Goal: Task Accomplishment & Management: Use online tool/utility

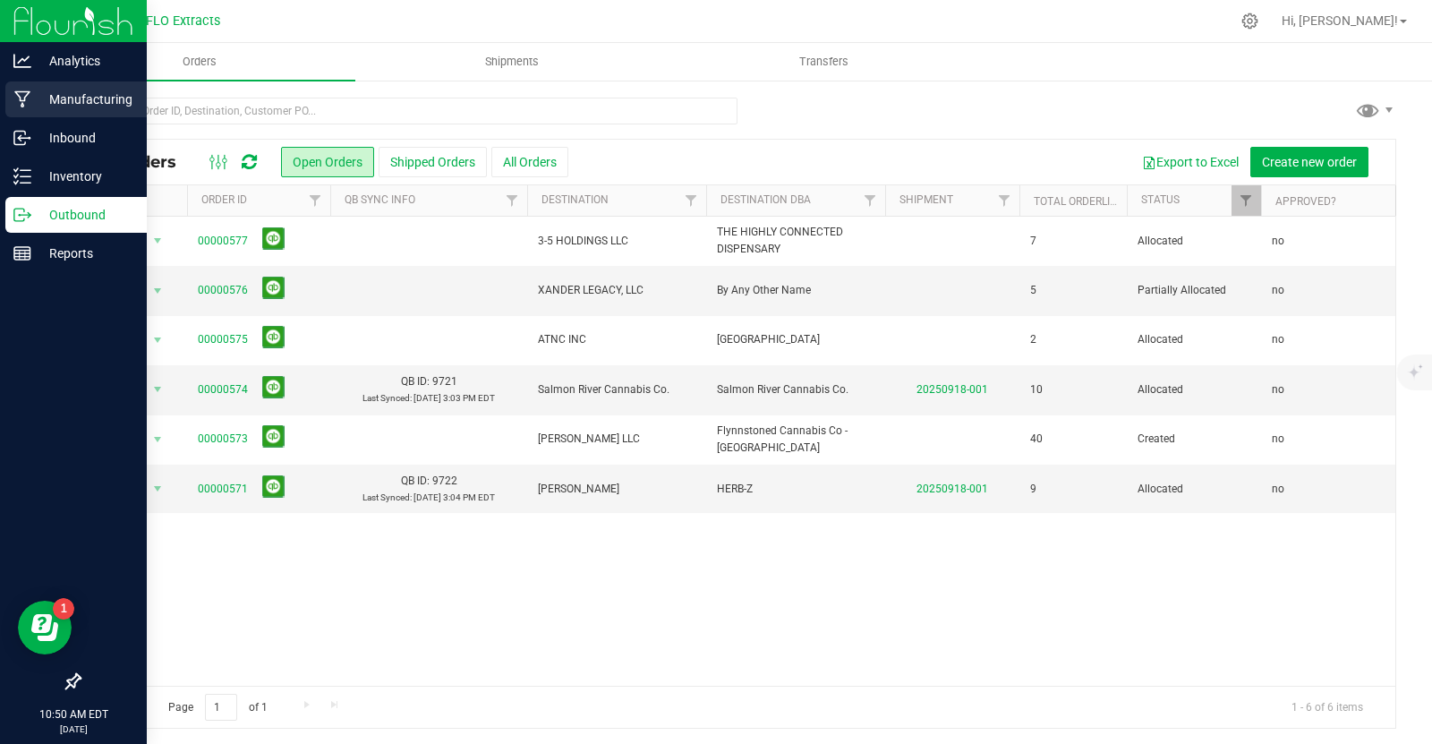
click at [74, 98] on p "Manufacturing" at bounding box center [84, 99] width 107 height 21
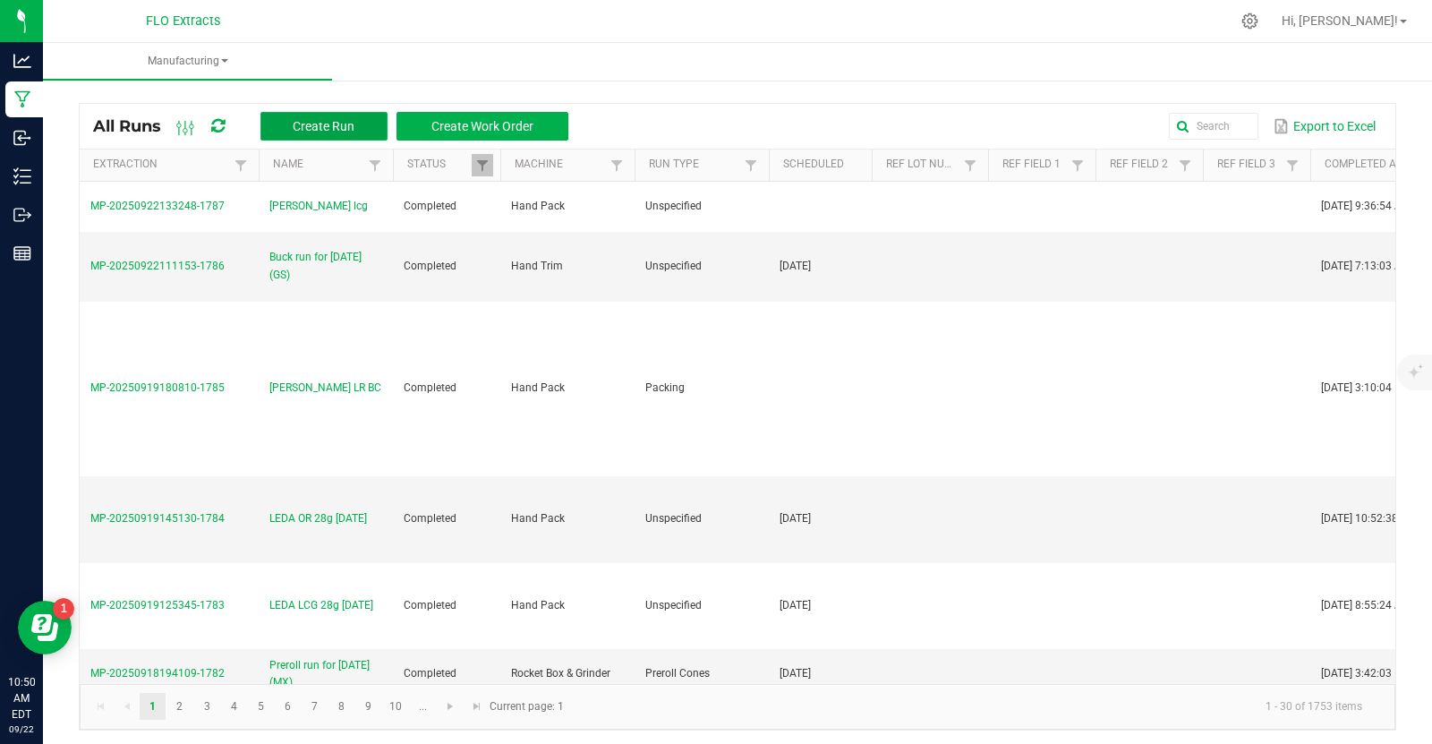
click at [353, 126] on span "Create Run" at bounding box center [324, 126] width 62 height 14
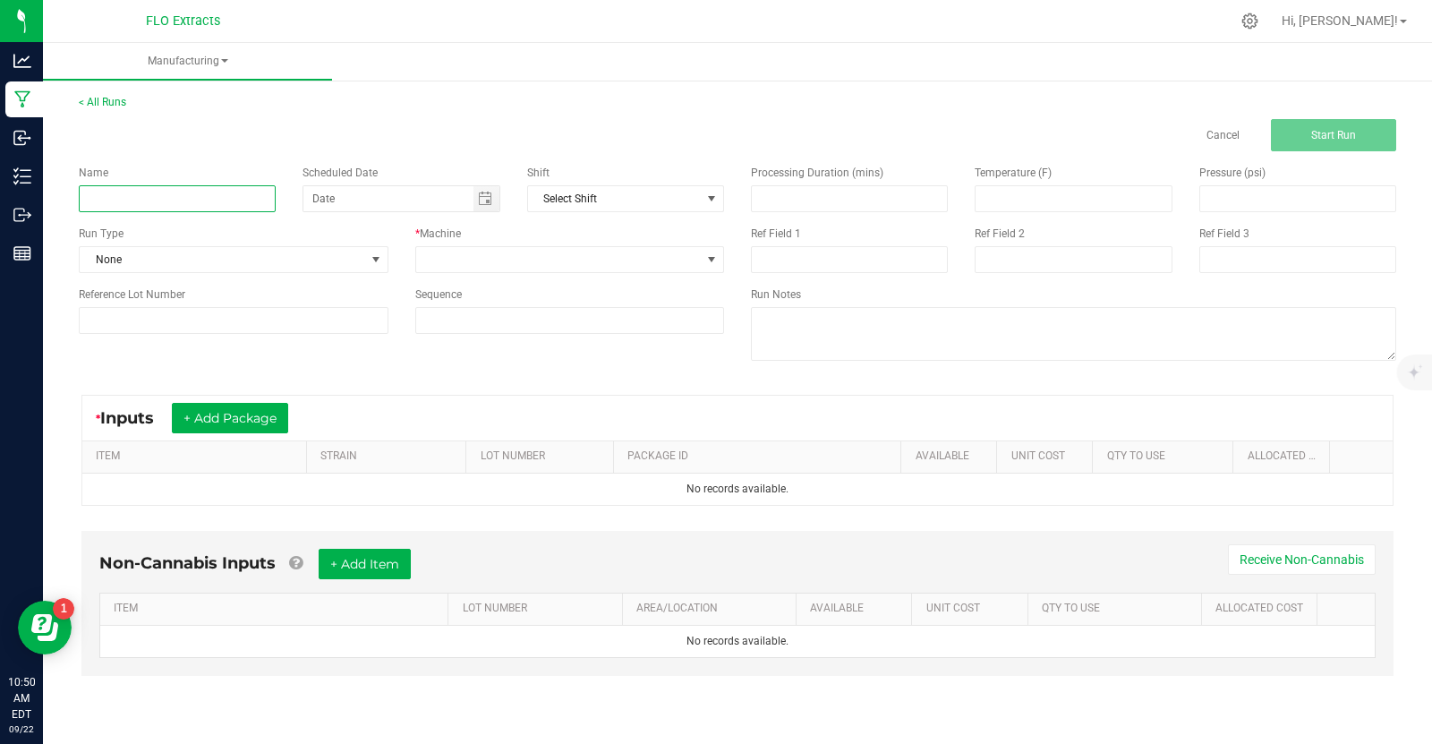
click at [210, 188] on input at bounding box center [177, 198] width 197 height 27
type input "[PERSON_NAME]"
type input "[PERSON_NAME] TS bubble [DATE]"
click at [380, 261] on span at bounding box center [376, 259] width 14 height 14
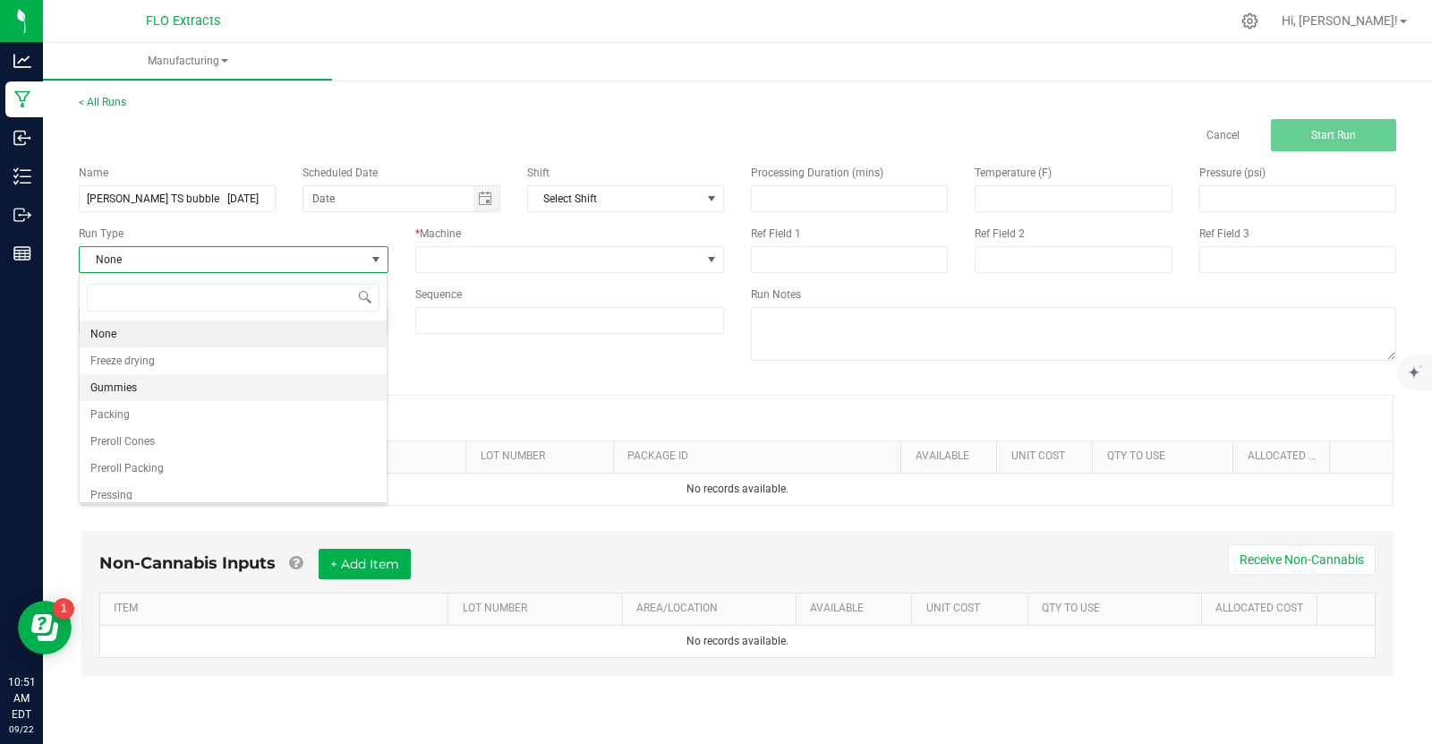
scroll to position [63, 0]
click at [155, 482] on li "Washing" at bounding box center [233, 485] width 307 height 27
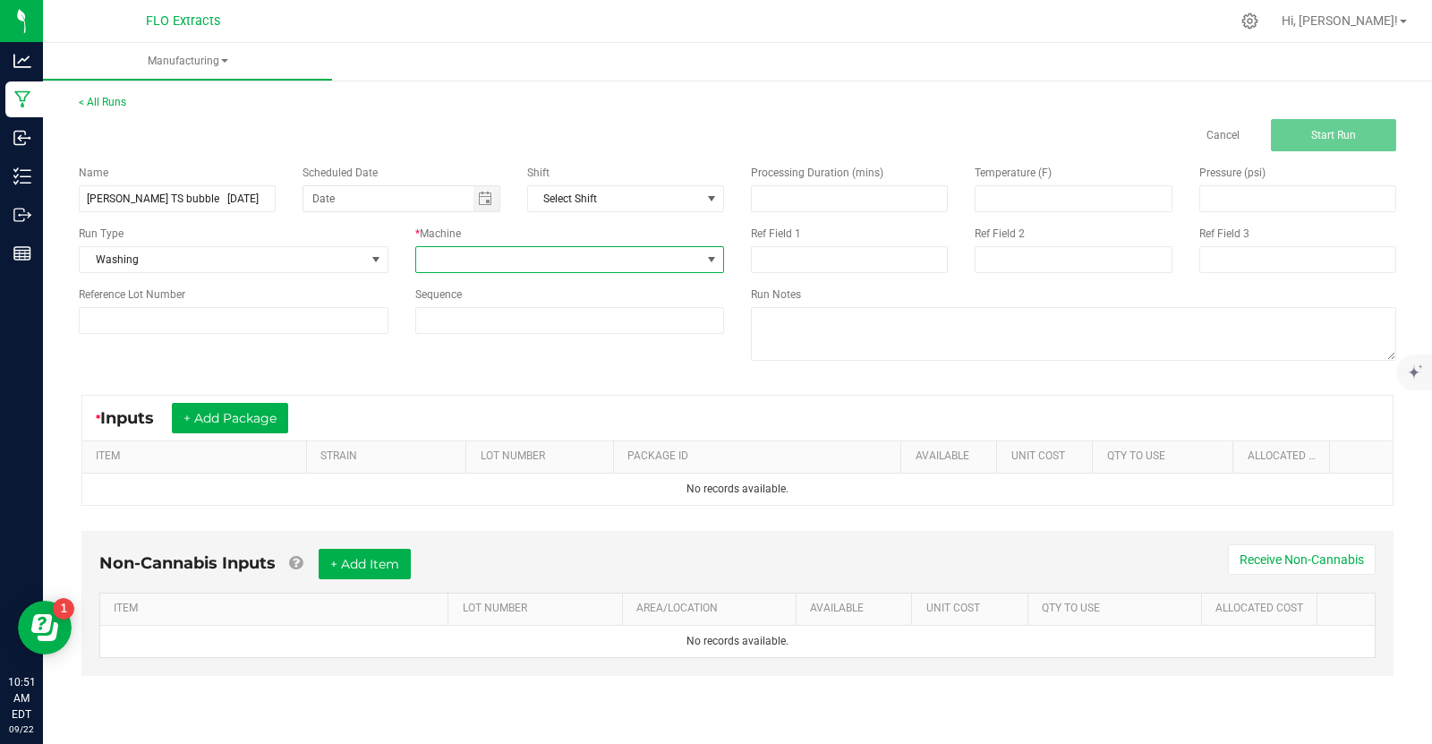
click at [708, 263] on span at bounding box center [711, 259] width 14 height 14
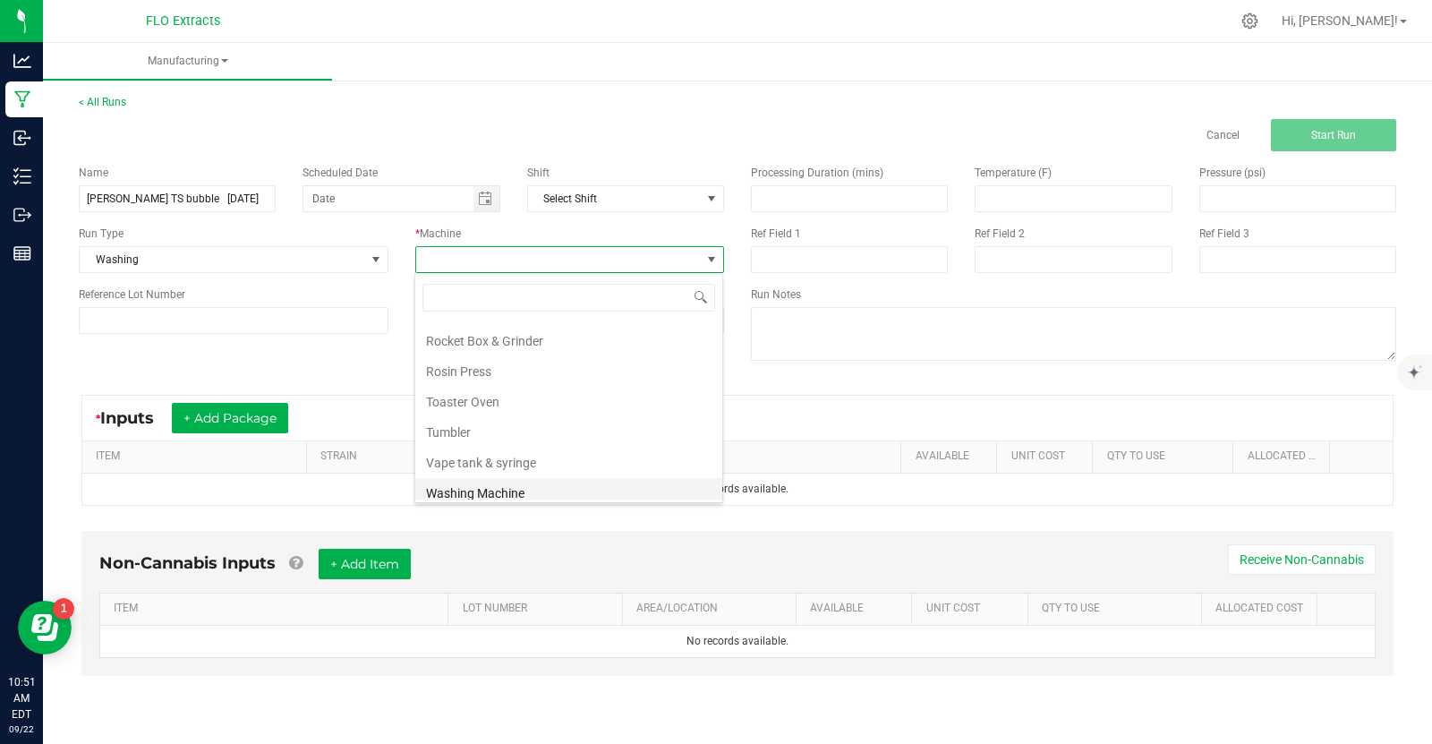
click at [487, 479] on li "Washing Machine" at bounding box center [568, 493] width 307 height 30
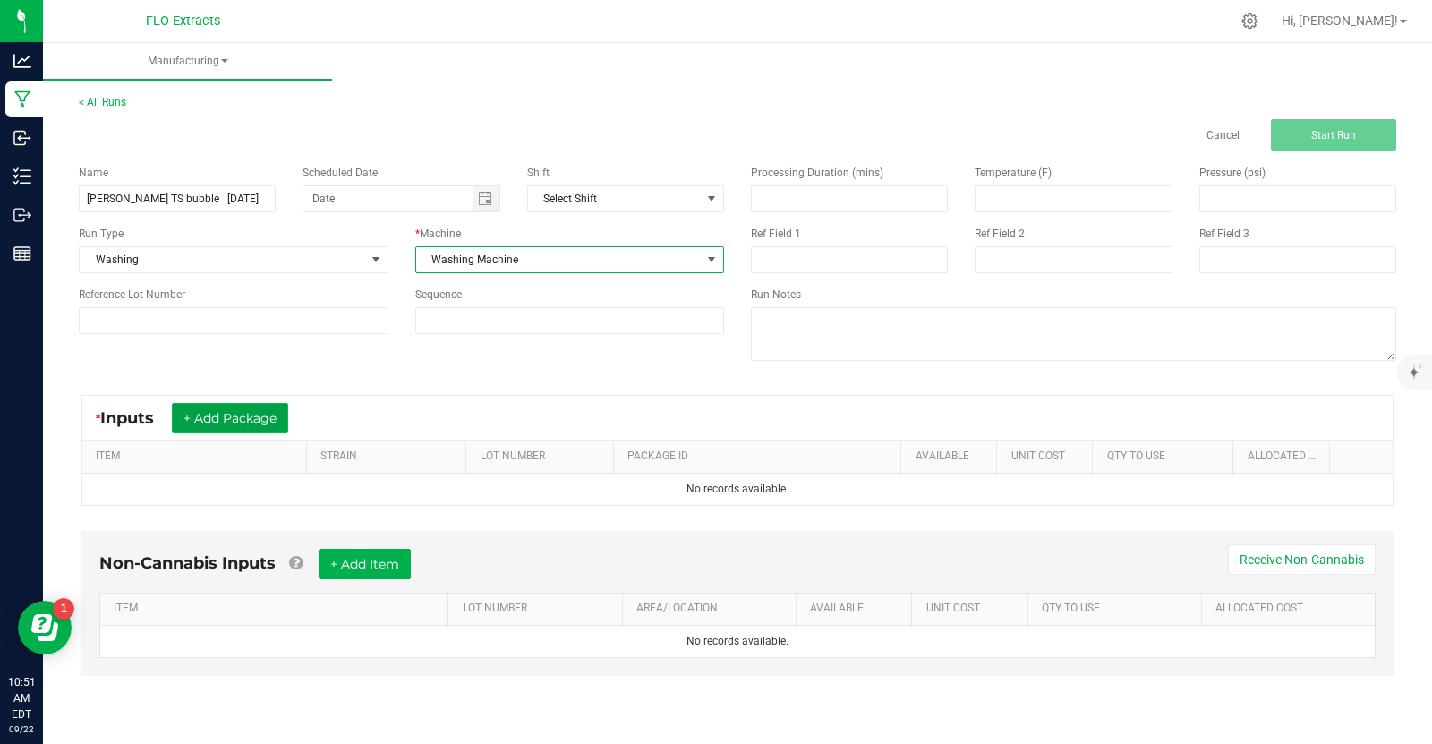
click at [263, 423] on button "+ Add Package" at bounding box center [230, 418] width 116 height 30
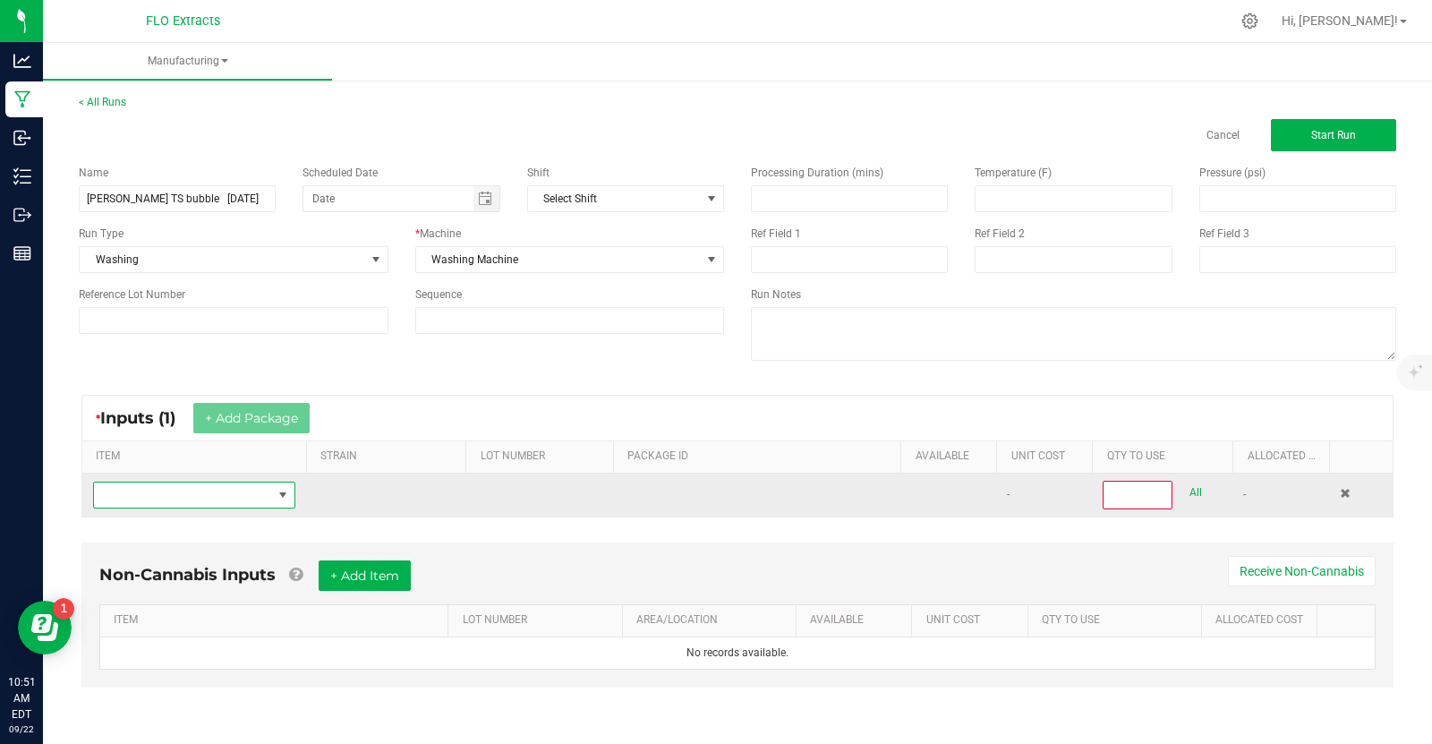
click at [285, 488] on span "NO DATA FOUND" at bounding box center [283, 495] width 14 height 14
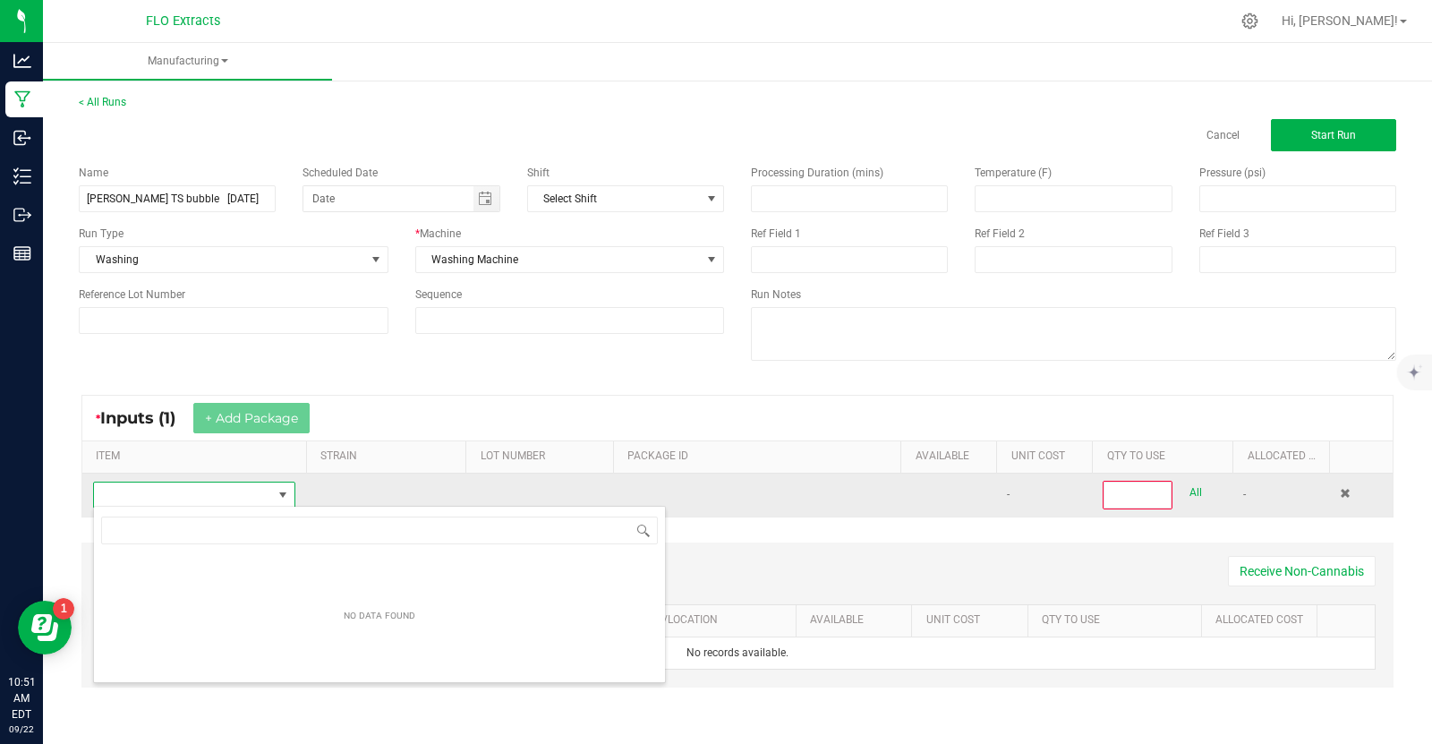
scroll to position [26, 202]
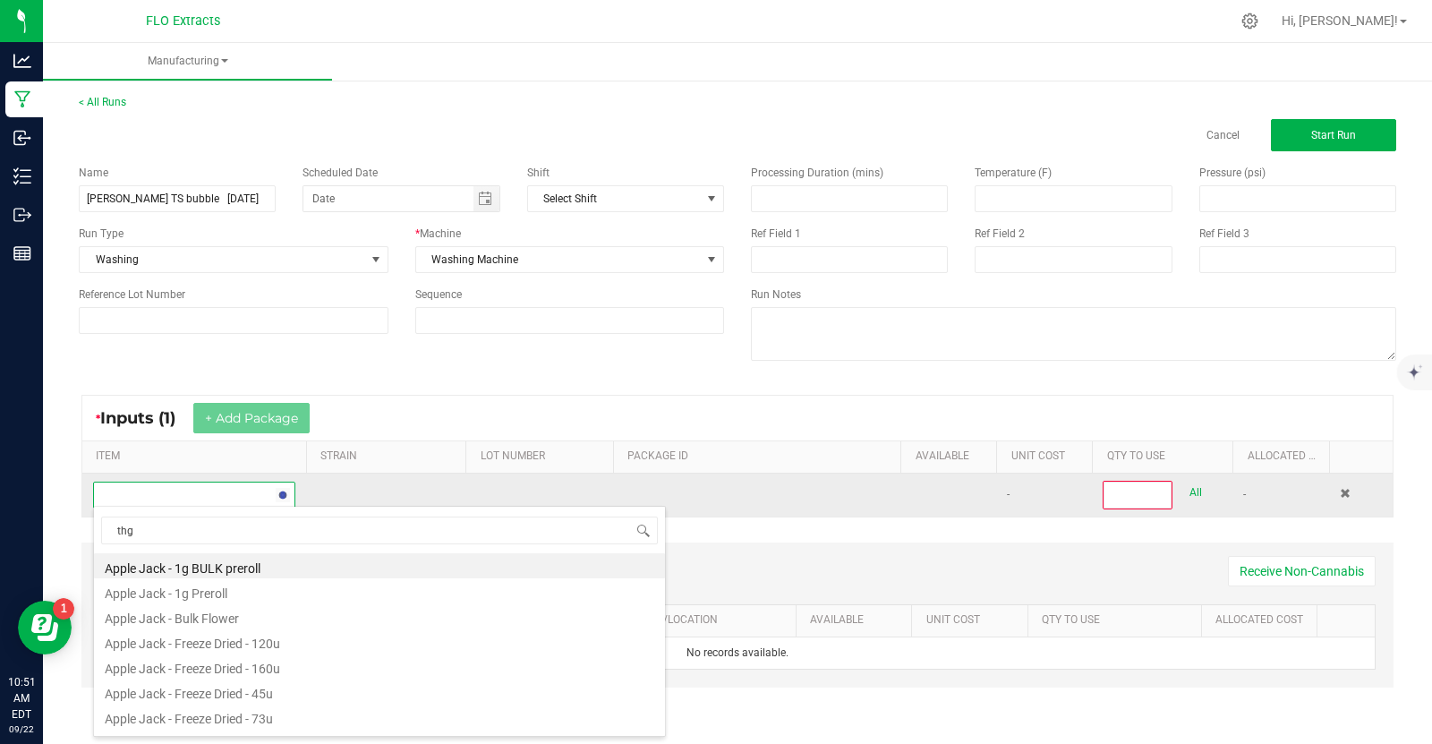
type input "thge"
type input "the sp"
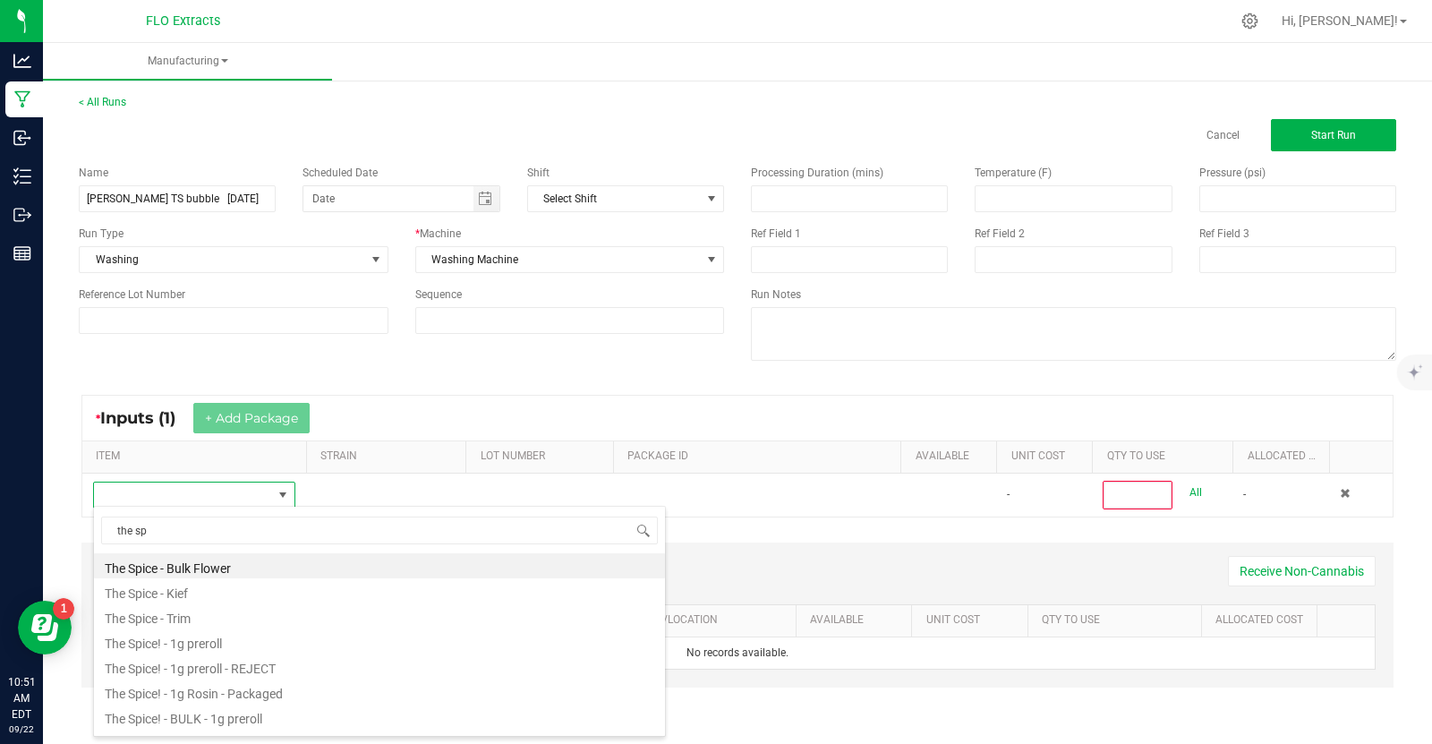
scroll to position [6, 0]
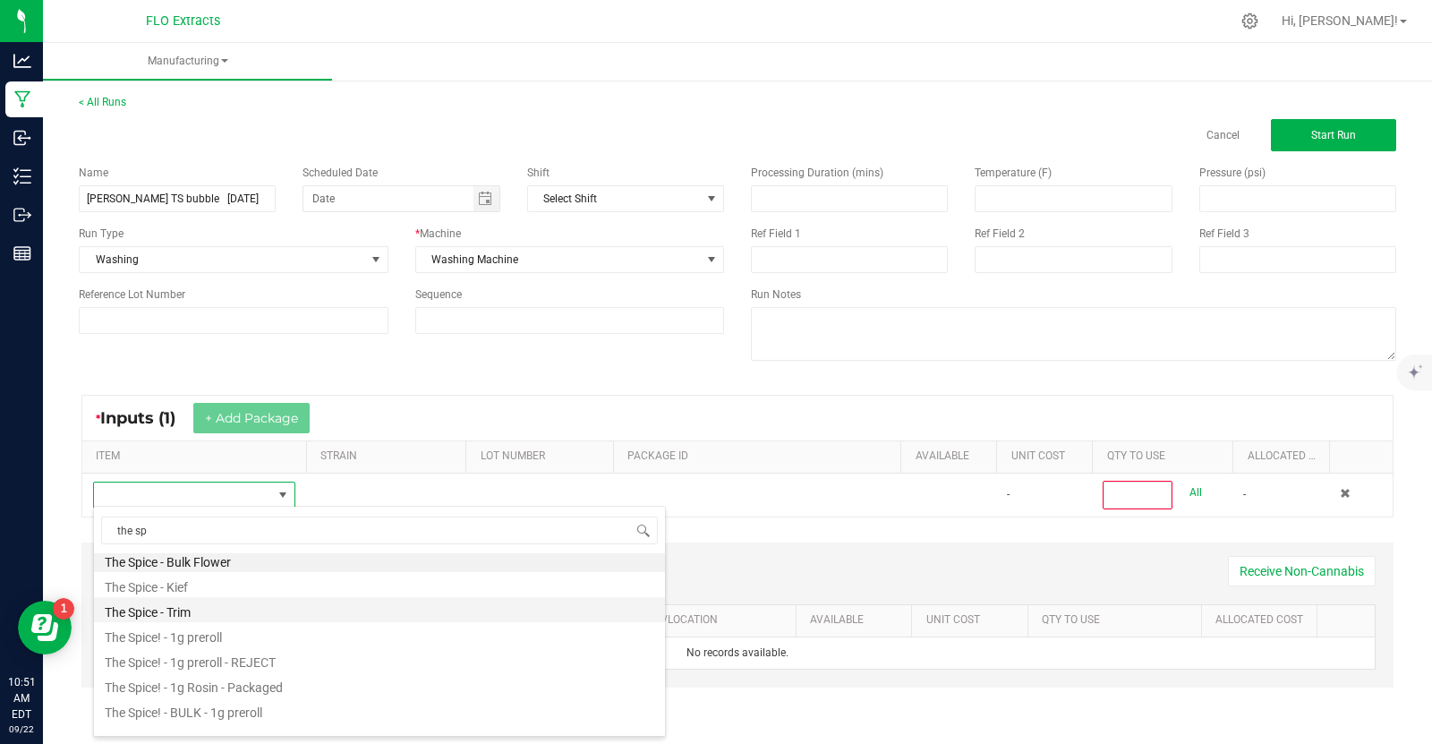
click at [200, 612] on li "The Spice - Trim" at bounding box center [379, 609] width 571 height 25
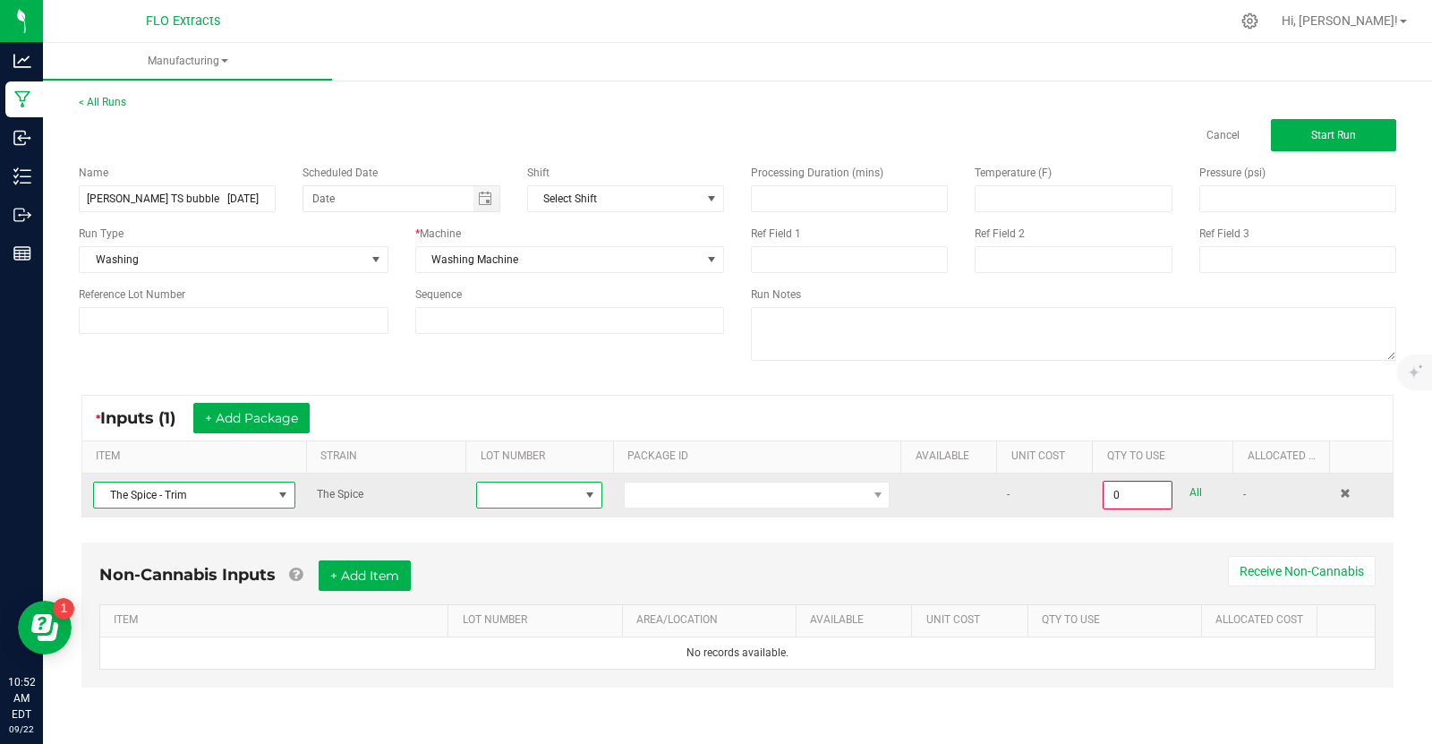
click at [587, 494] on span at bounding box center [590, 495] width 14 height 14
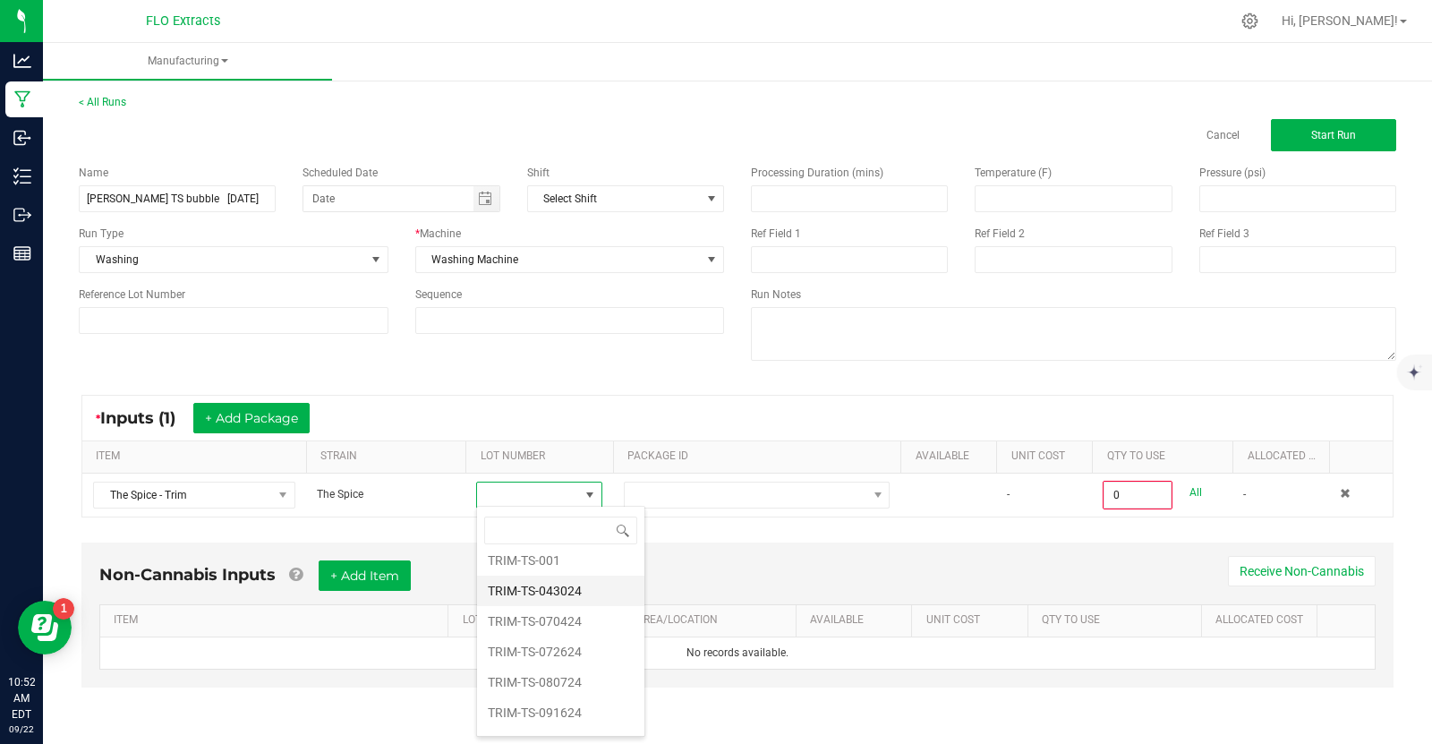
scroll to position [41, 0]
click at [571, 671] on li "TRIM-TS-080724" at bounding box center [560, 679] width 167 height 30
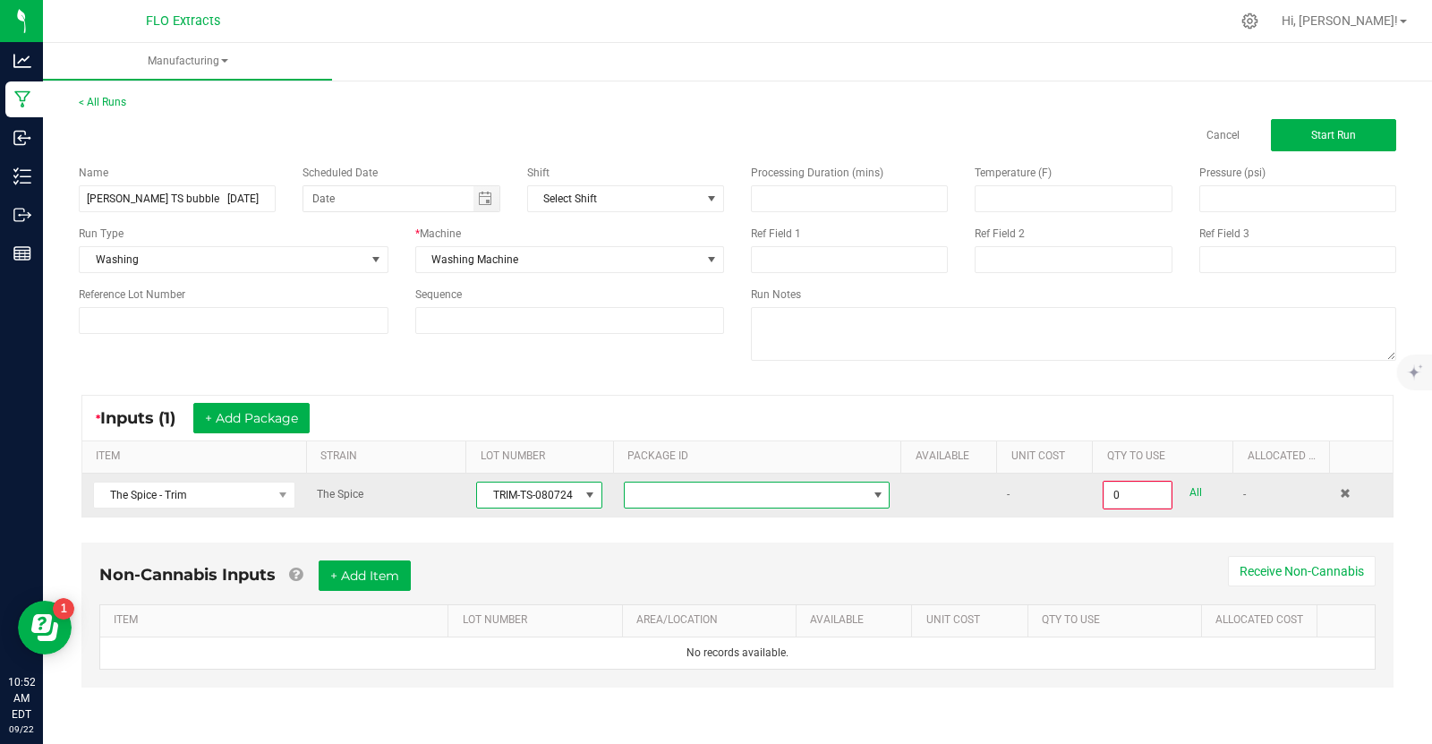
click at [878, 488] on span at bounding box center [878, 495] width 14 height 14
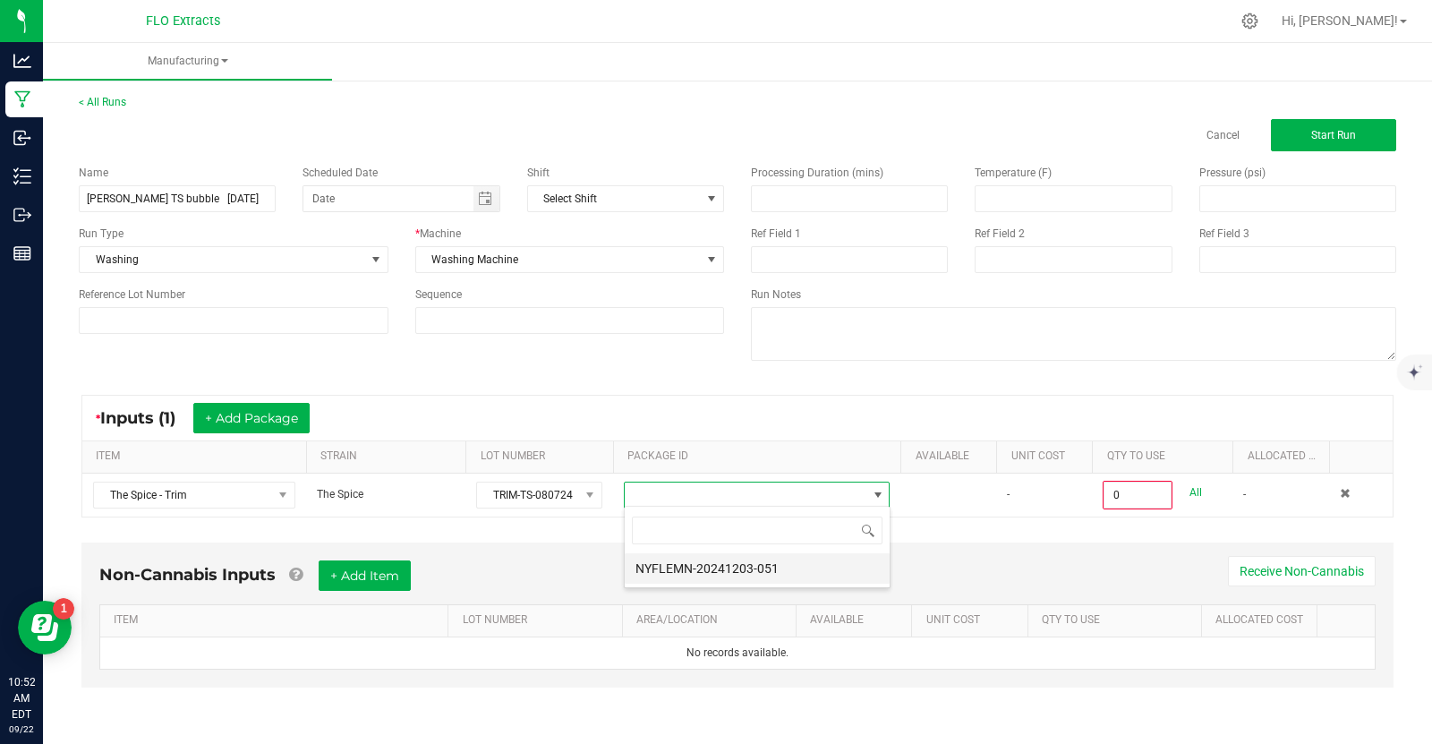
click at [784, 575] on li "NYFLEMN-20241203-051" at bounding box center [757, 568] width 265 height 30
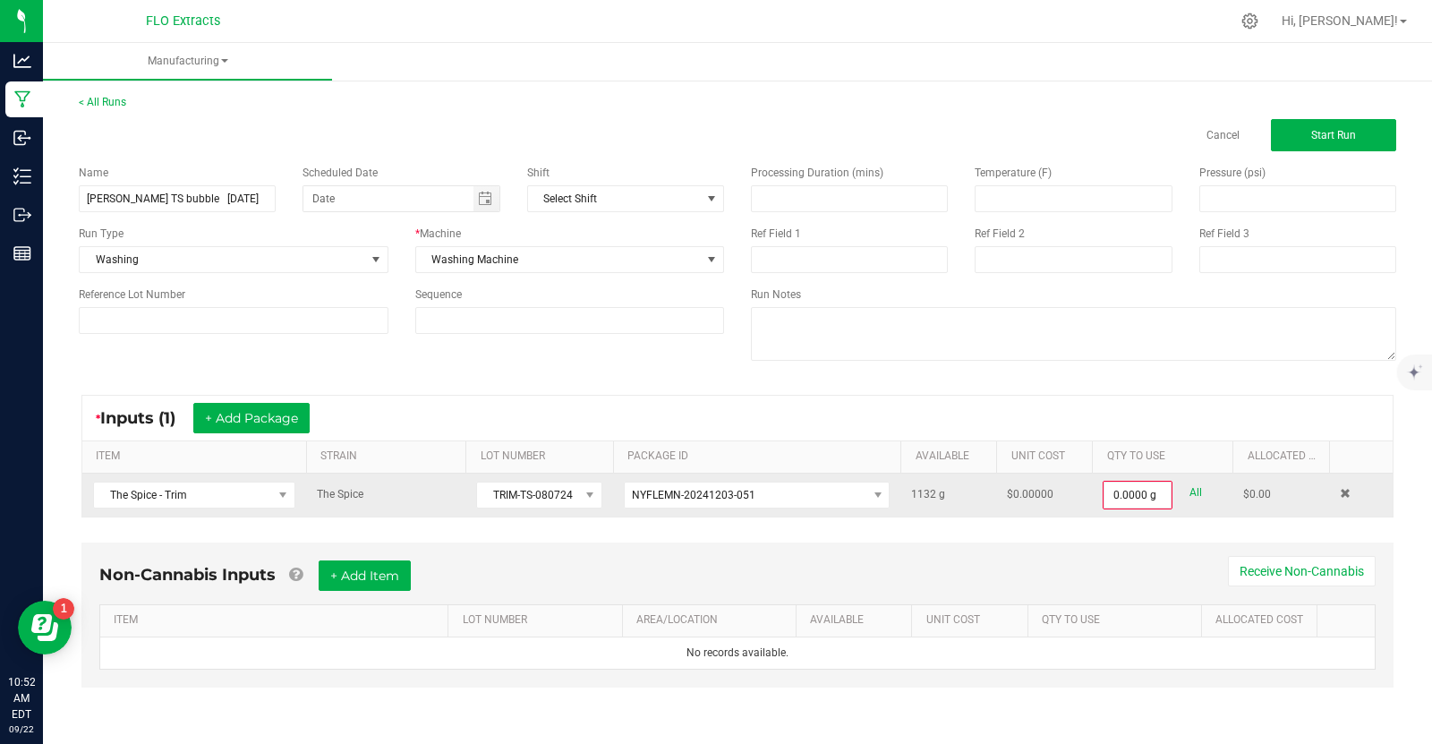
click at [1196, 488] on link "All" at bounding box center [1195, 493] width 13 height 24
type input "1132.0000 g"
click at [280, 417] on button "+ Add Package" at bounding box center [251, 418] width 116 height 30
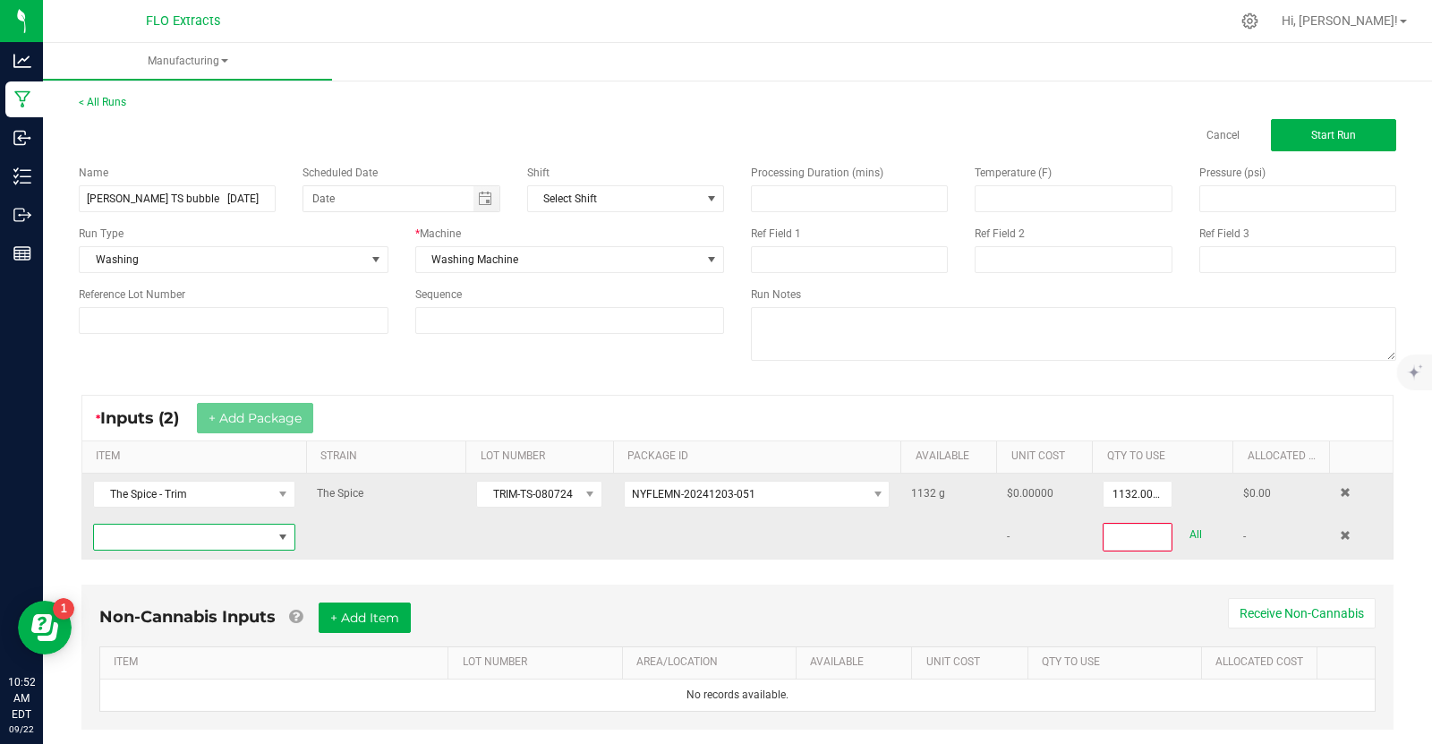
click at [284, 539] on span "NO DATA FOUND" at bounding box center [283, 537] width 14 height 14
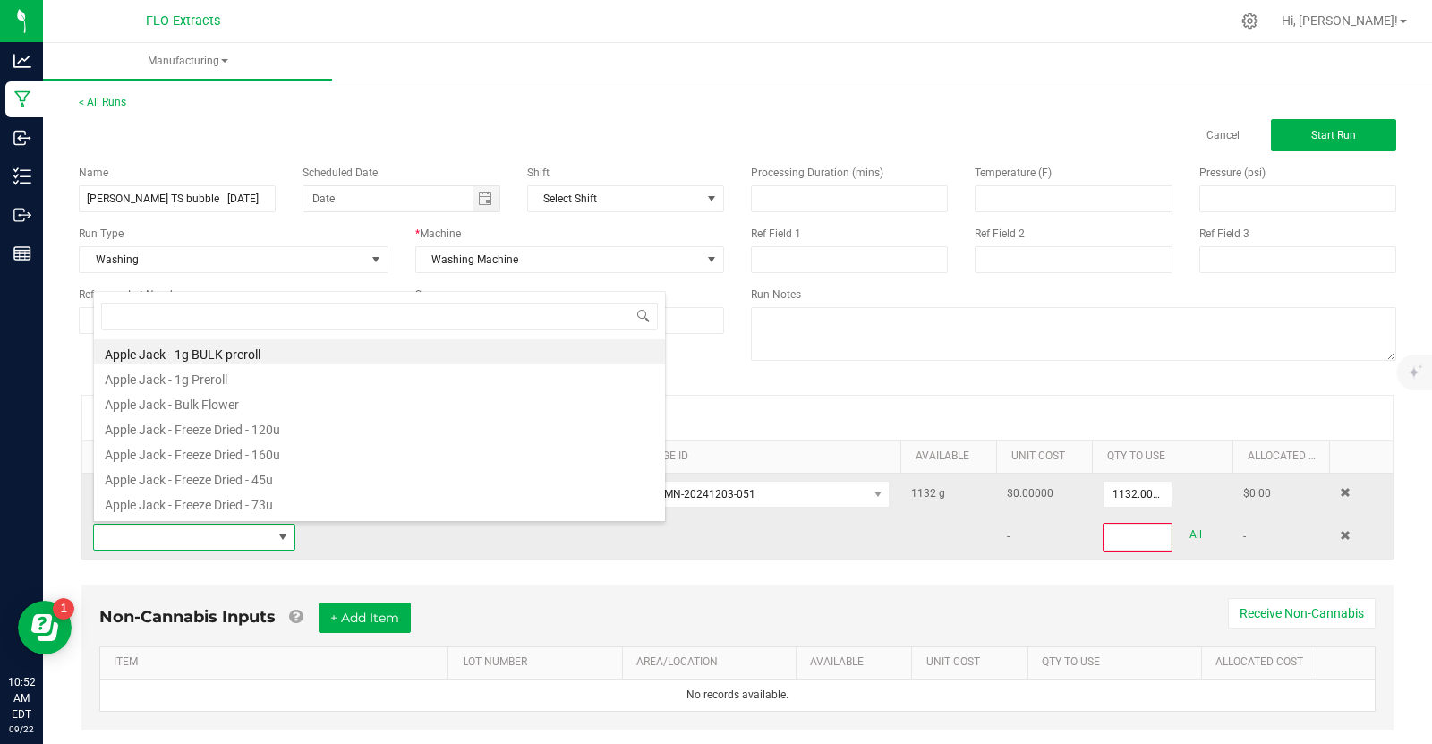
scroll to position [26, 202]
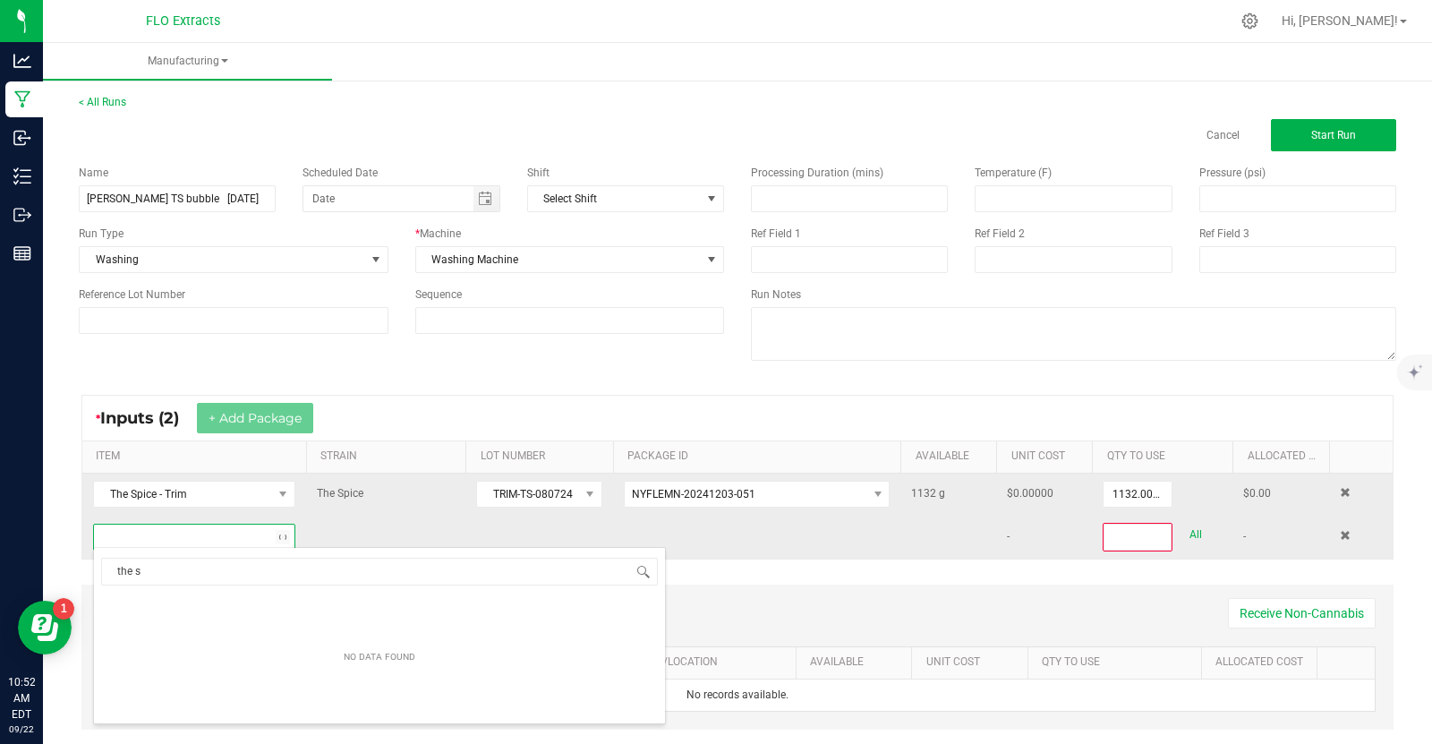
type input "the sp"
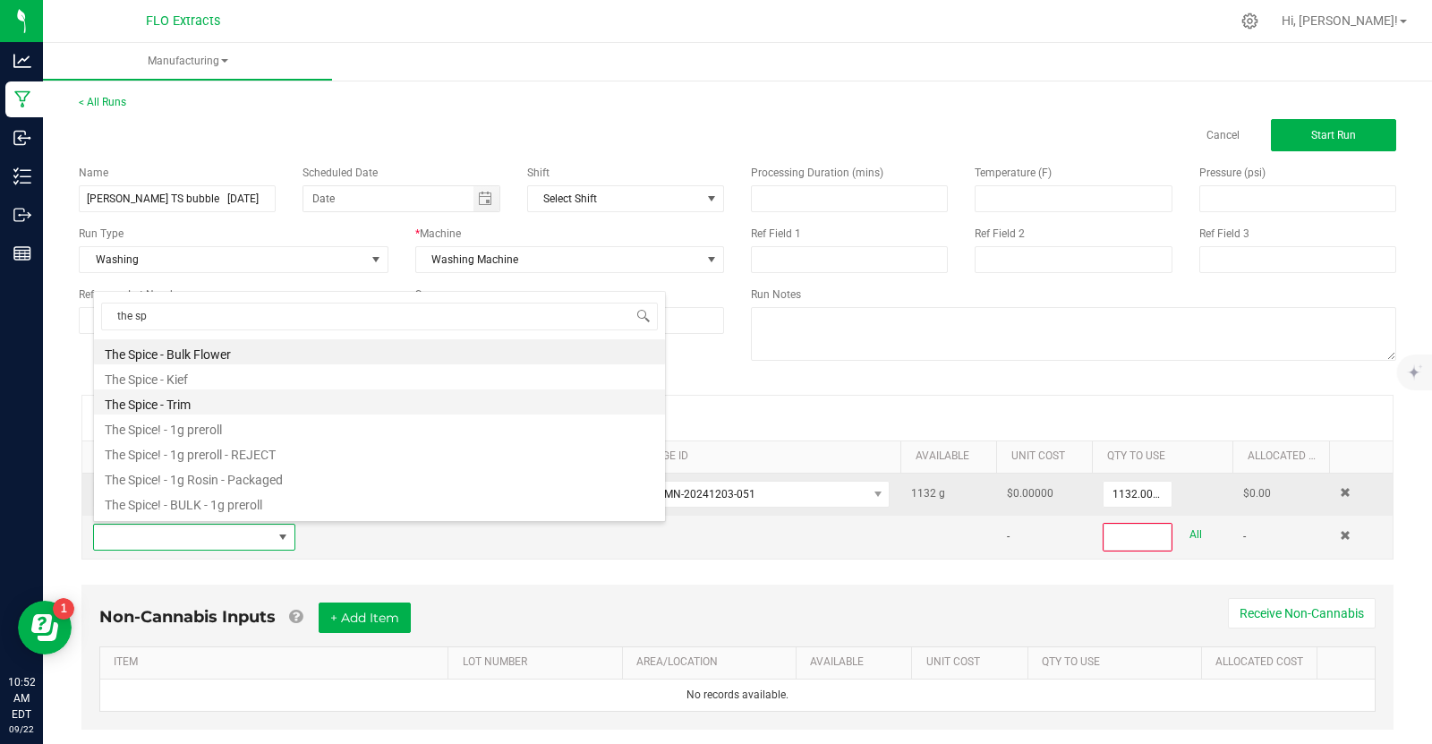
click at [216, 405] on li "The Spice - Trim" at bounding box center [379, 401] width 571 height 25
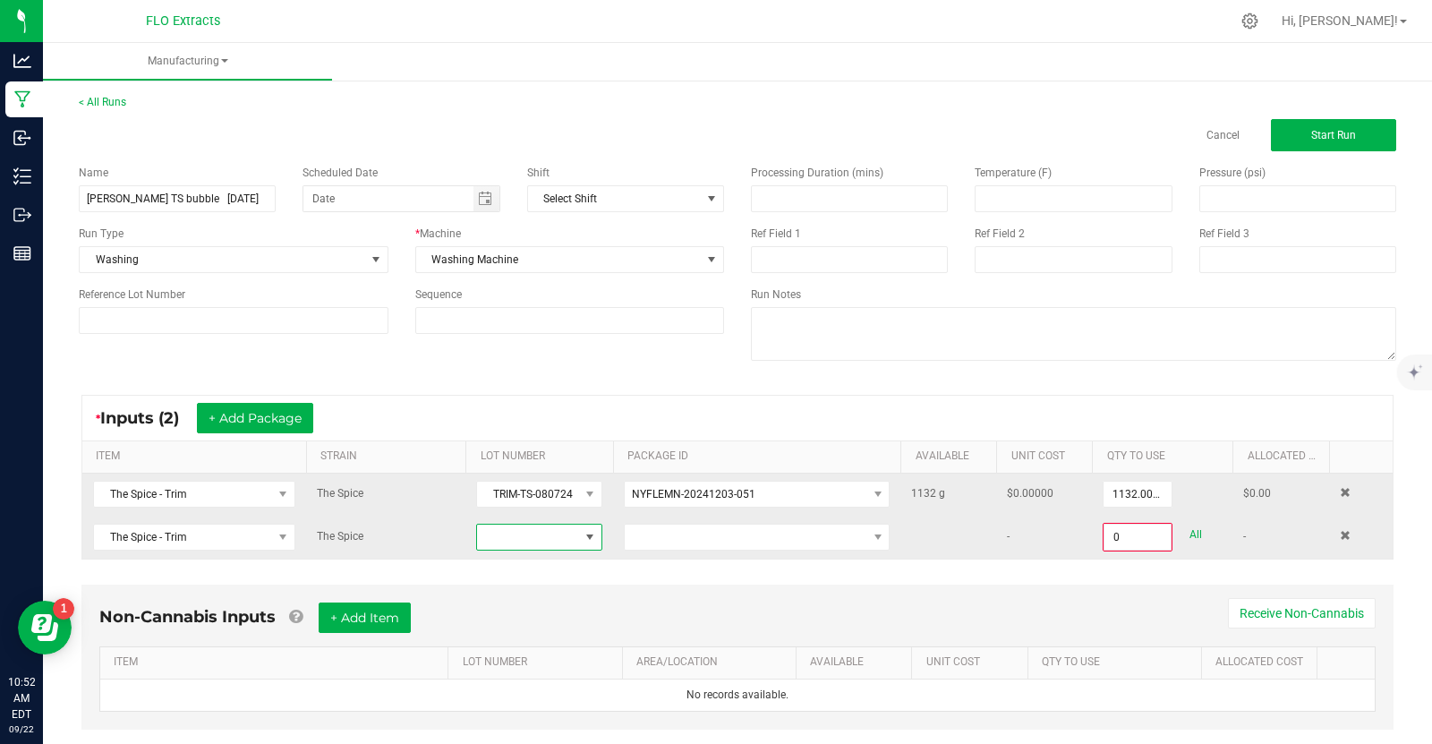
click at [590, 539] on span at bounding box center [590, 537] width 14 height 14
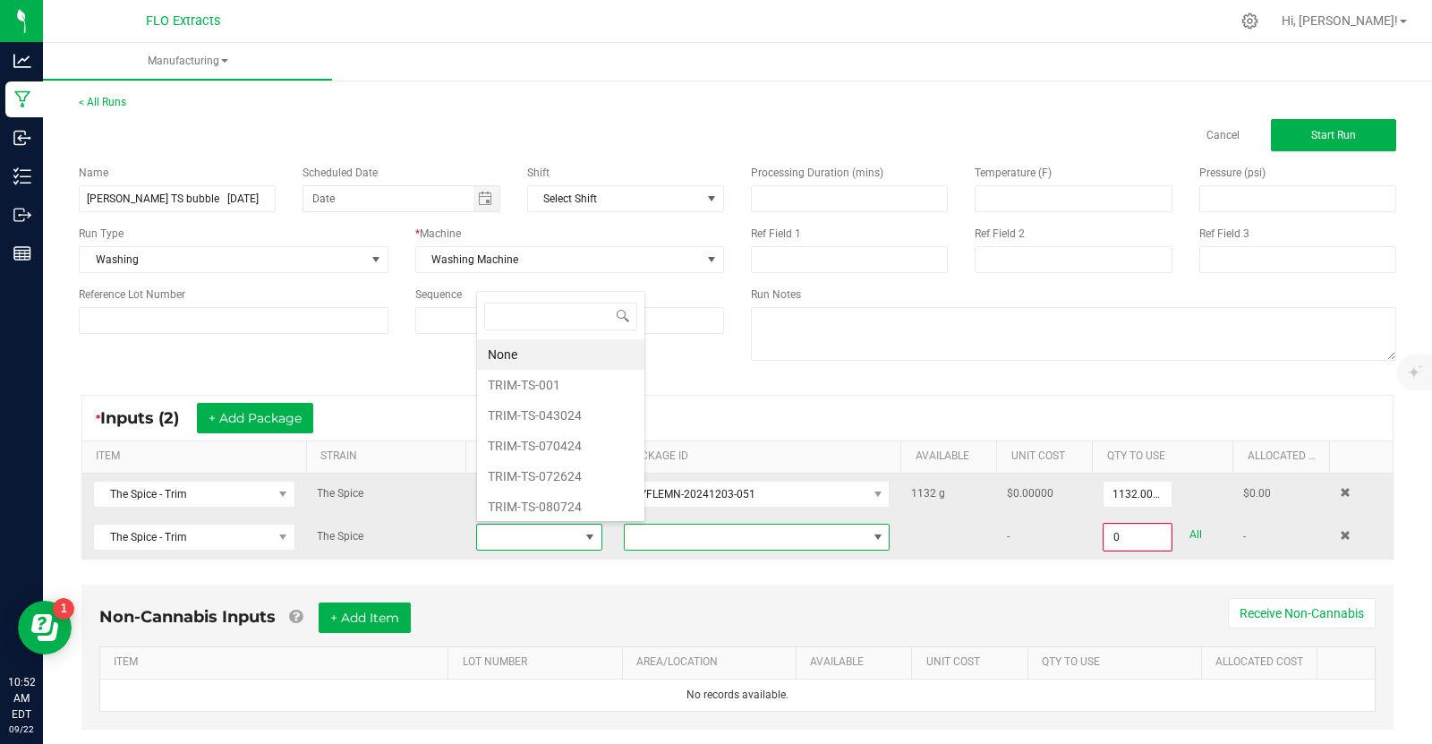
click at [878, 535] on span at bounding box center [878, 537] width 14 height 14
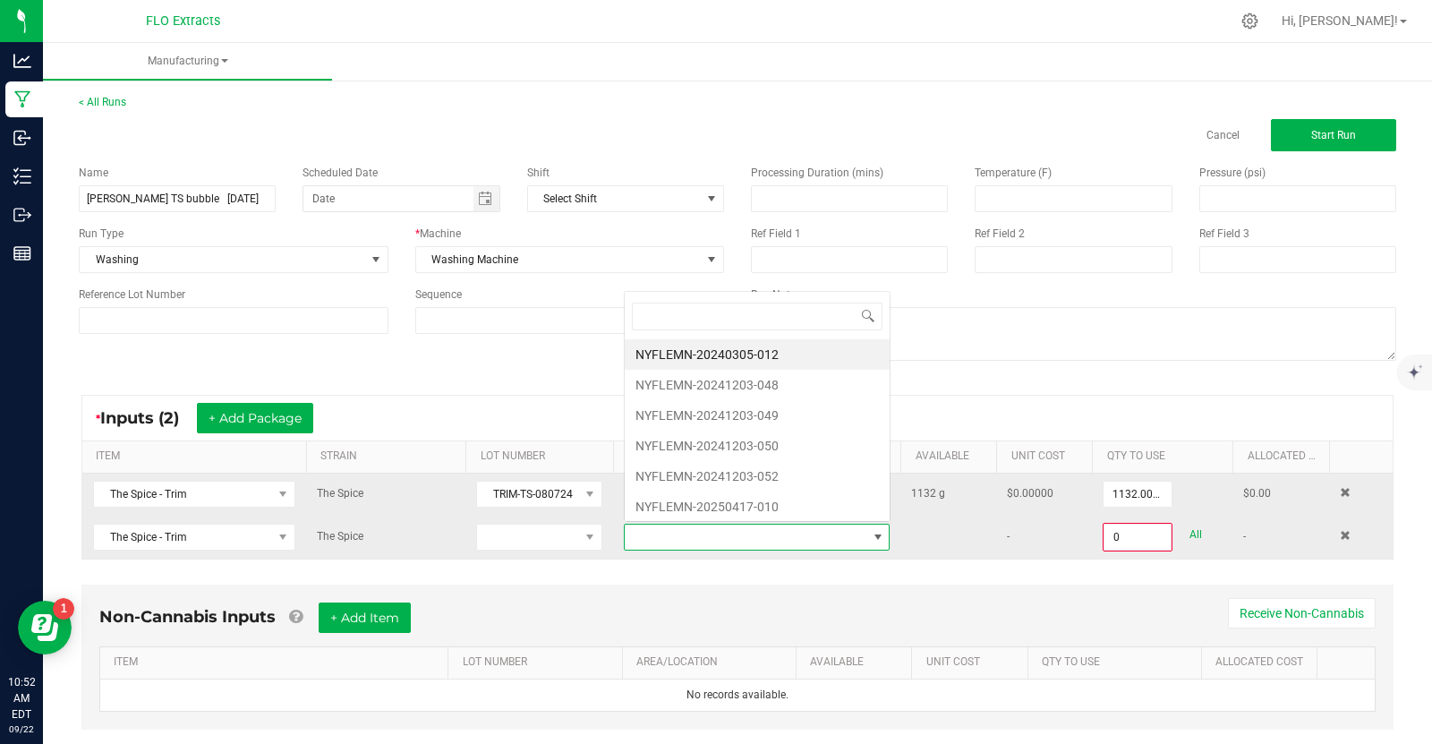
scroll to position [26, 266]
click at [785, 356] on li "NYFLEMN-20240305-012" at bounding box center [757, 354] width 265 height 30
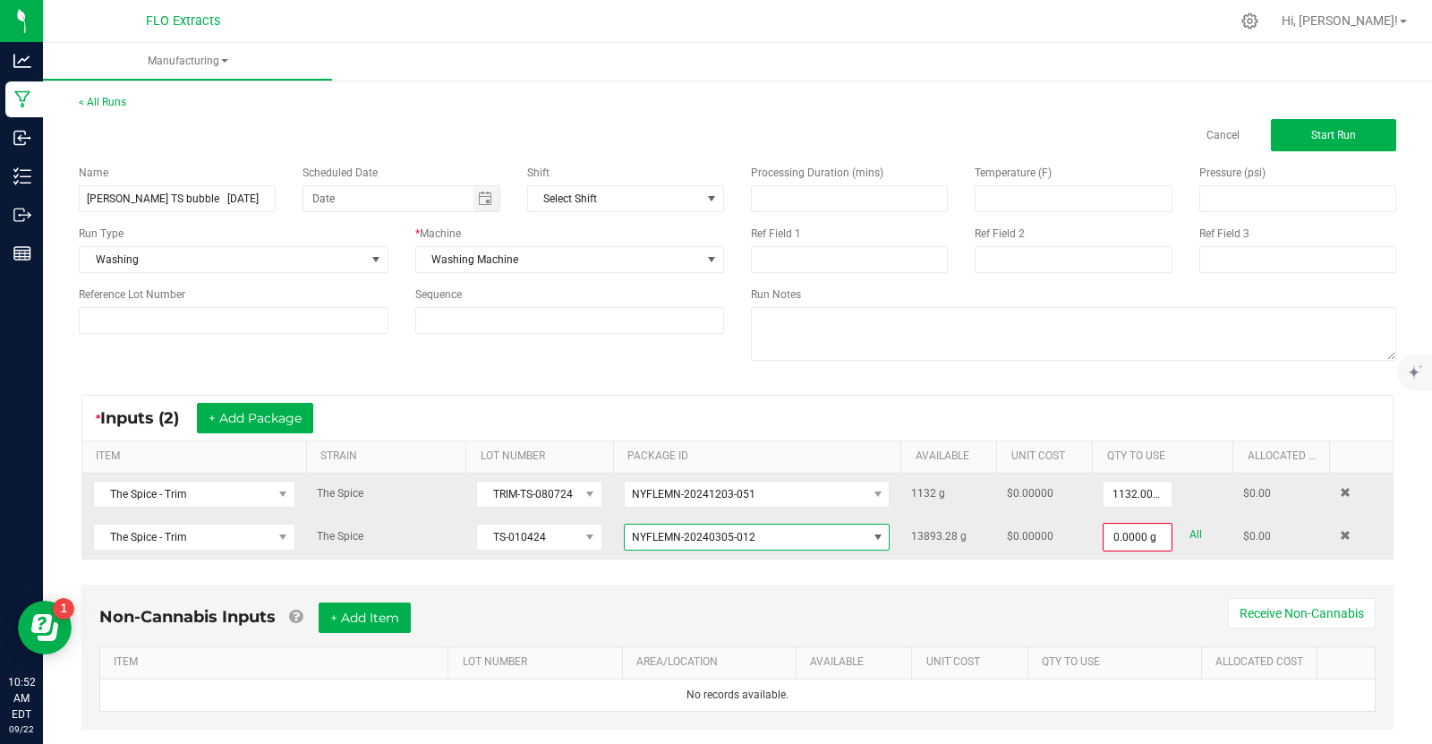
click at [879, 536] on span at bounding box center [878, 537] width 14 height 14
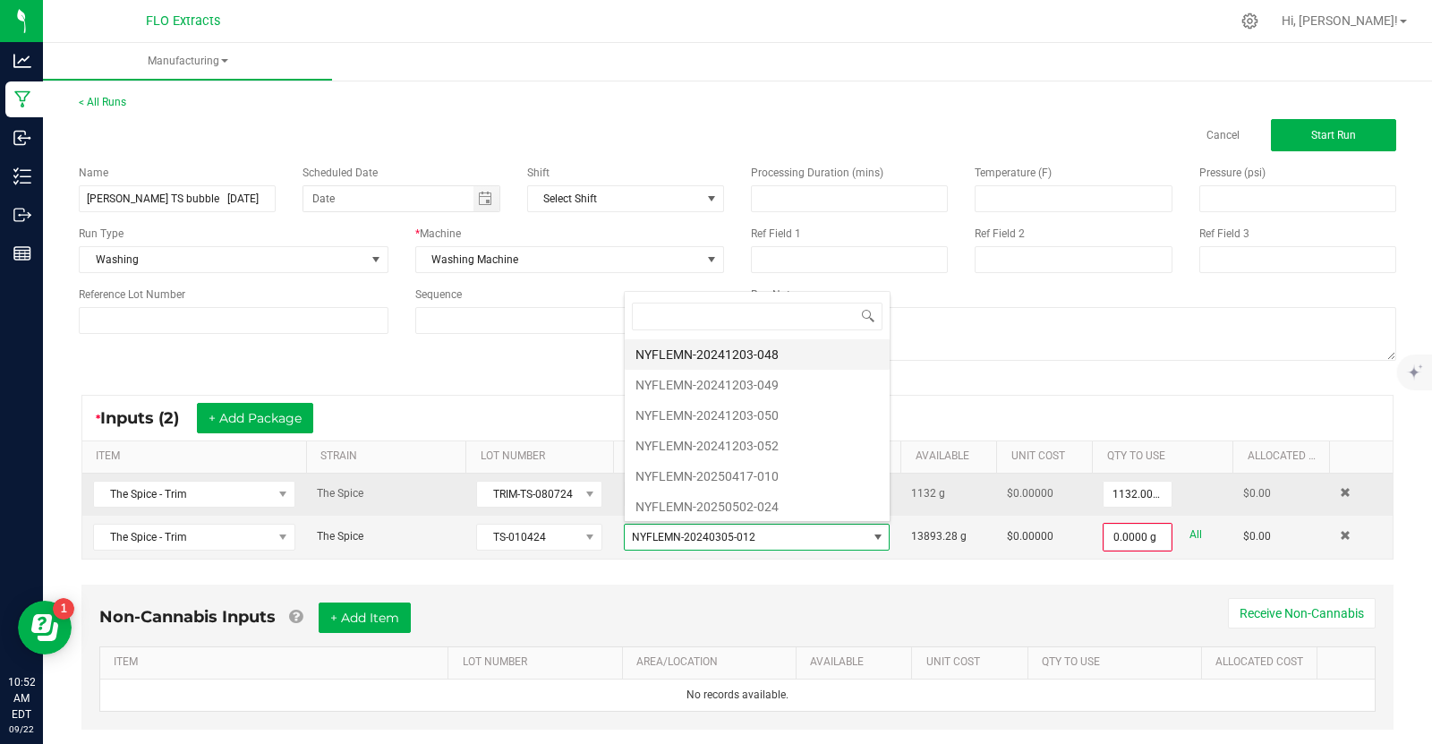
click at [775, 358] on li "NYFLEMN-20241203-048" at bounding box center [757, 354] width 265 height 30
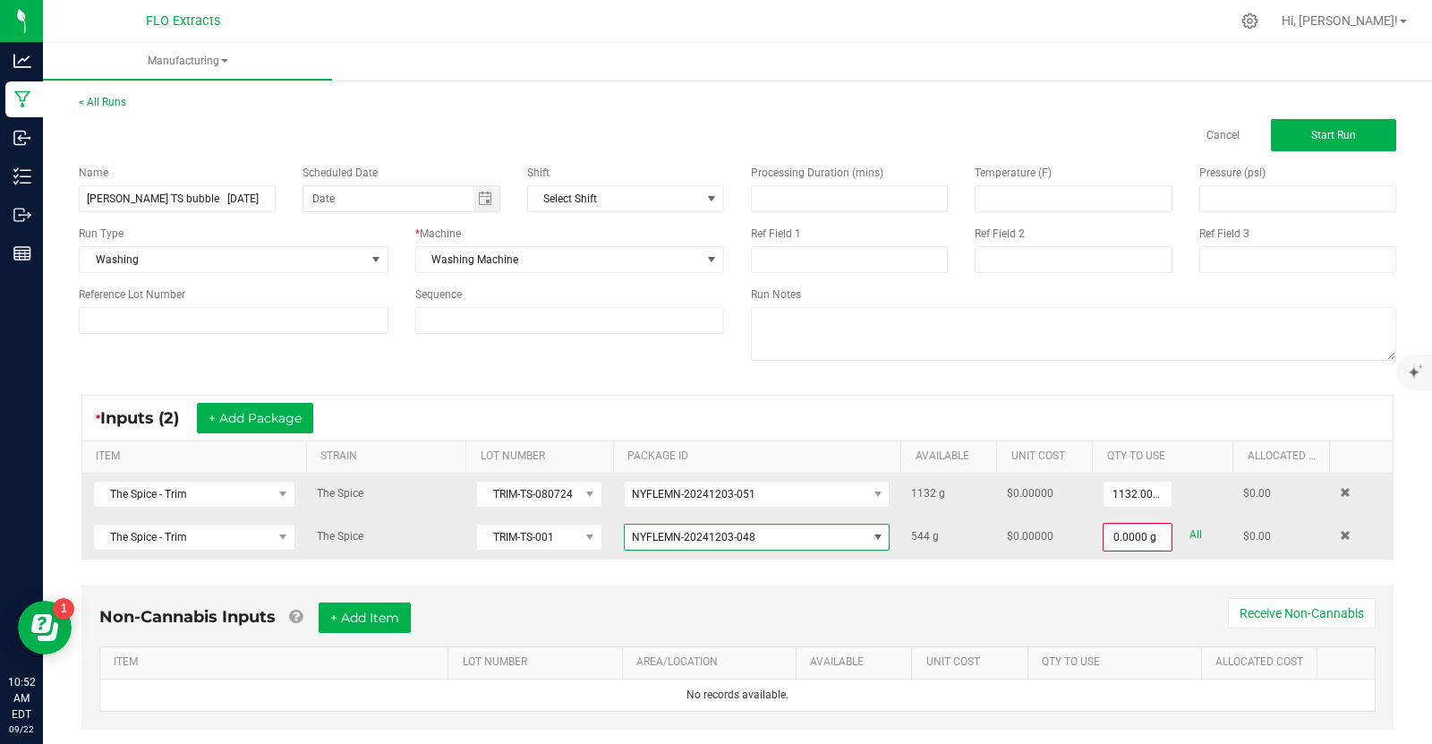
click at [882, 536] on span at bounding box center [878, 537] width 14 height 14
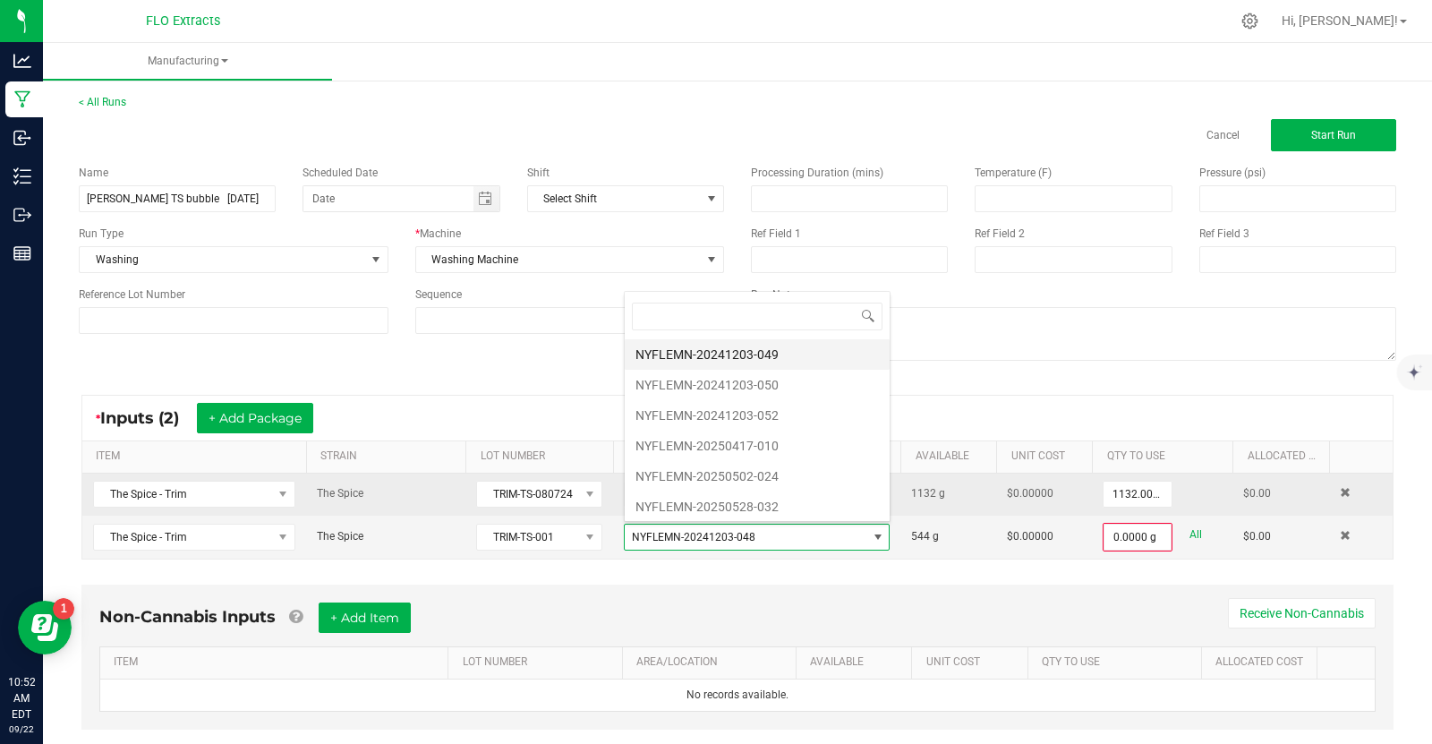
click at [804, 354] on li "NYFLEMN-20241203-049" at bounding box center [757, 354] width 265 height 30
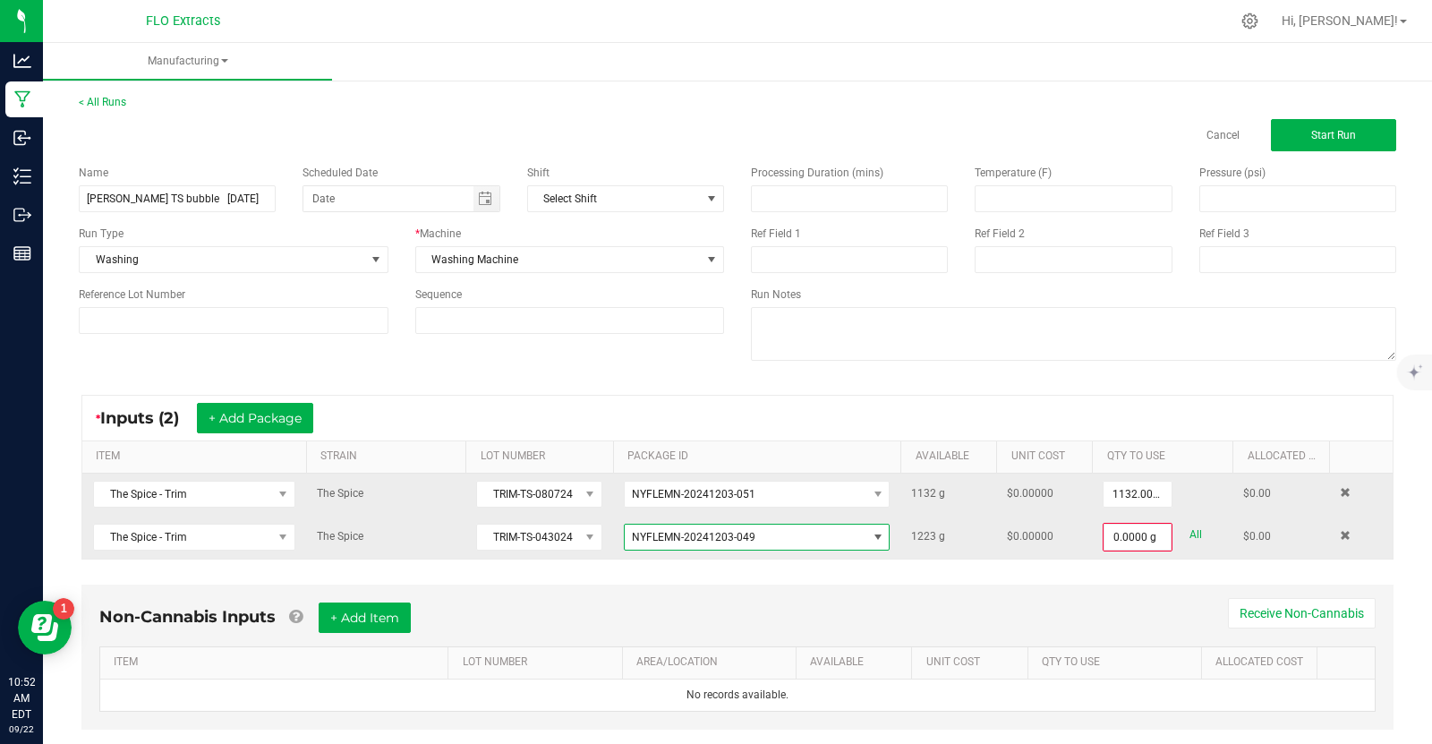
click at [879, 536] on span at bounding box center [878, 537] width 14 height 14
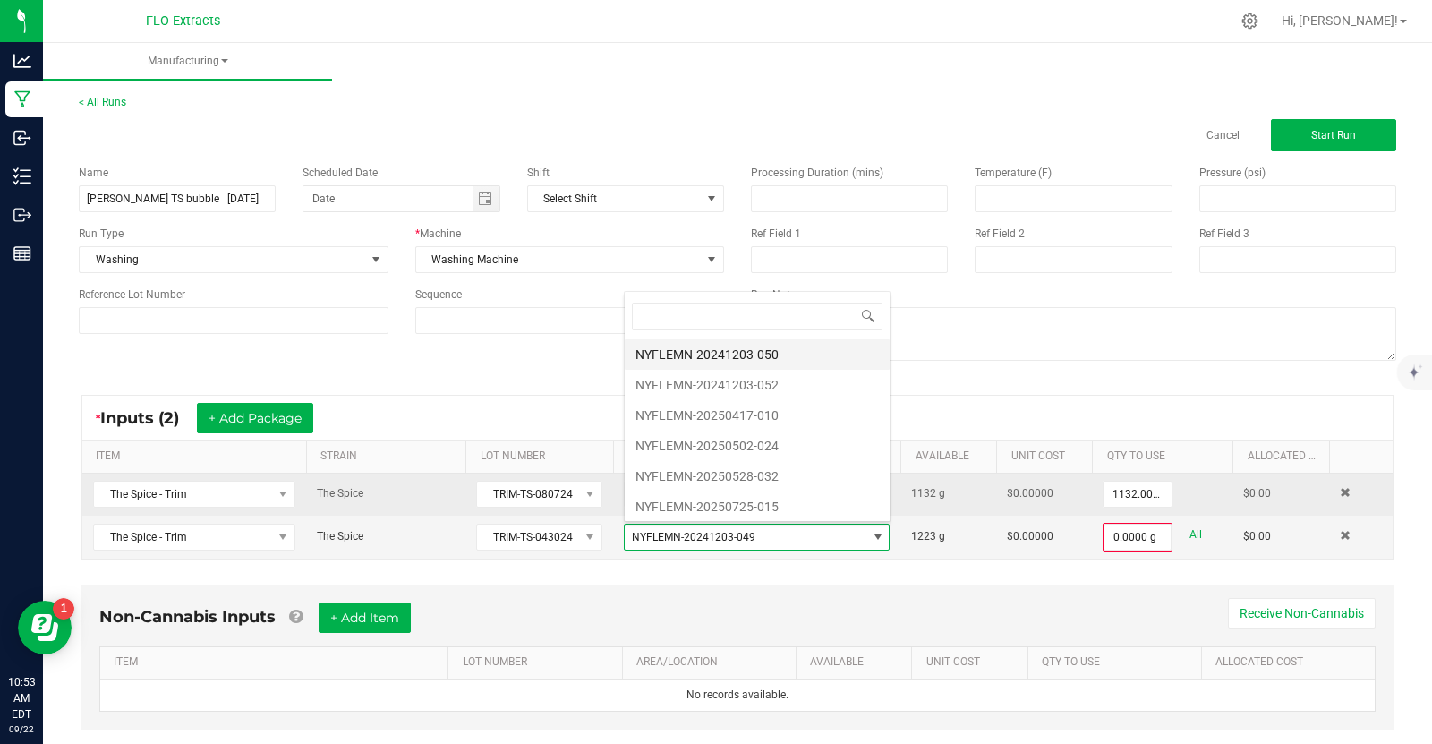
click at [804, 356] on li "NYFLEMN-20241203-050" at bounding box center [757, 354] width 265 height 30
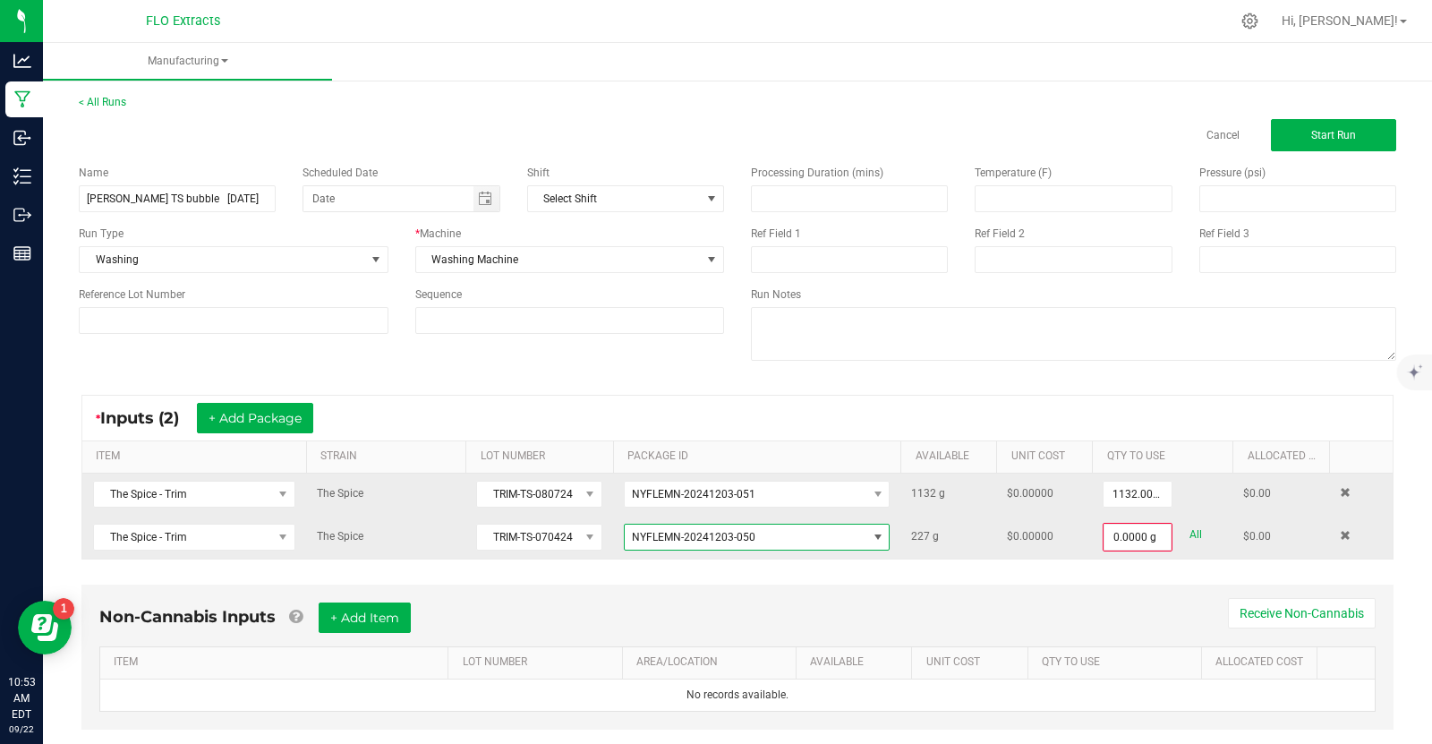
click at [880, 532] on span at bounding box center [878, 537] width 14 height 14
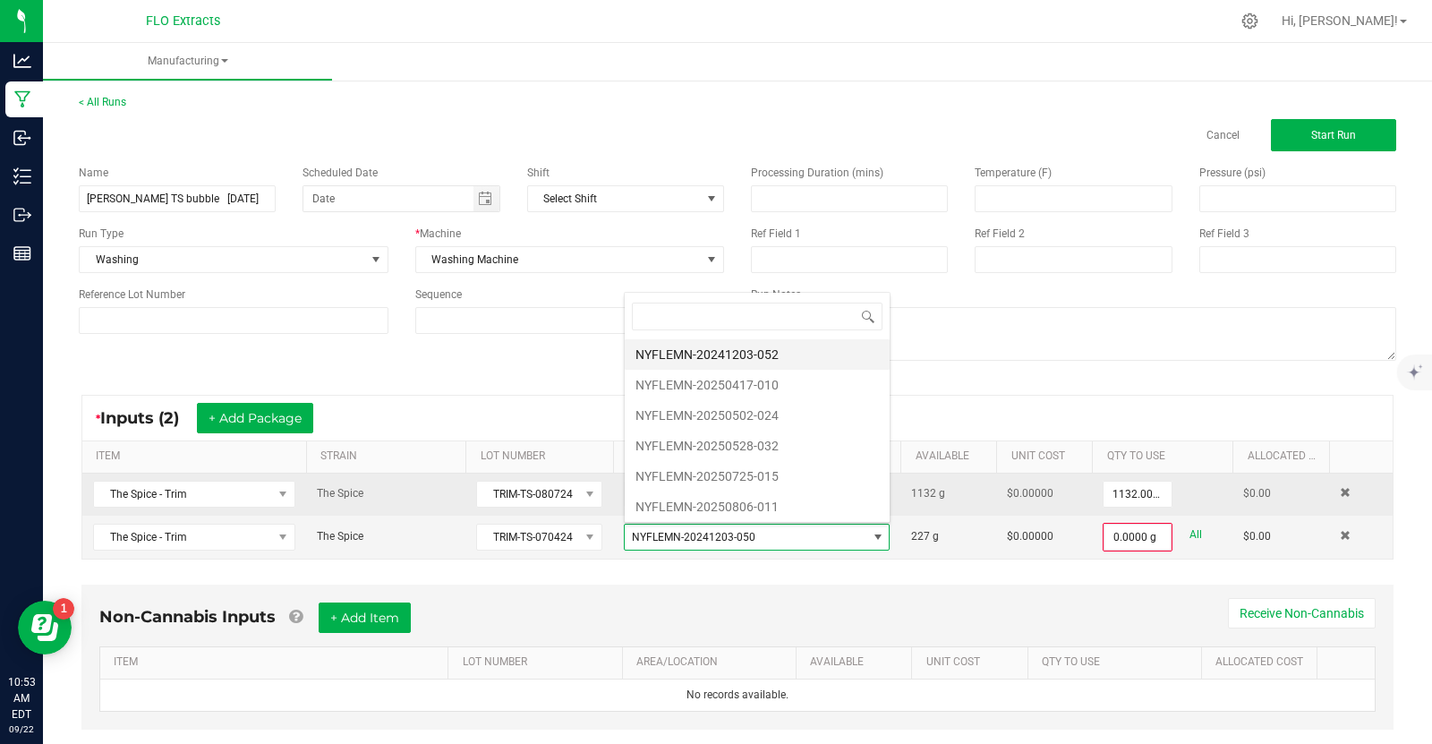
click at [808, 348] on li "NYFLEMN-20241203-052" at bounding box center [757, 354] width 265 height 30
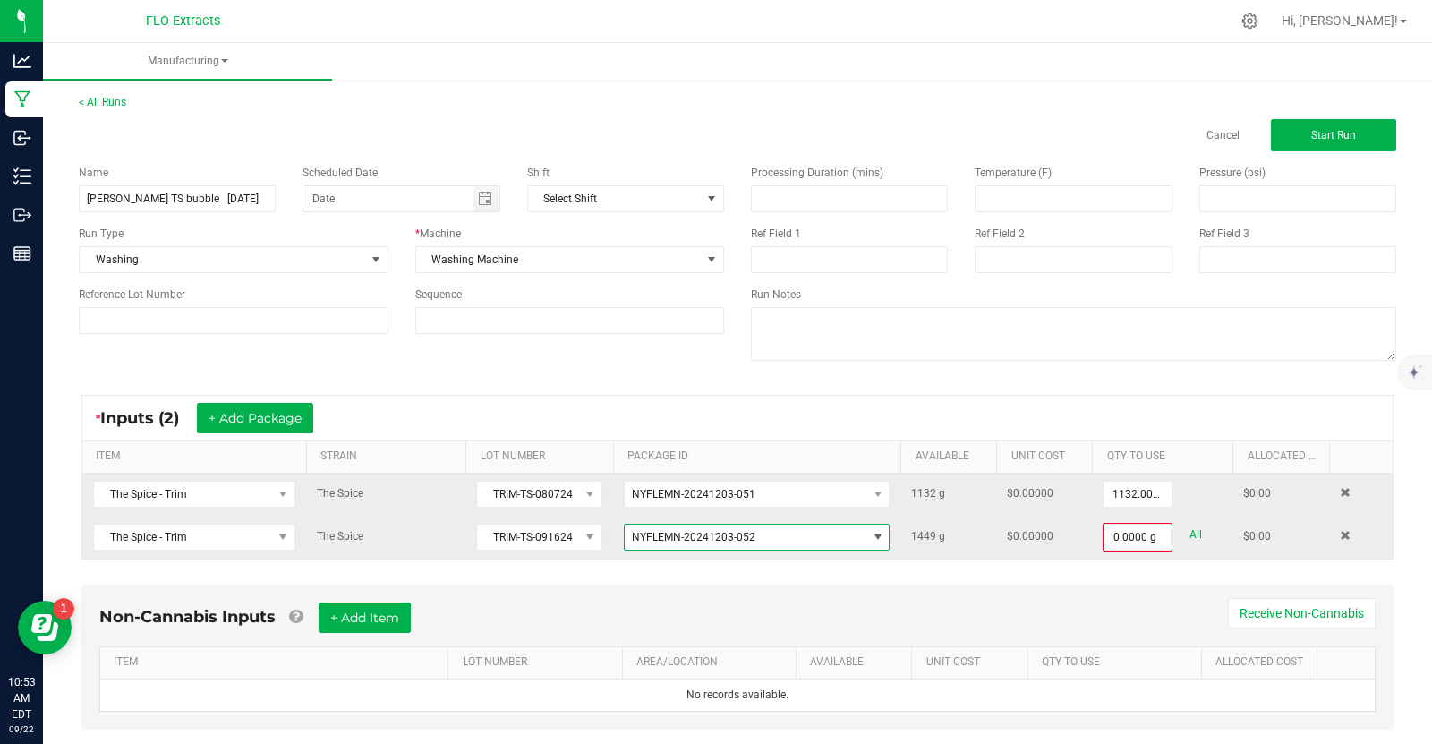
click at [880, 537] on span at bounding box center [878, 537] width 14 height 14
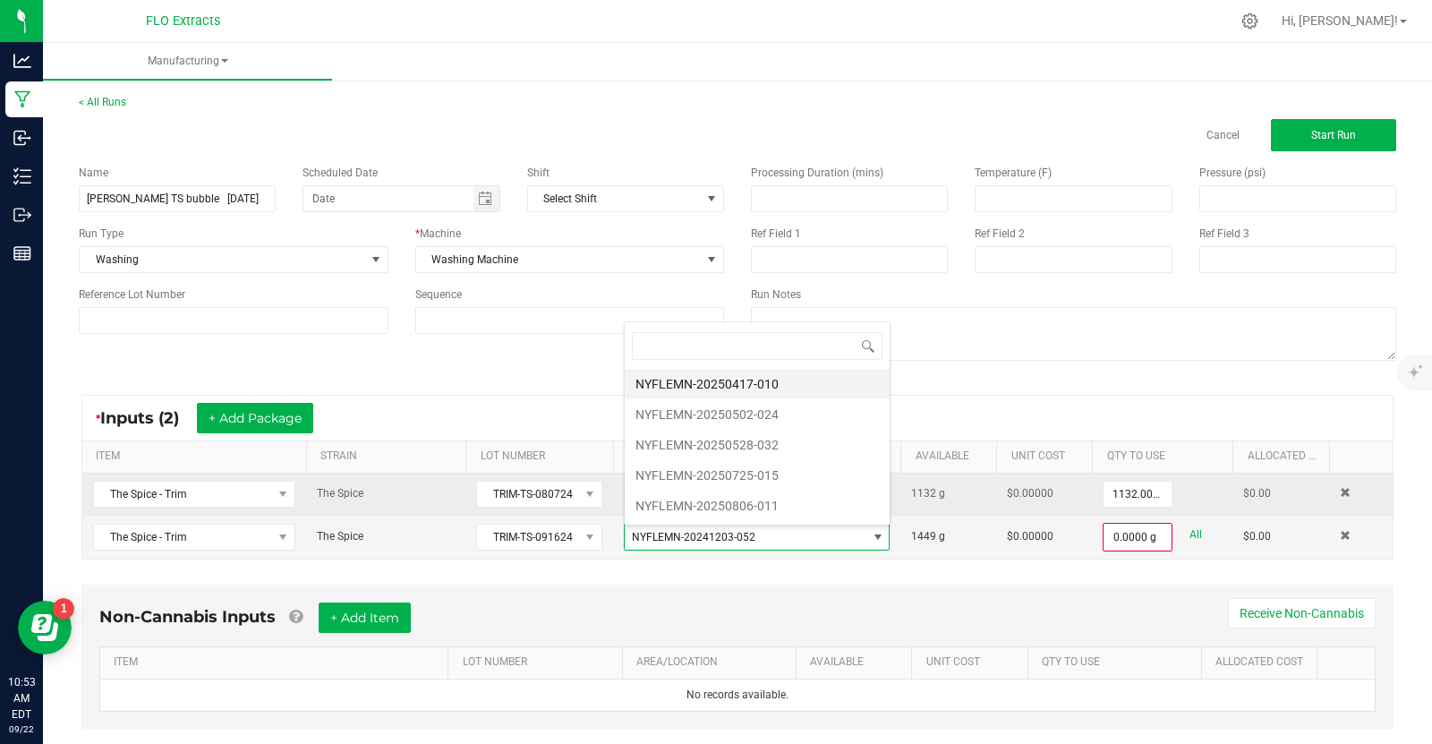
click at [821, 389] on li "NYFLEMN-20250417-010" at bounding box center [757, 384] width 265 height 30
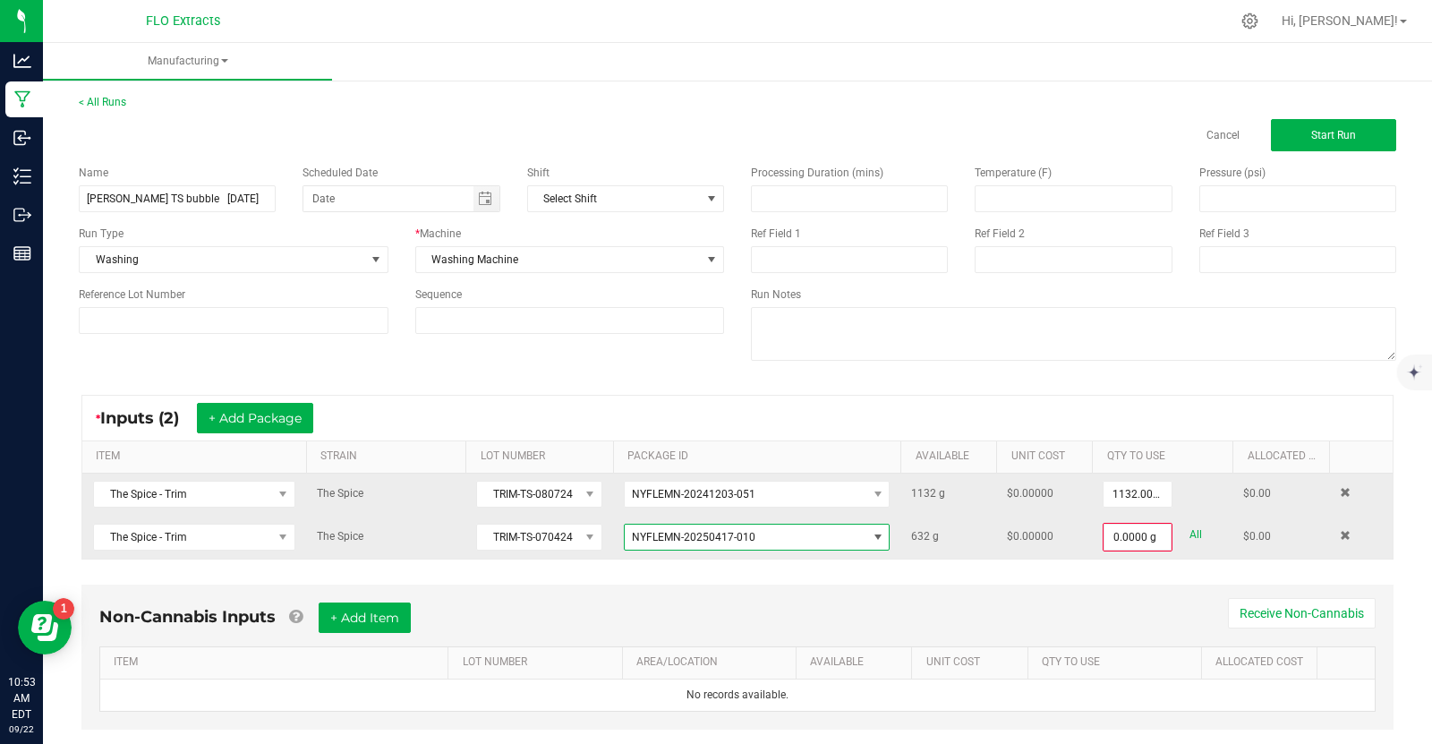
click at [876, 534] on span at bounding box center [878, 537] width 14 height 14
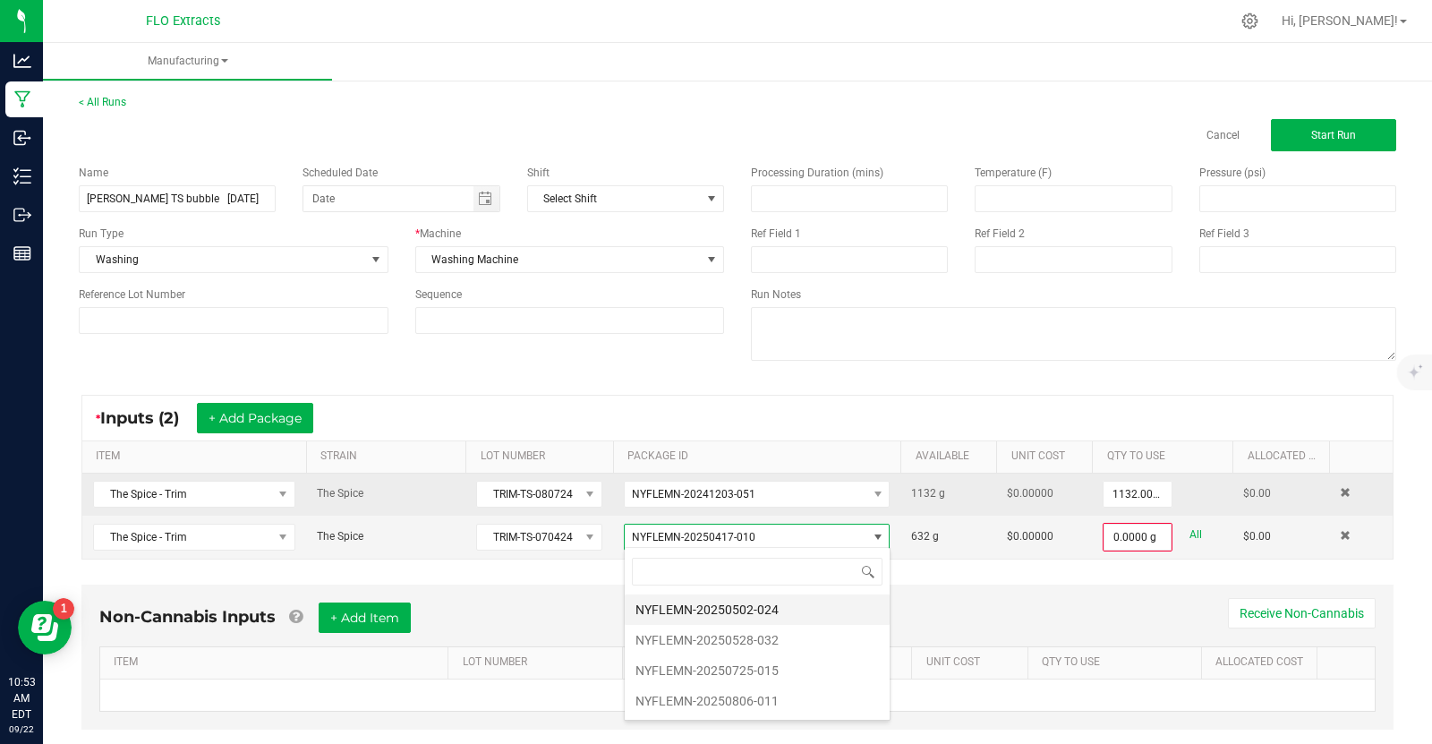
click at [803, 616] on li "NYFLEMN-20250502-024" at bounding box center [757, 609] width 265 height 30
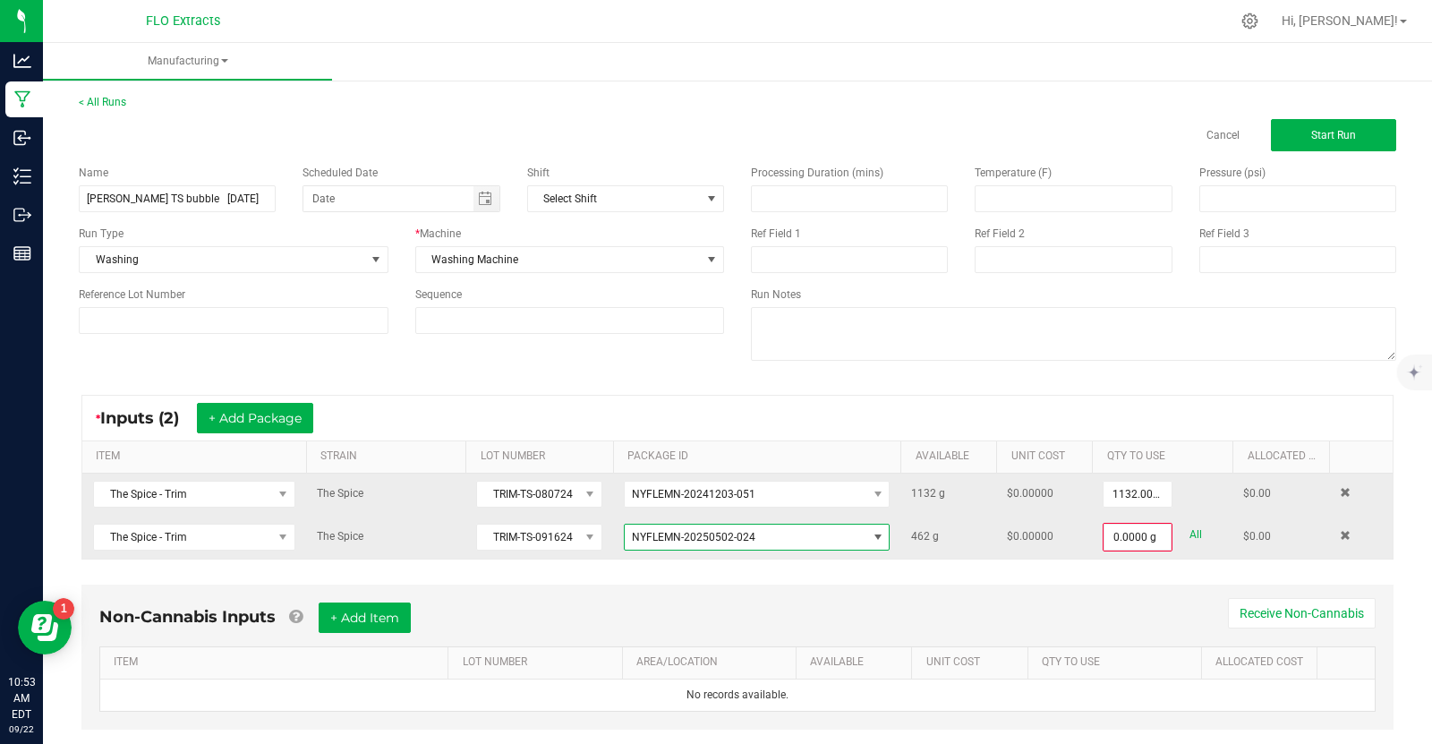
click at [877, 533] on span at bounding box center [878, 537] width 14 height 14
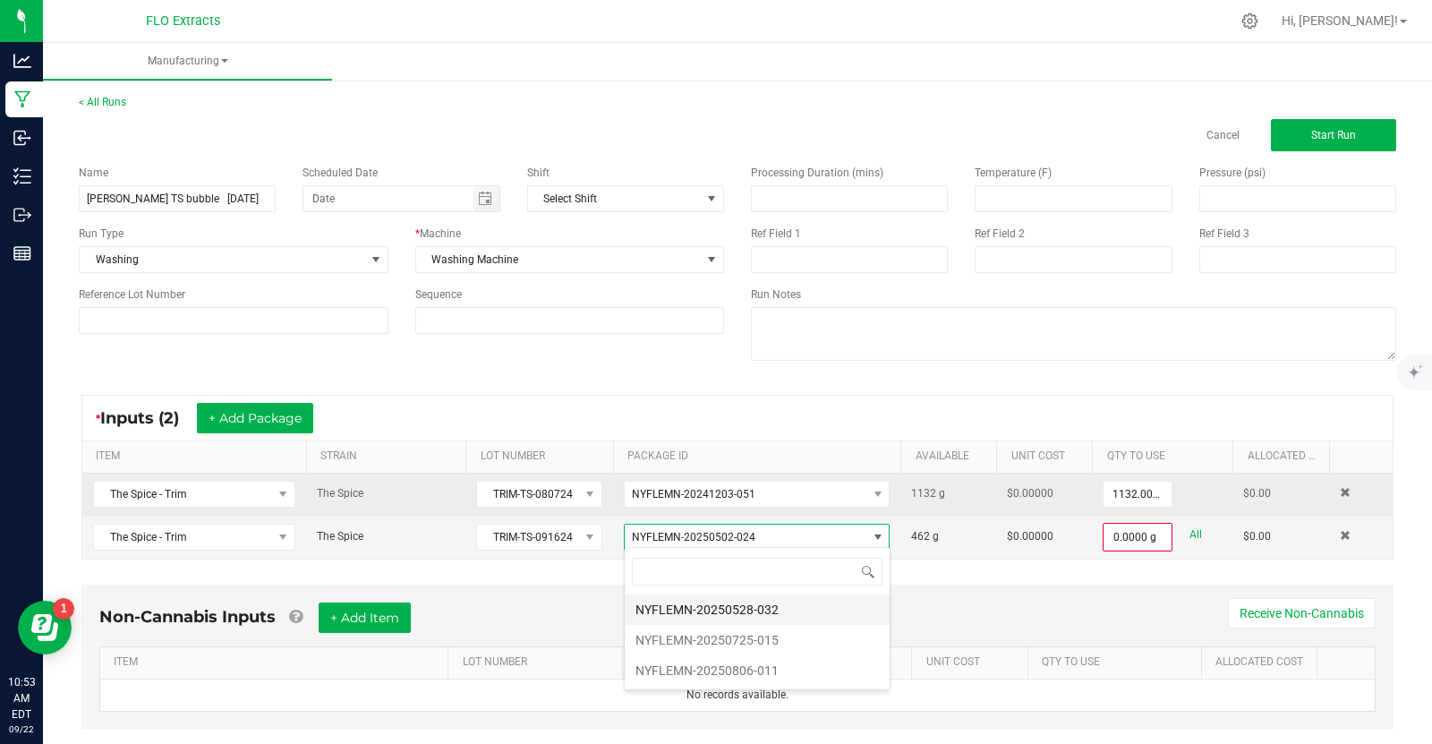
click at [778, 609] on li "NYFLEMN-20250528-032" at bounding box center [757, 609] width 265 height 30
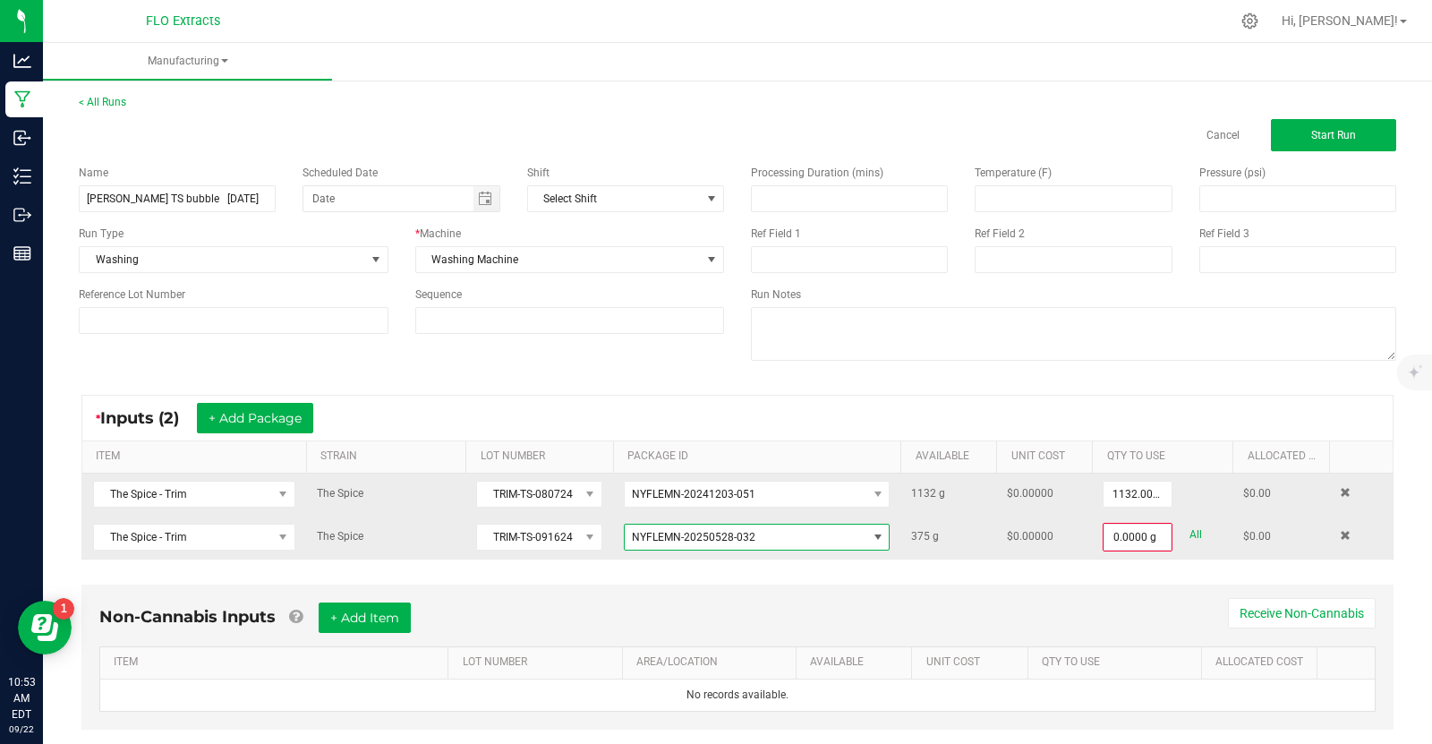
click at [879, 538] on span at bounding box center [878, 537] width 14 height 14
click at [797, 613] on li "NYFLEMN-20250725-015" at bounding box center [757, 609] width 265 height 30
click at [1199, 534] on link "All" at bounding box center [1195, 535] width 13 height 24
type input "33.0000 g"
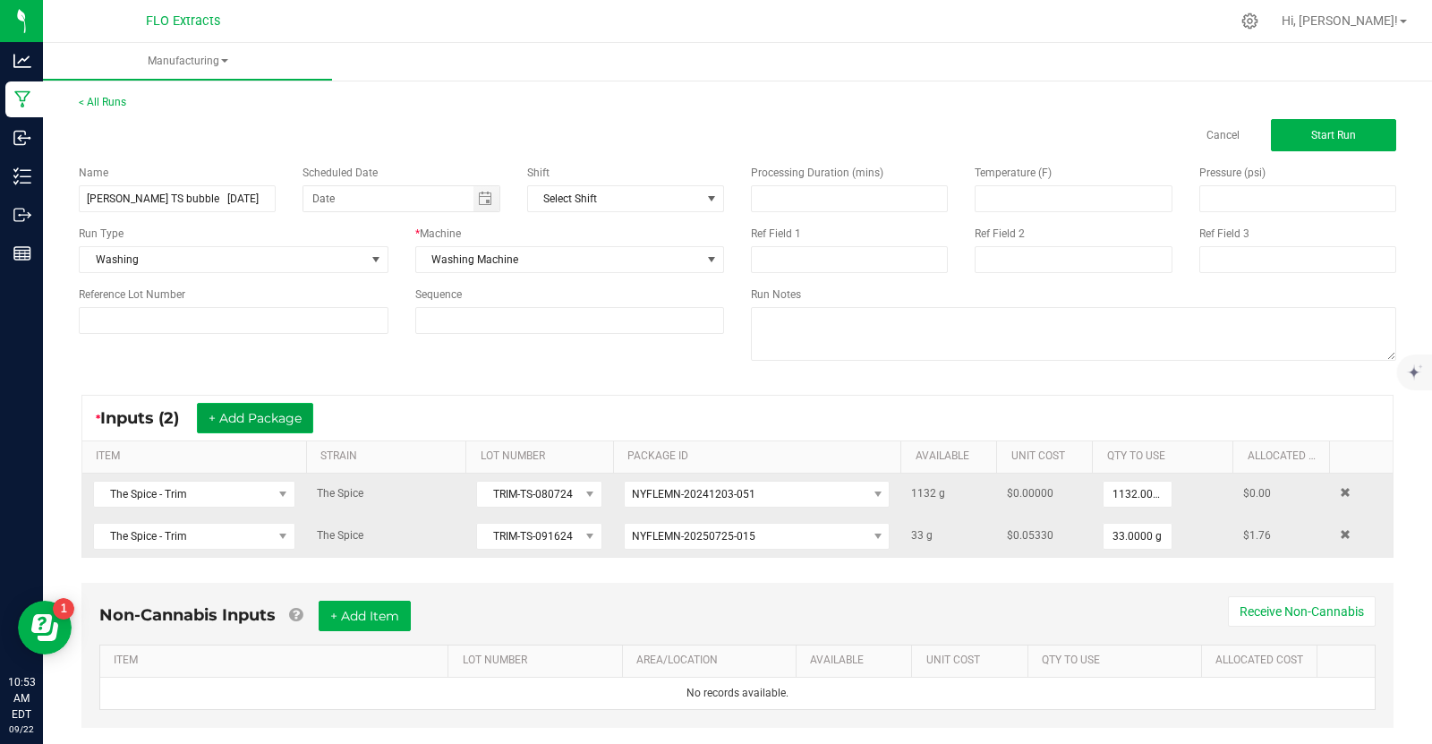
click at [268, 426] on button "+ Add Package" at bounding box center [255, 418] width 116 height 30
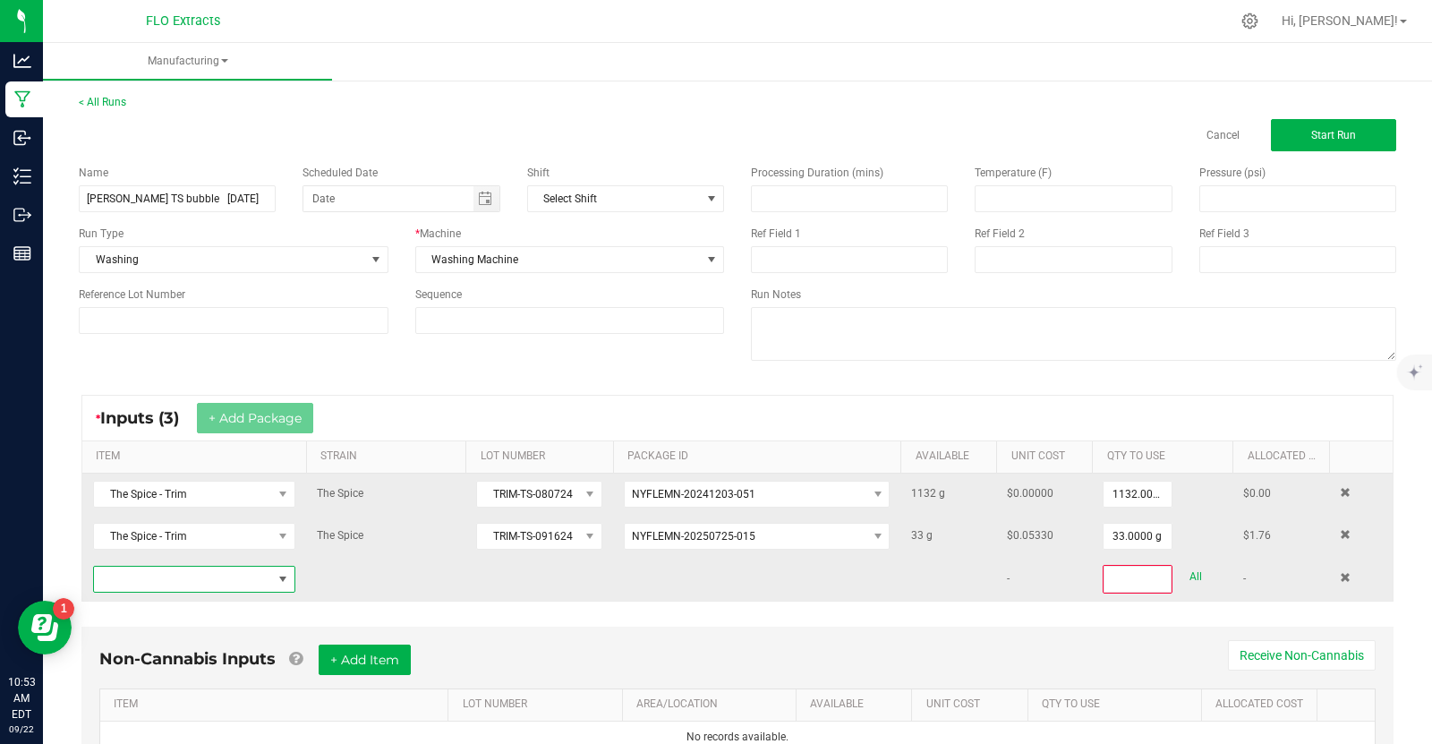
click at [288, 572] on span "NO DATA FOUND" at bounding box center [283, 579] width 14 height 14
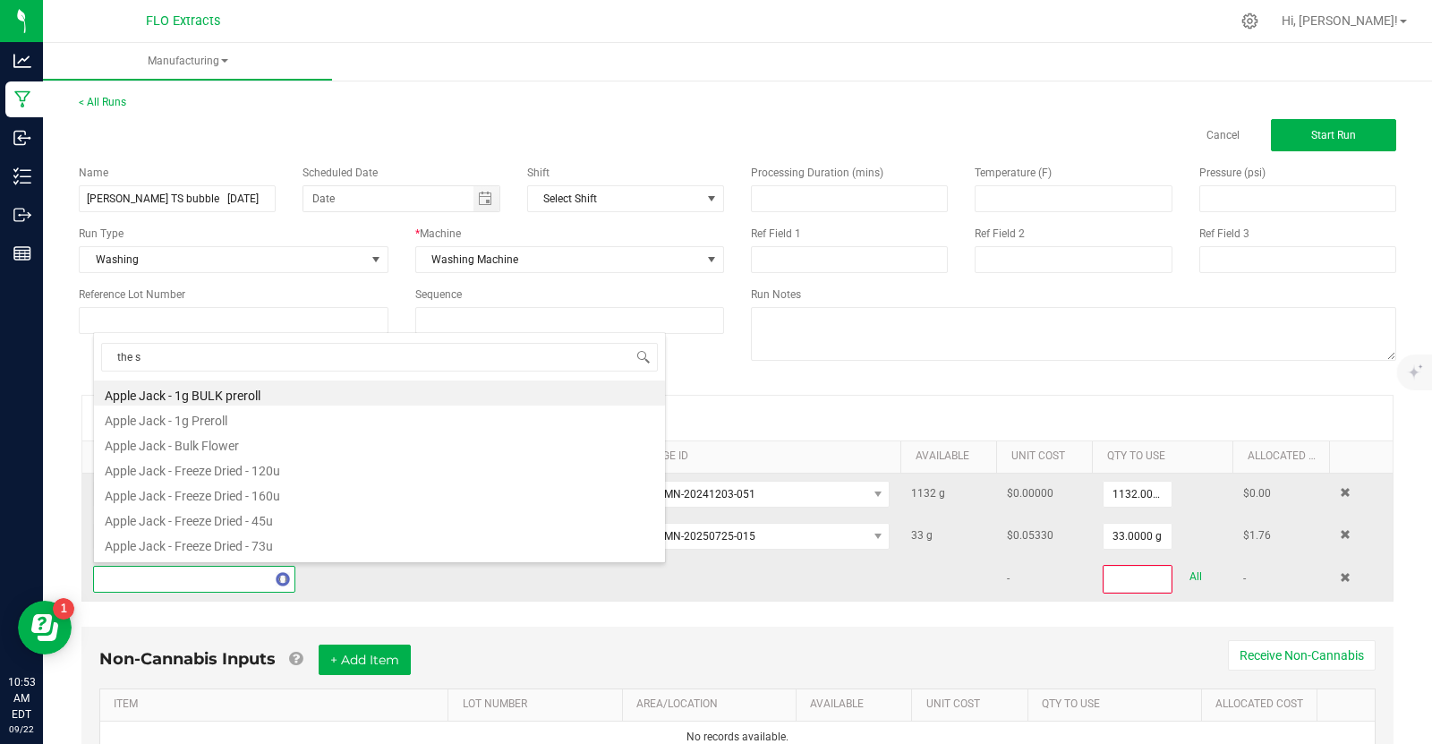
type input "the sp"
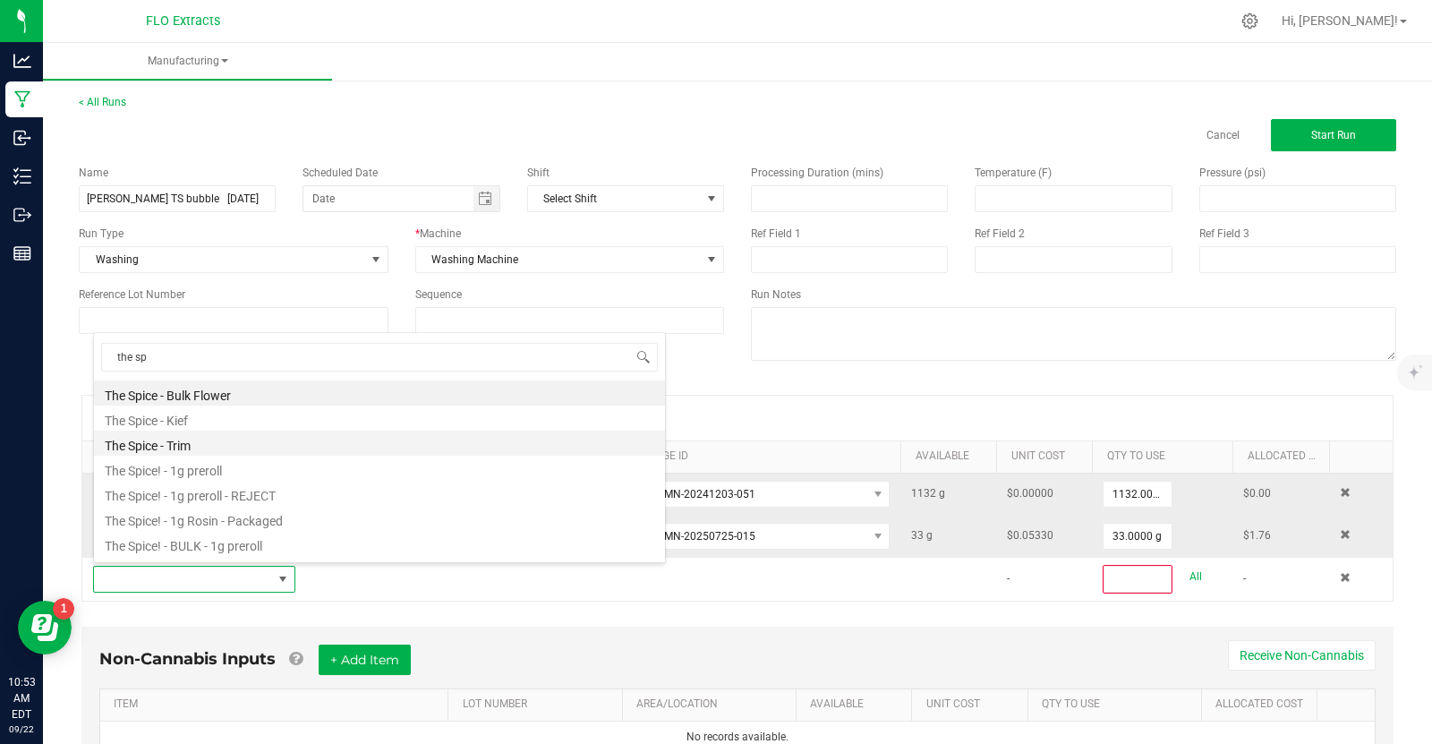
click at [189, 439] on li "The Spice - Trim" at bounding box center [379, 442] width 571 height 25
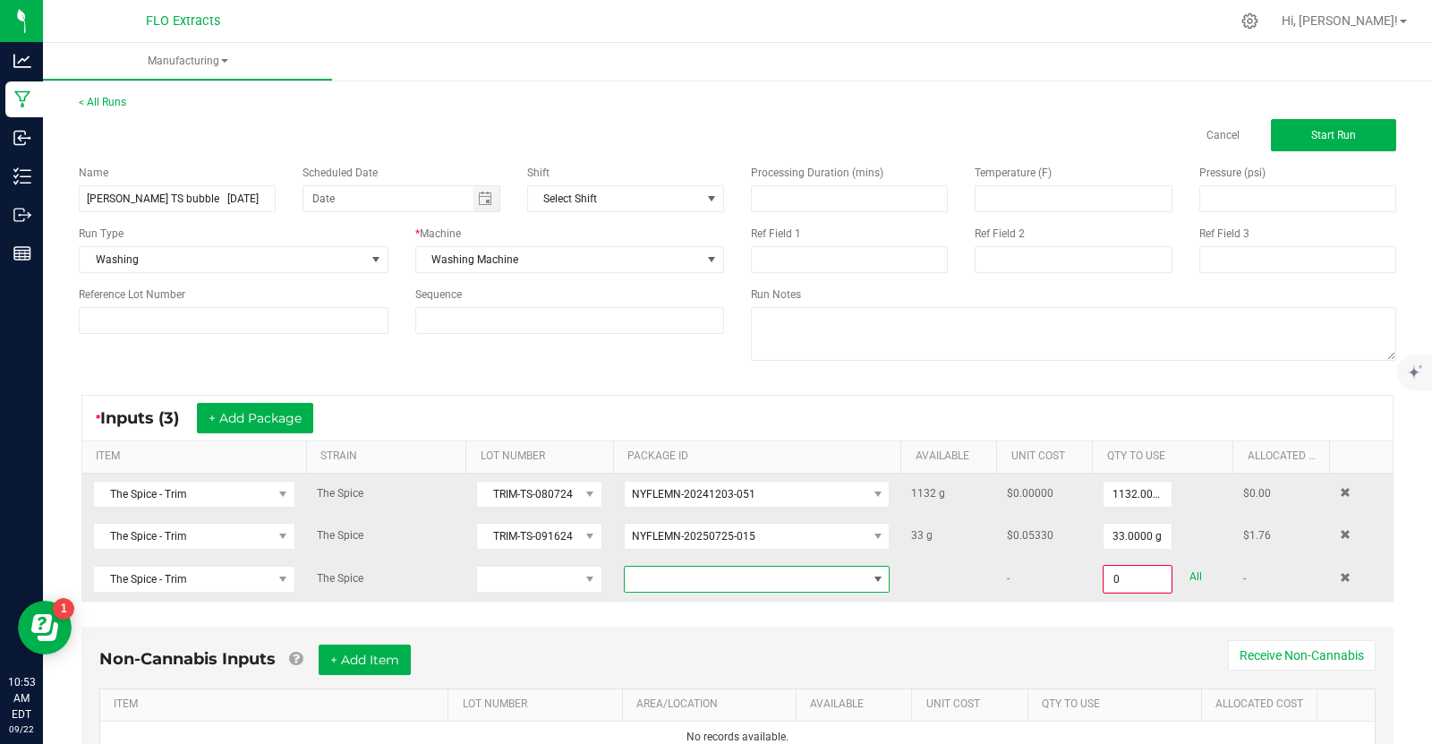
click at [879, 575] on span at bounding box center [878, 579] width 14 height 14
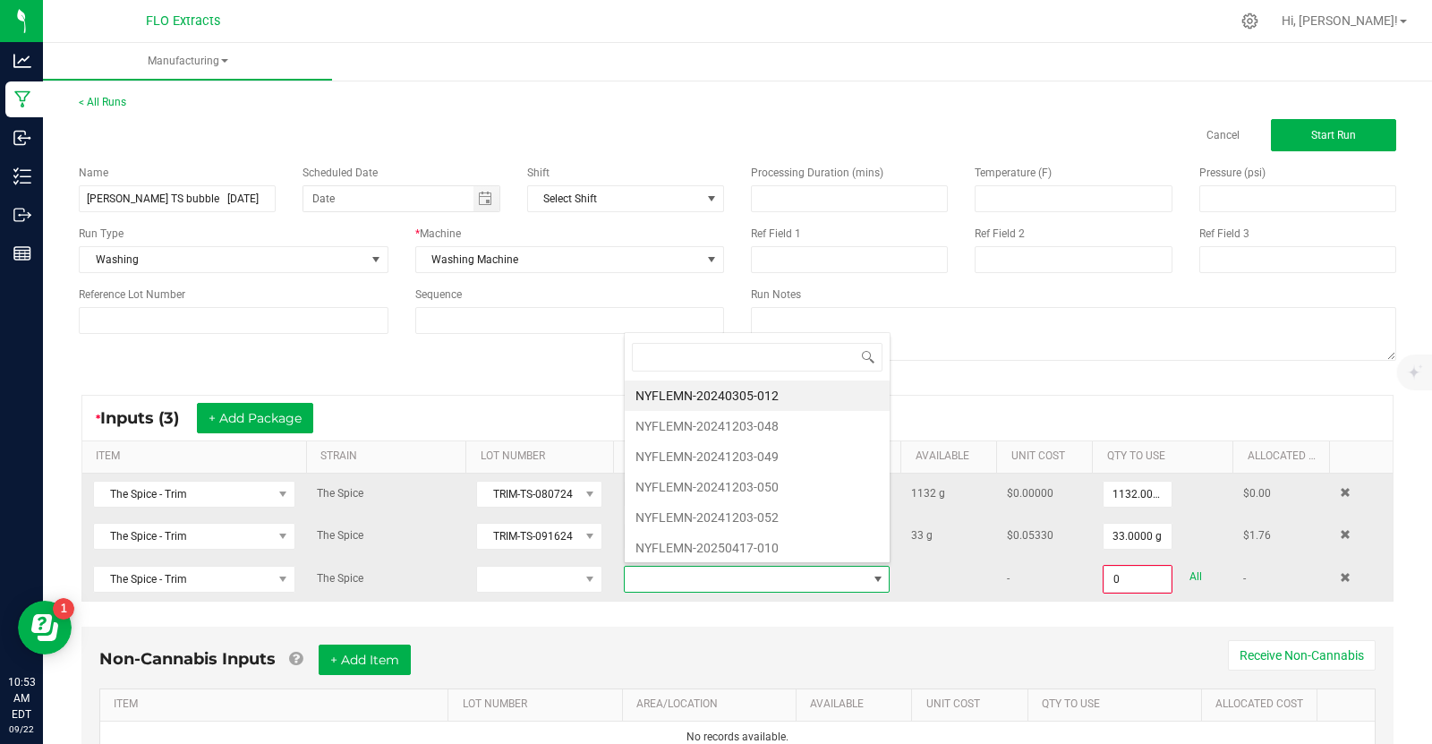
scroll to position [26, 266]
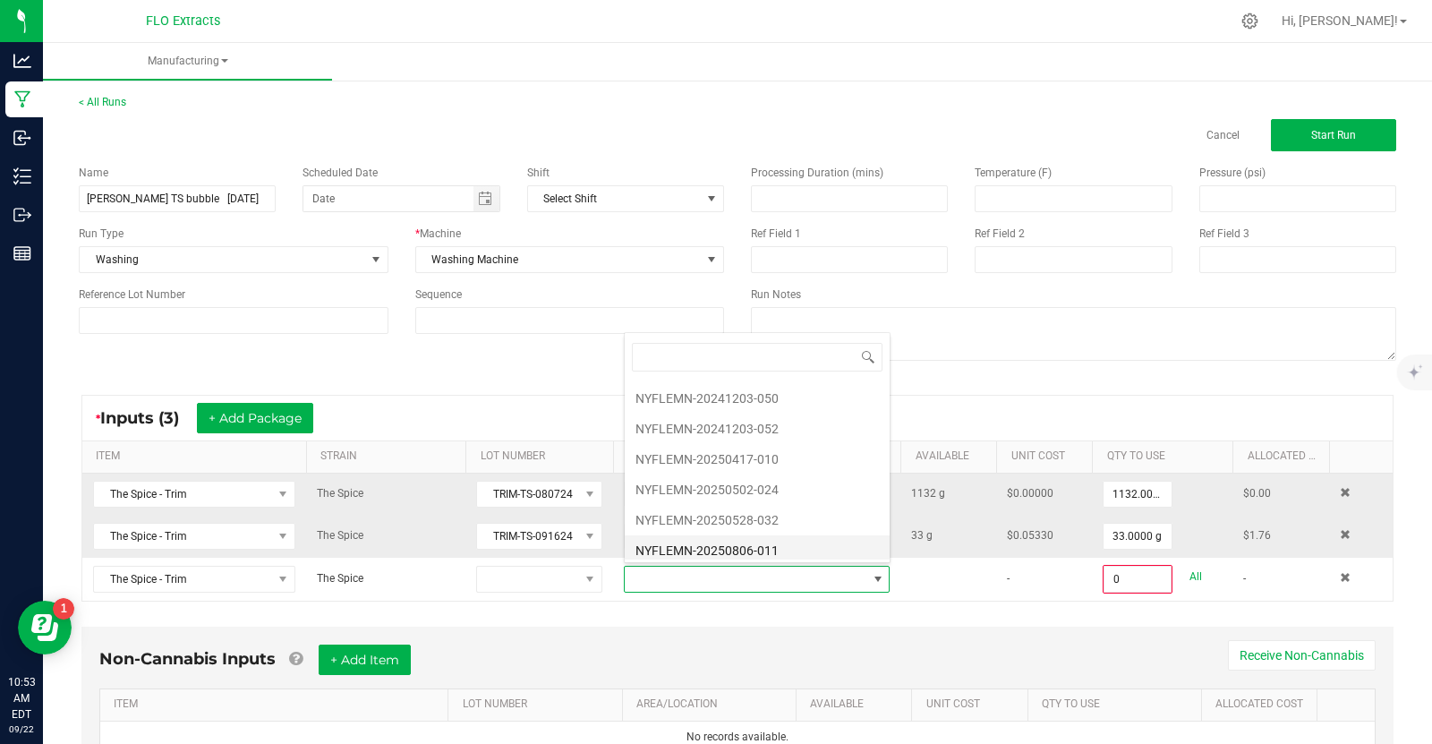
click at [764, 545] on li "NYFLEMN-20250806-011" at bounding box center [757, 550] width 265 height 30
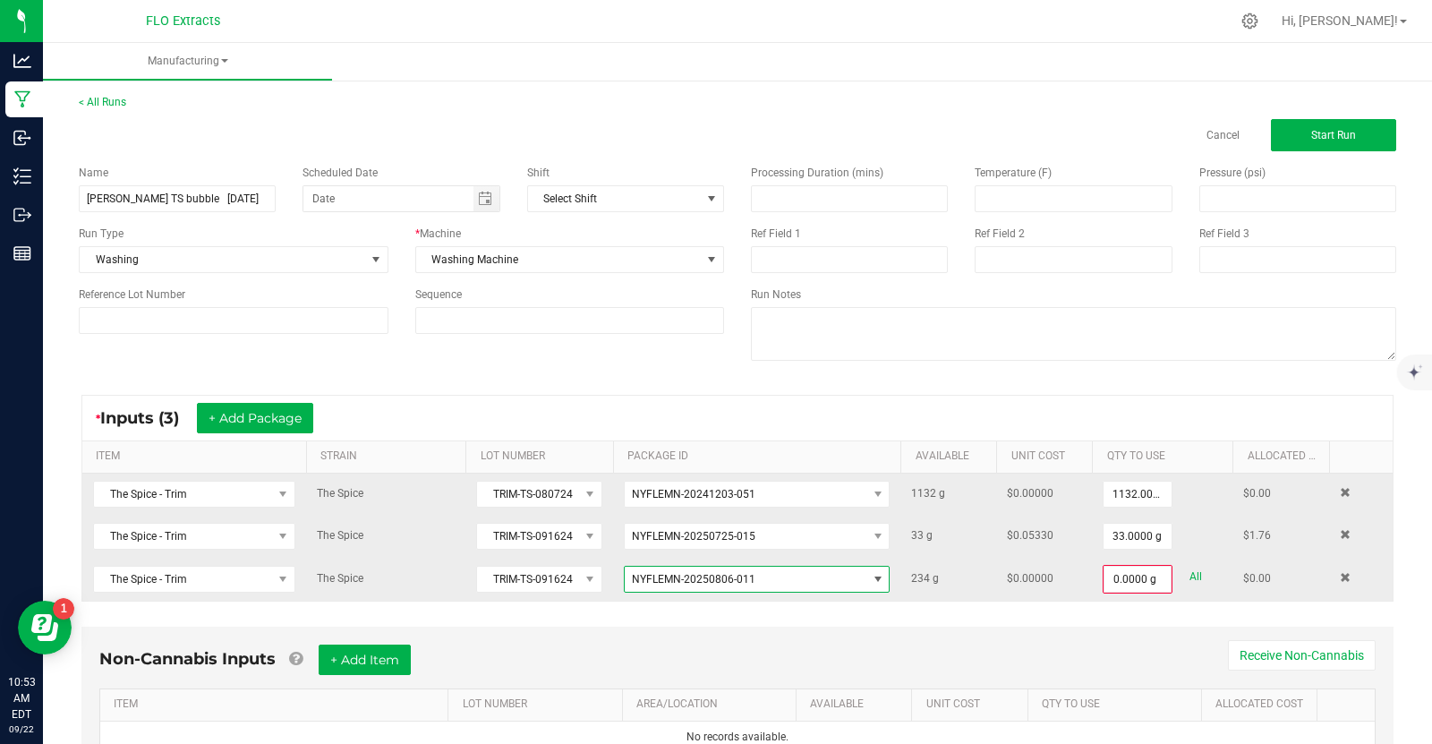
click at [880, 572] on span at bounding box center [878, 579] width 14 height 14
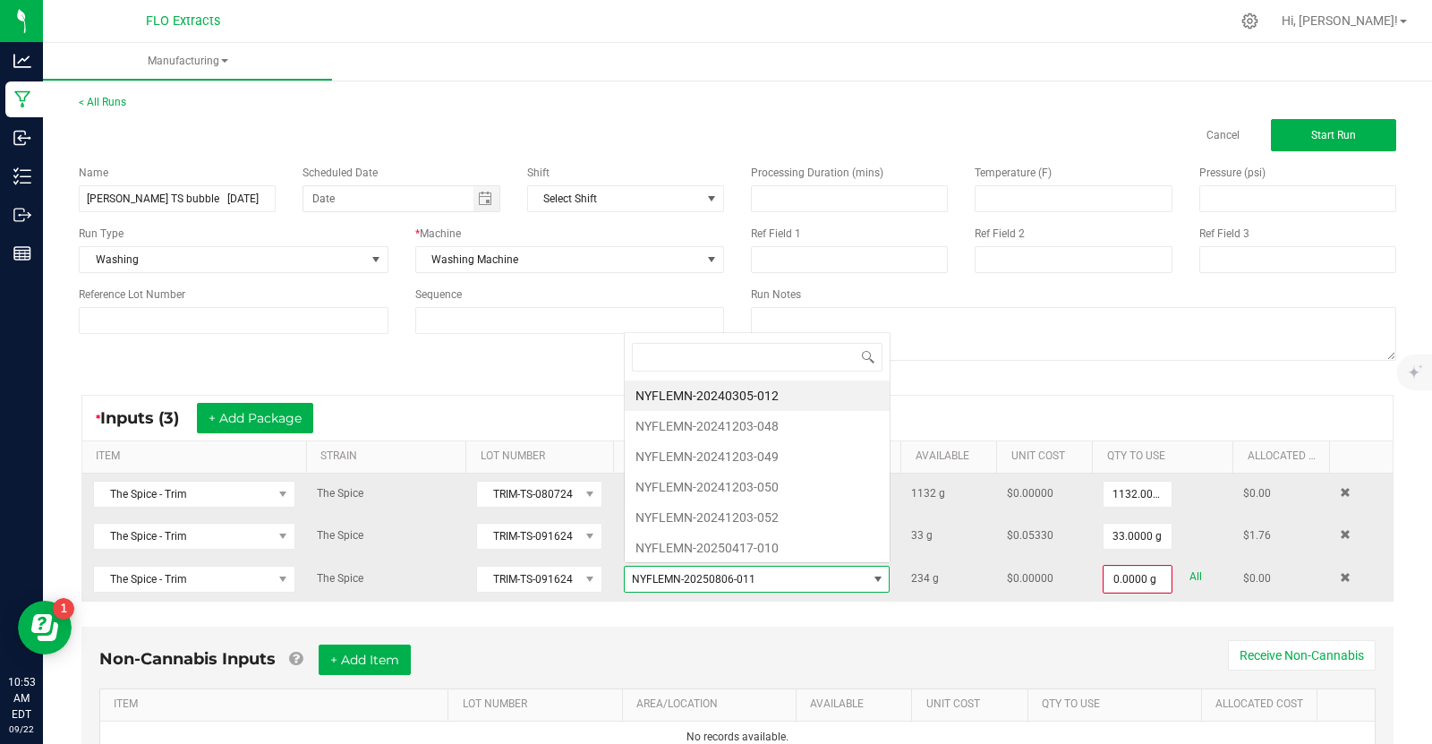
scroll to position [89453, 89214]
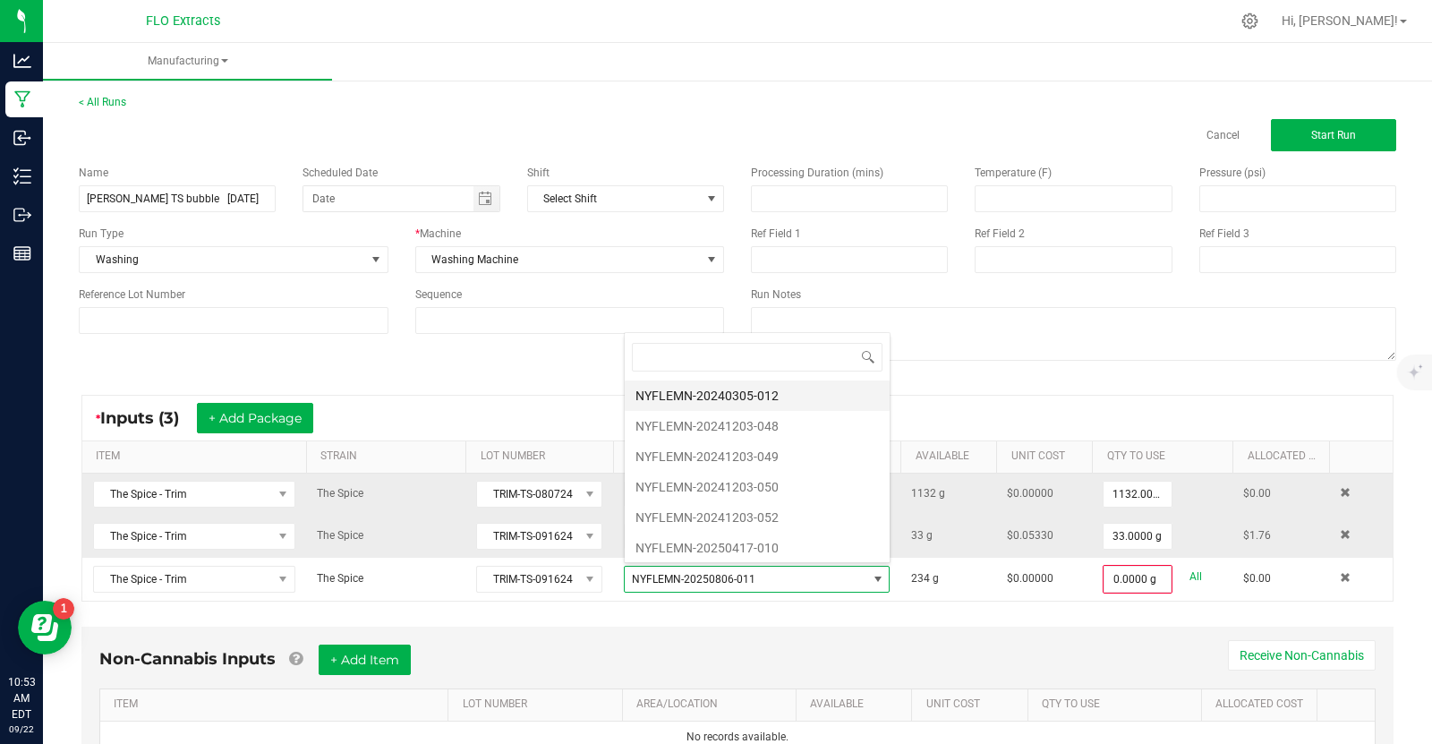
click at [795, 396] on li "NYFLEMN-20240305-012" at bounding box center [757, 395] width 265 height 30
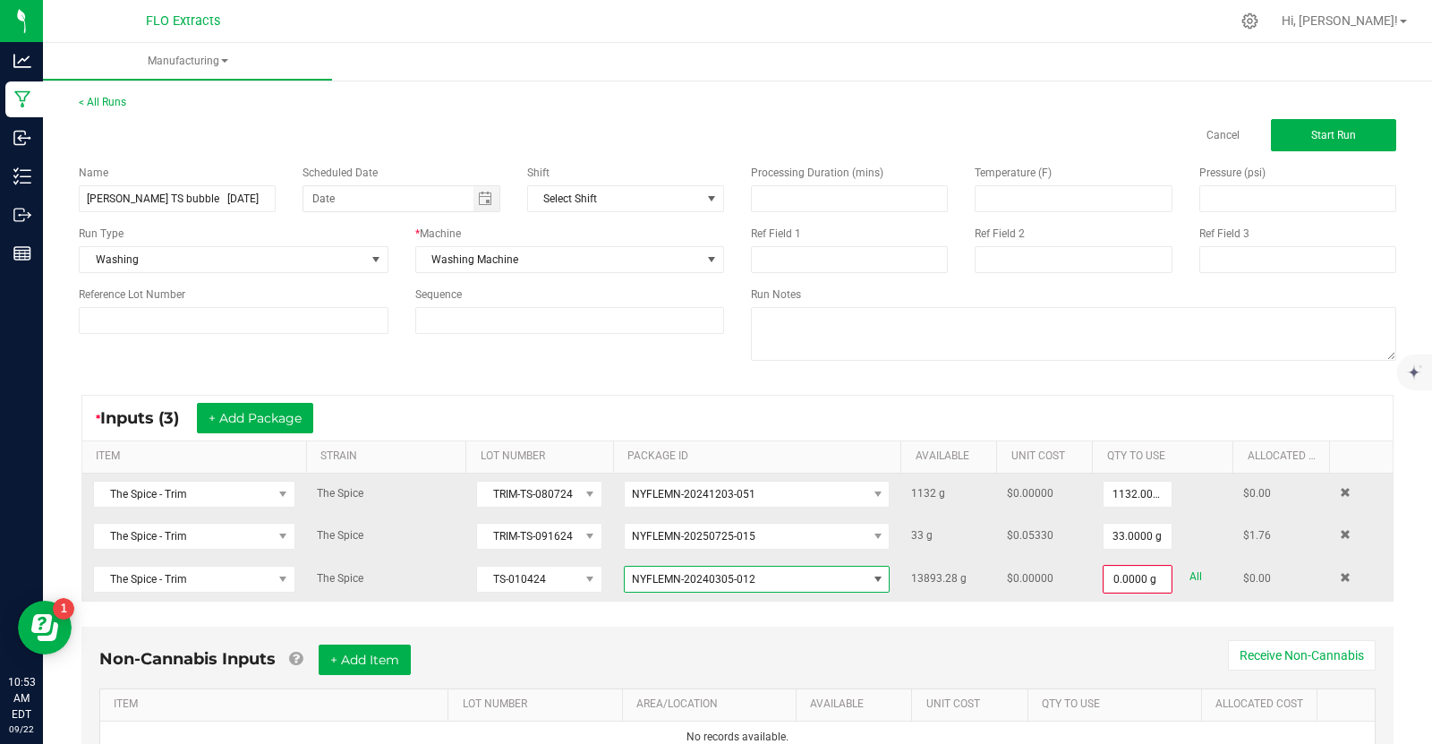
click at [880, 581] on span at bounding box center [878, 579] width 14 height 14
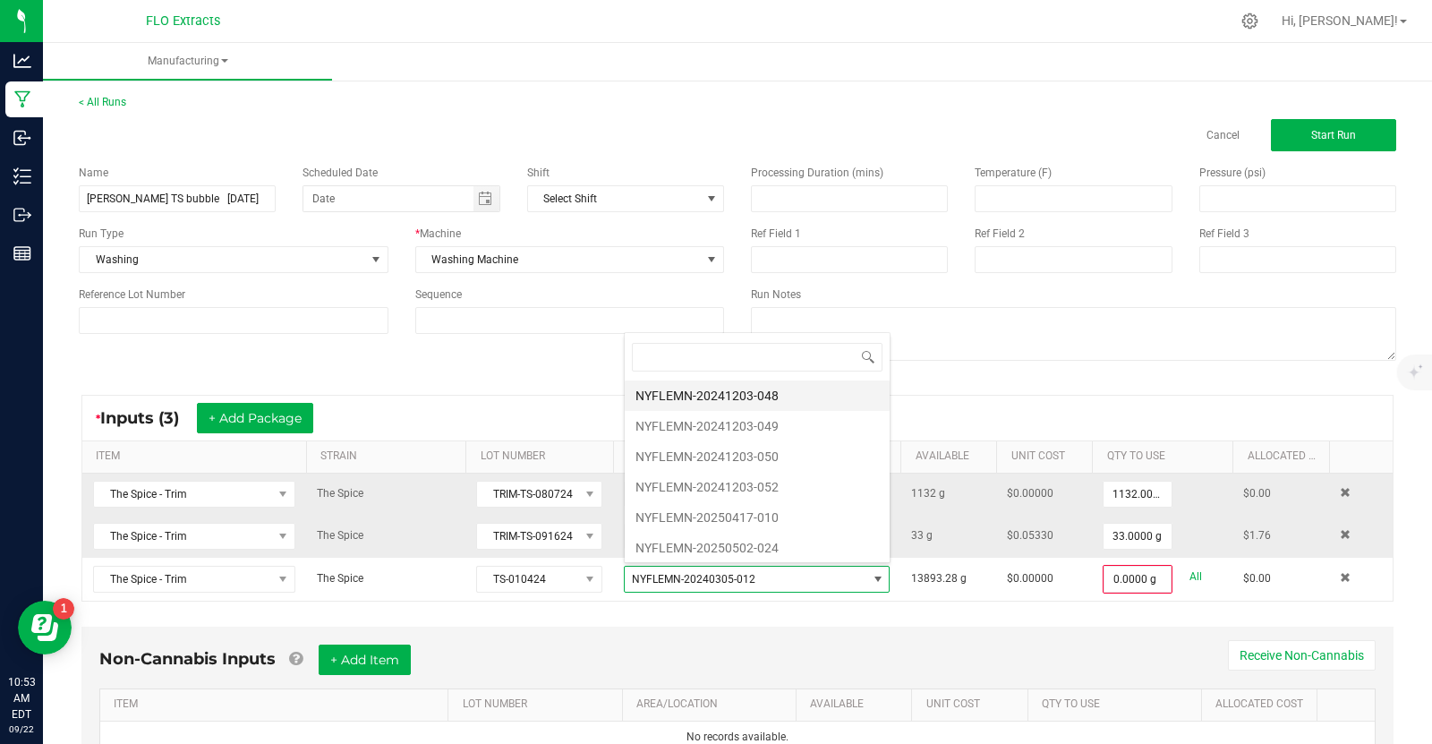
click at [812, 393] on li "NYFLEMN-20241203-048" at bounding box center [757, 395] width 265 height 30
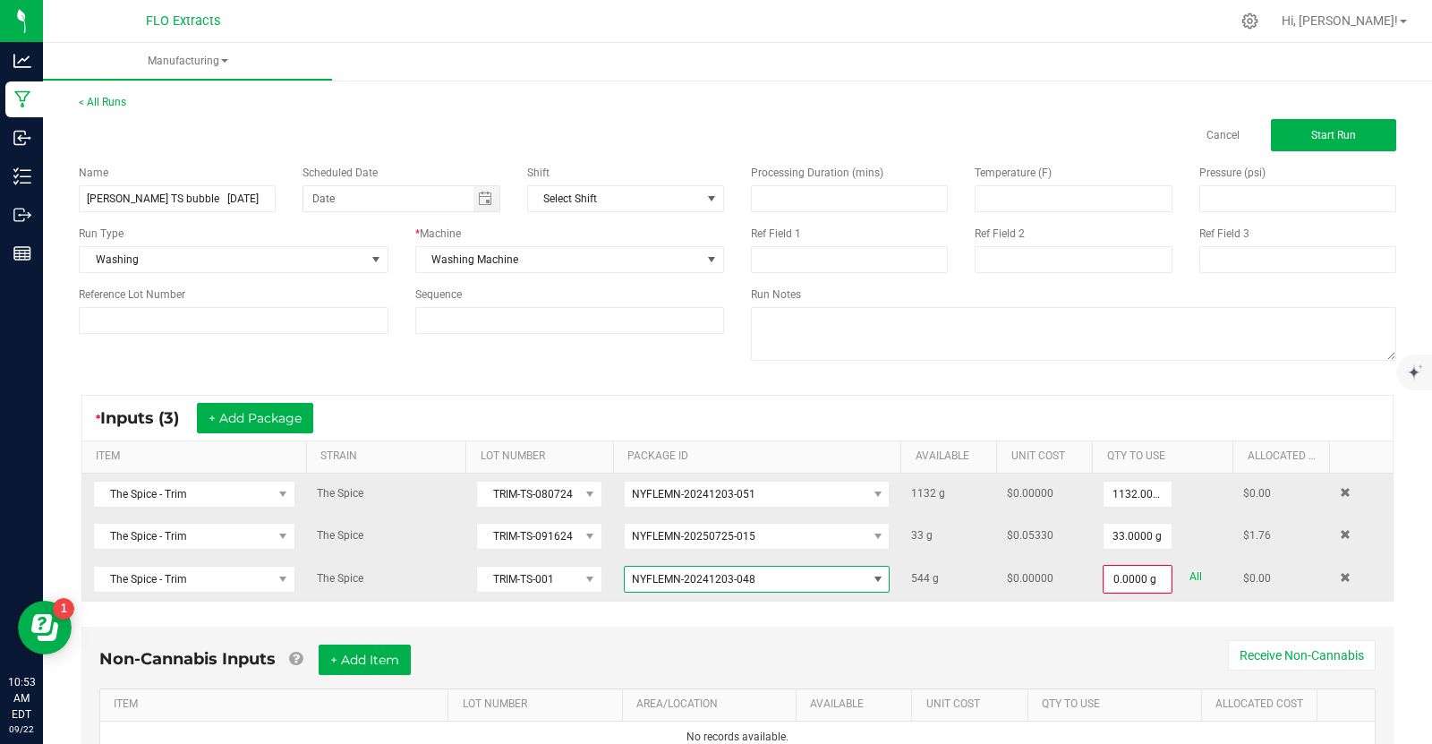
click at [1199, 570] on link "All" at bounding box center [1195, 577] width 13 height 24
type input "544.0000 g"
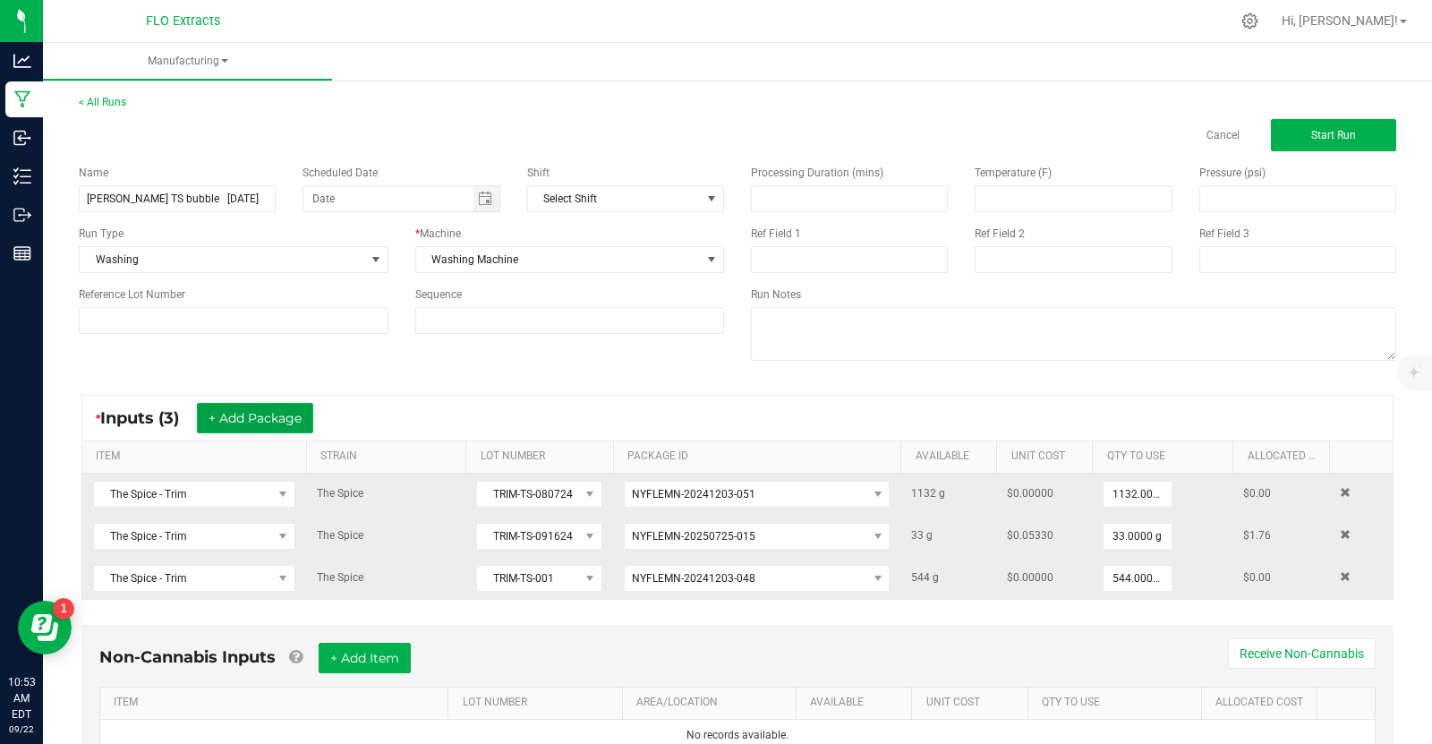
click at [231, 411] on button "+ Add Package" at bounding box center [255, 418] width 116 height 30
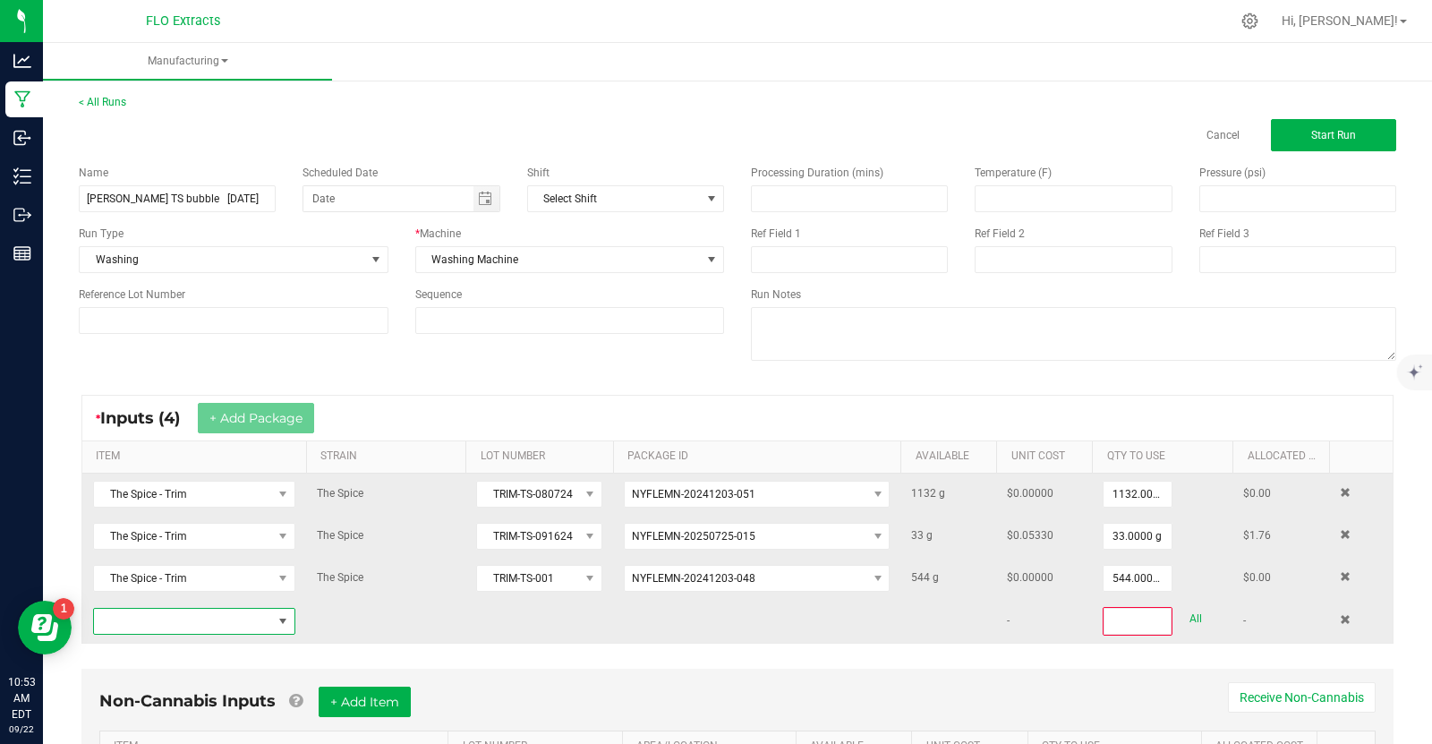
click at [283, 614] on span "NO DATA FOUND" at bounding box center [283, 621] width 14 height 14
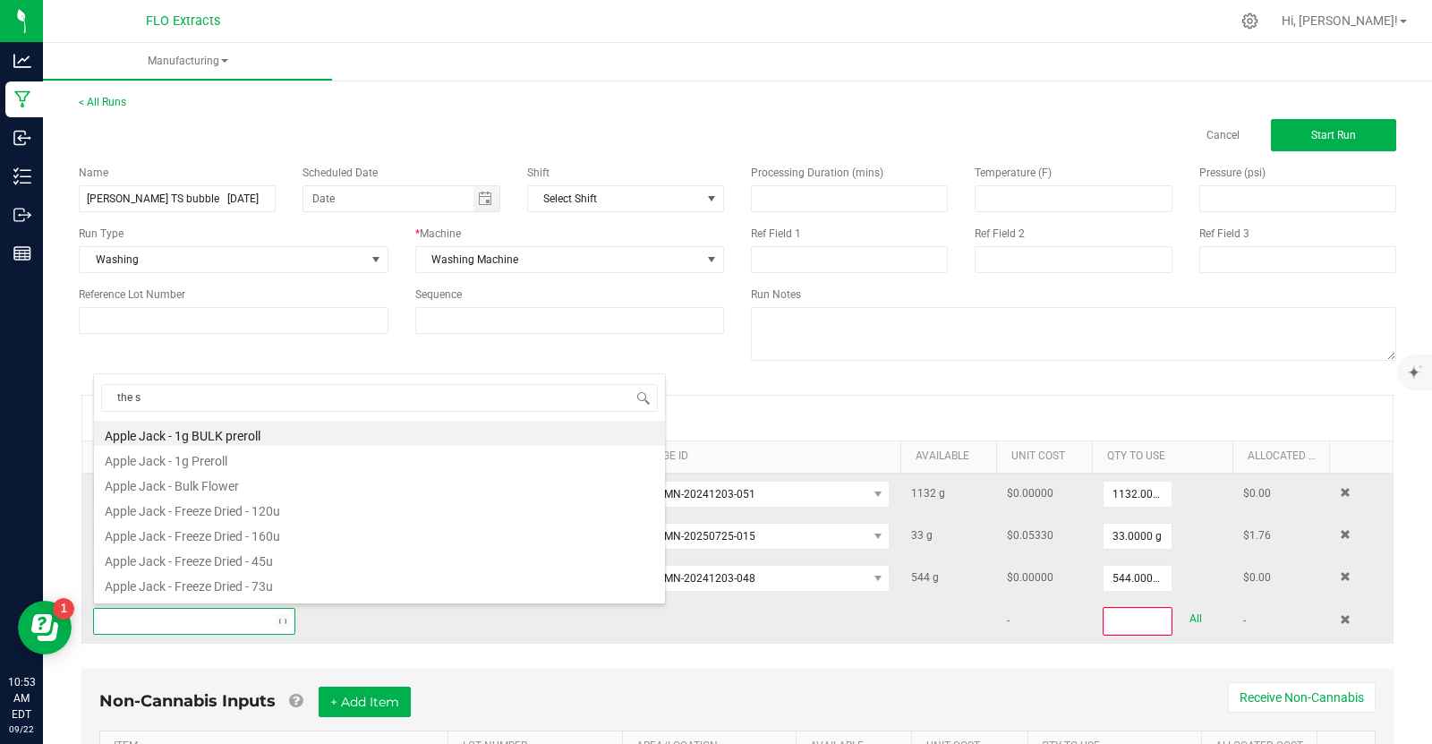
type input "the sp"
click at [191, 481] on li "The Spice - Trim" at bounding box center [379, 483] width 571 height 25
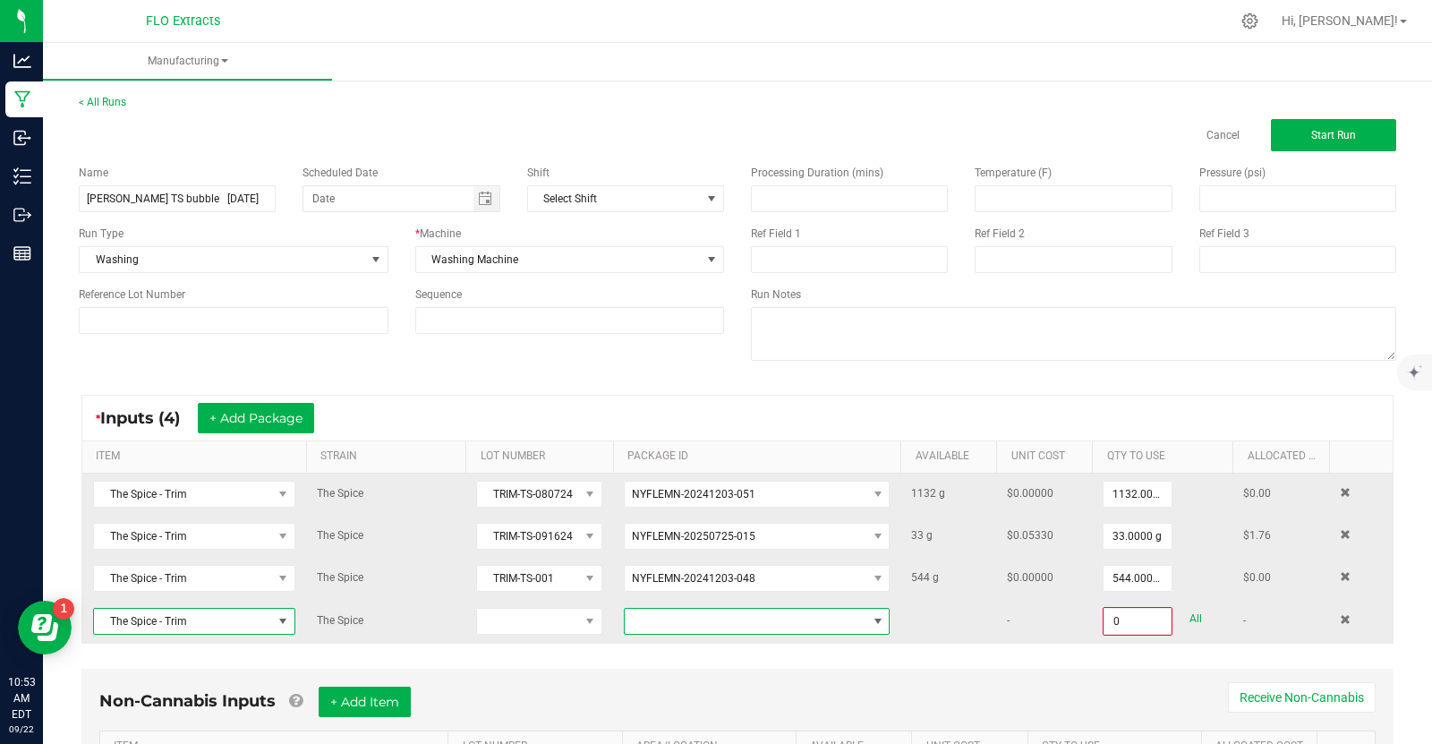
click at [875, 620] on span at bounding box center [878, 621] width 14 height 14
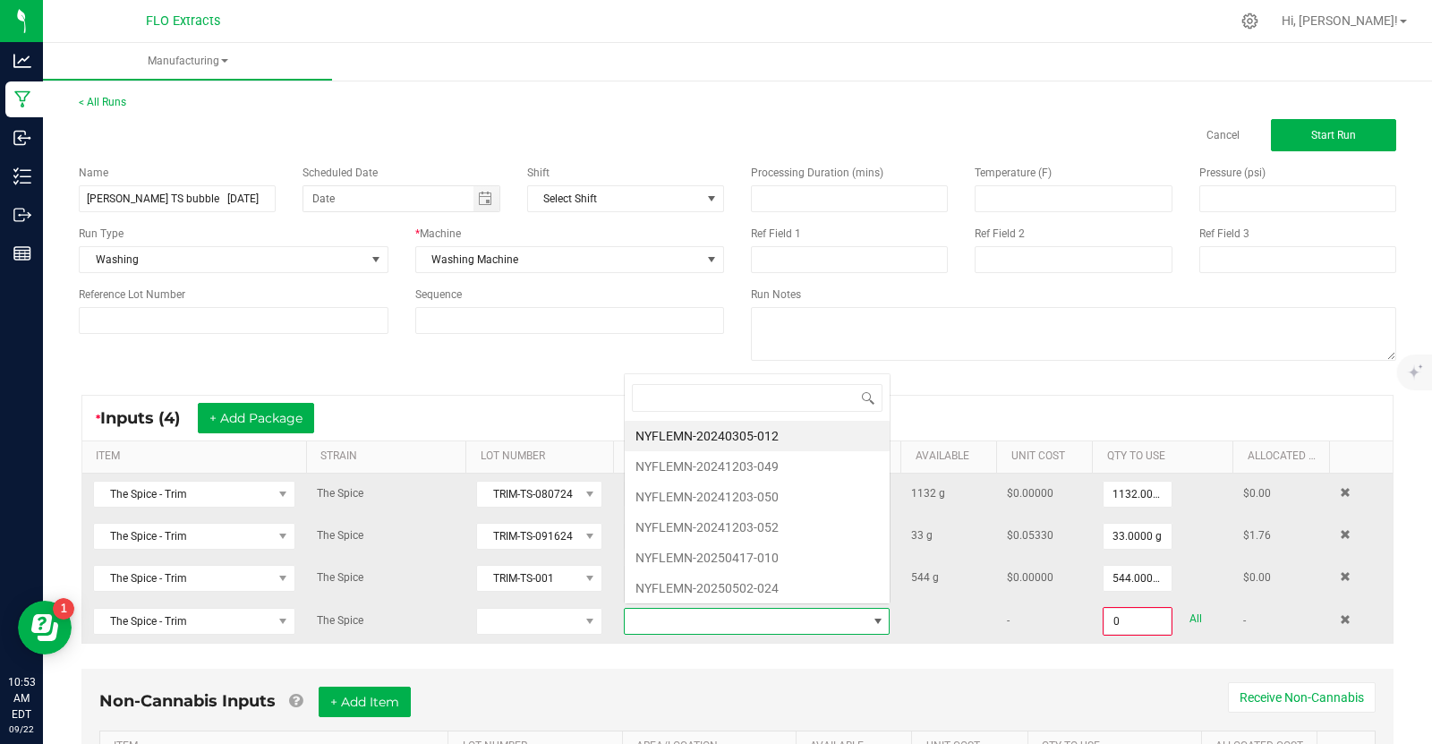
scroll to position [26, 266]
click at [781, 433] on li "NYFLEMN-20240305-012" at bounding box center [757, 436] width 265 height 30
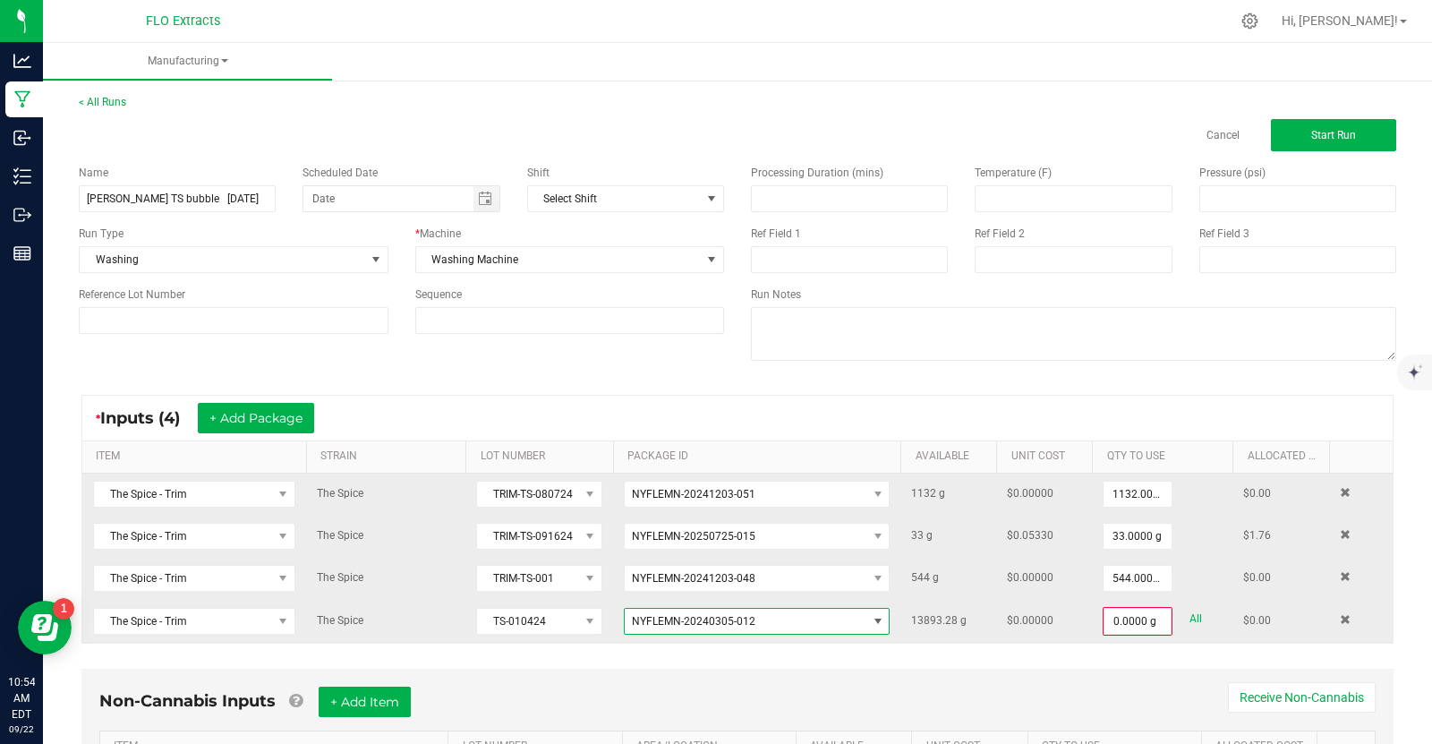
click at [885, 613] on span at bounding box center [877, 620] width 22 height 25
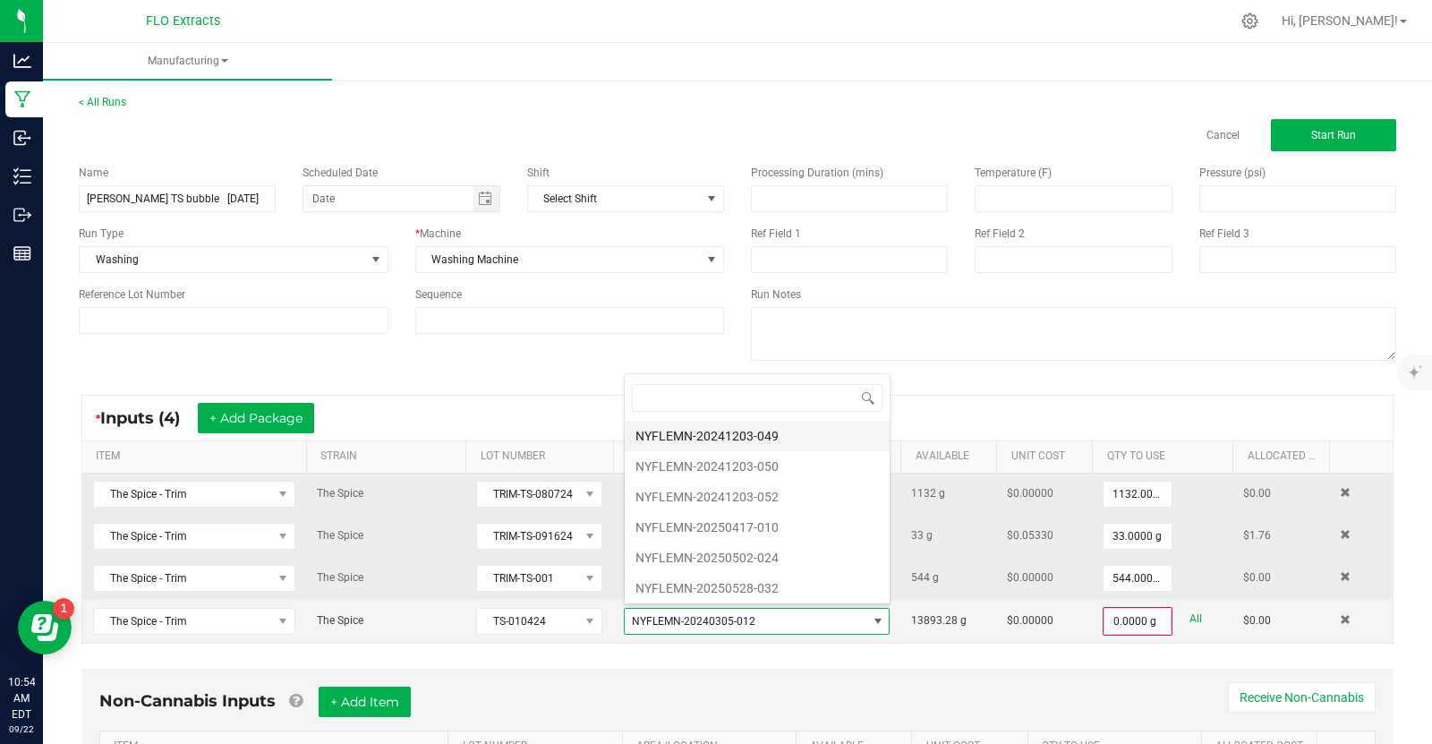
click at [826, 435] on li "NYFLEMN-20241203-049" at bounding box center [757, 436] width 265 height 30
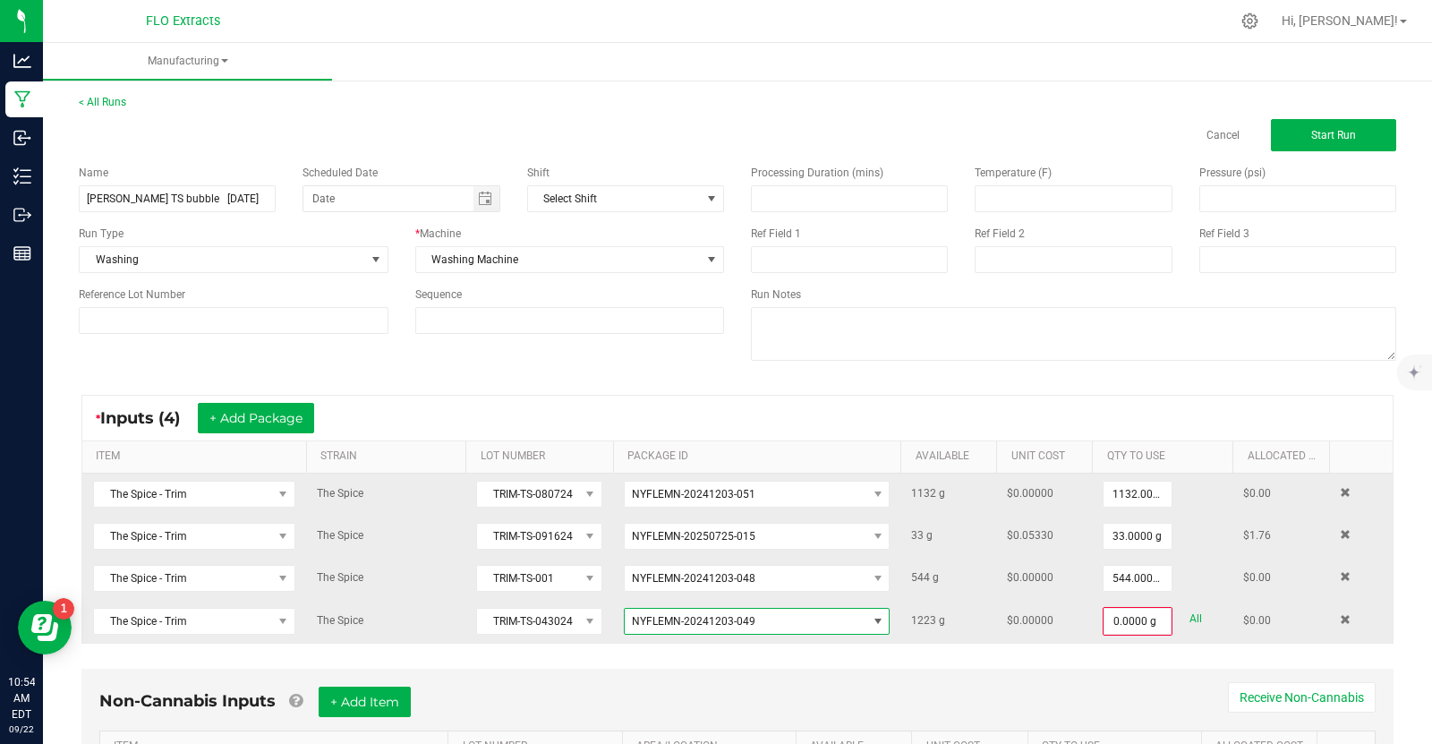
click at [1194, 617] on link "All" at bounding box center [1195, 619] width 13 height 24
type input "1223.0000 g"
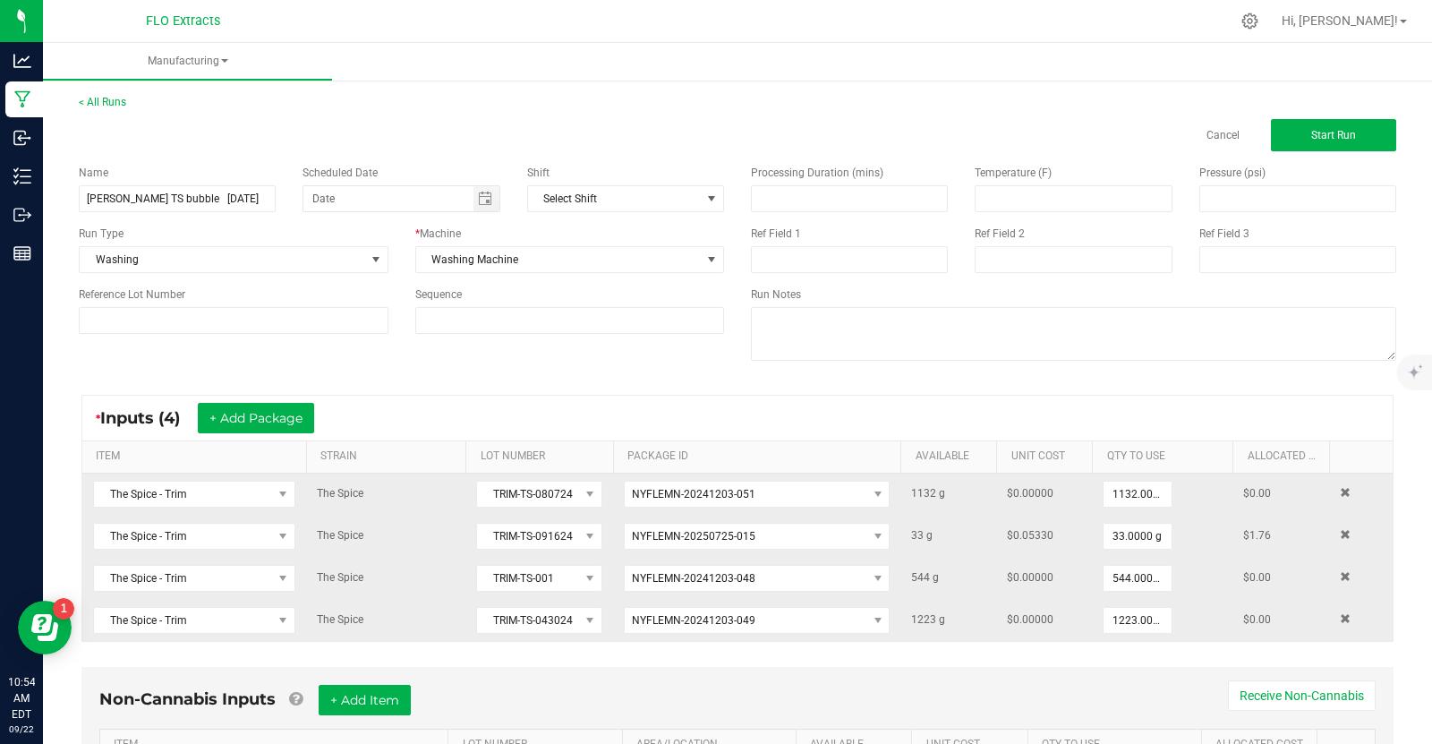
scroll to position [112, 0]
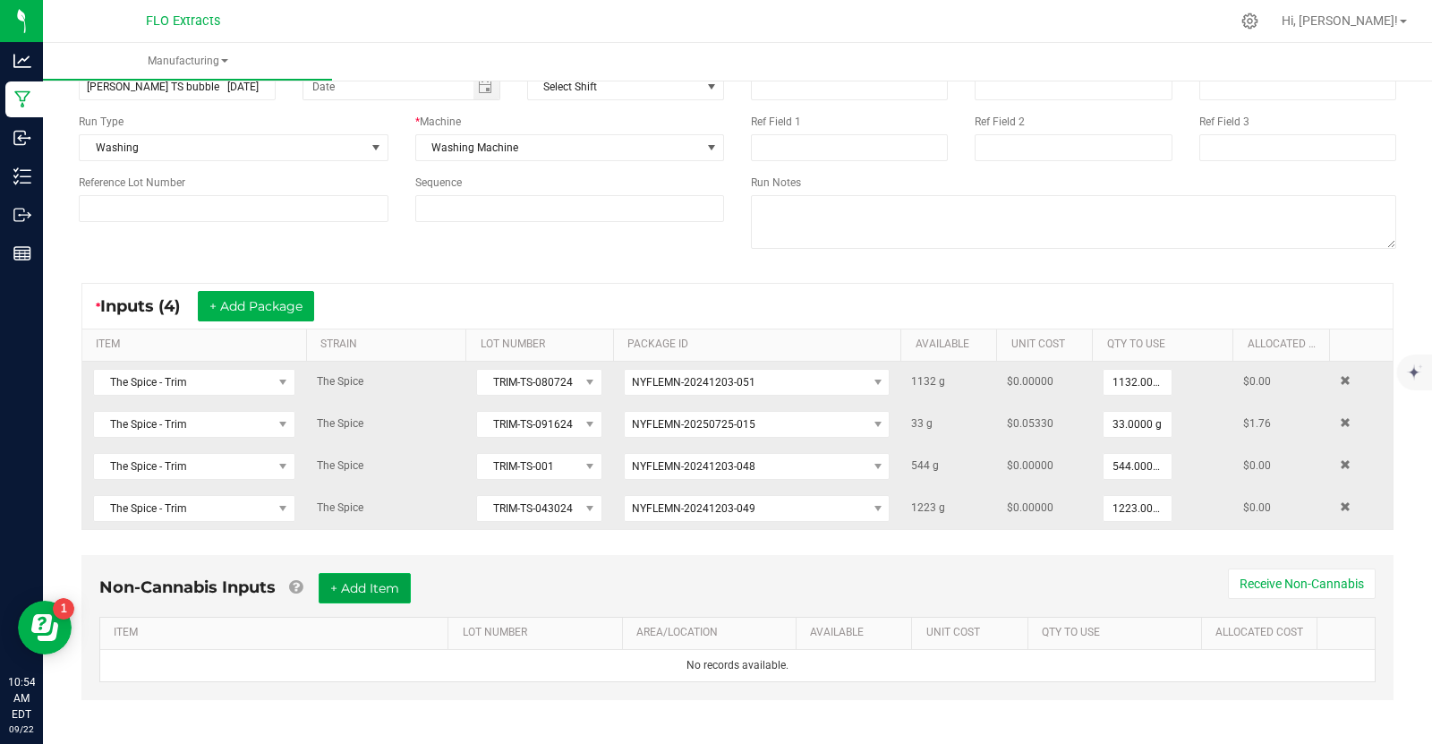
click at [348, 587] on button "+ Add Item" at bounding box center [365, 588] width 92 height 30
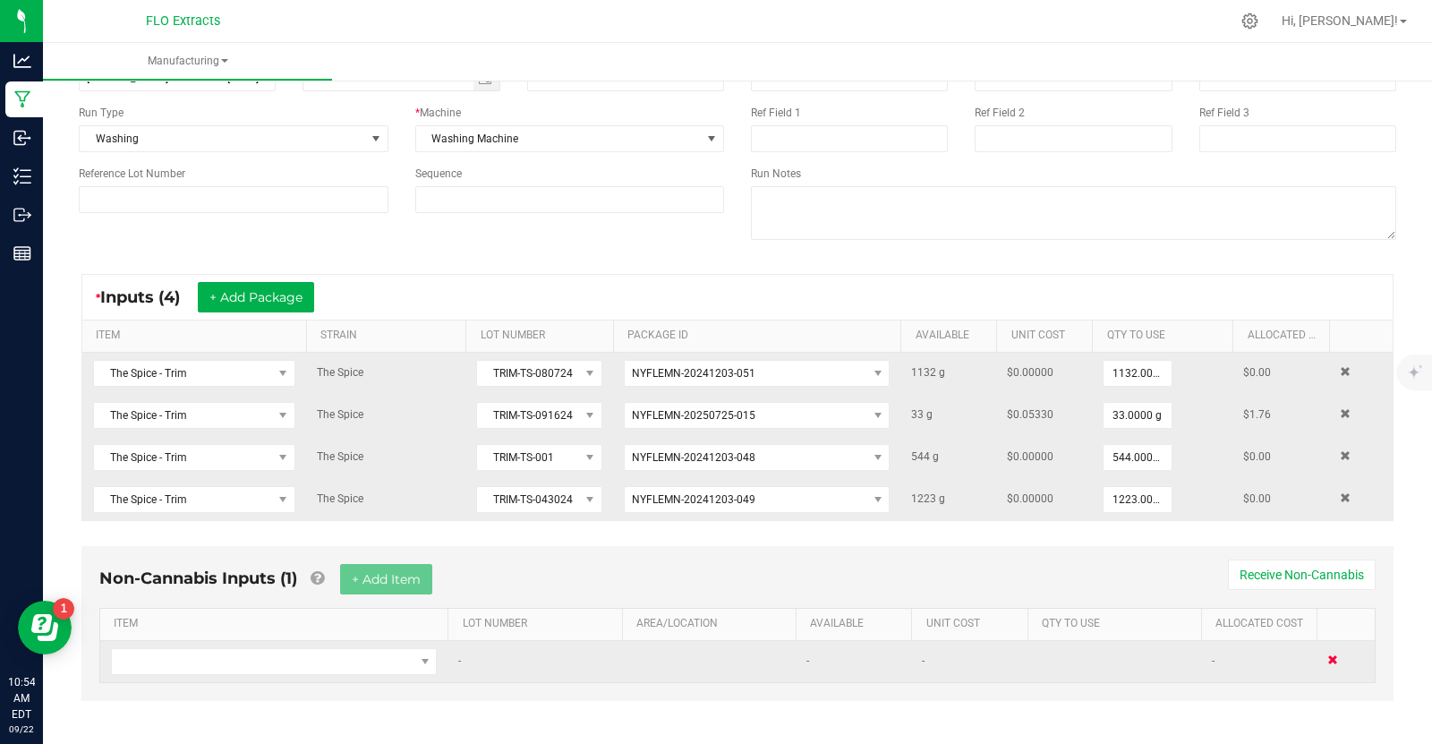
click at [1334, 654] on span at bounding box center [1332, 659] width 11 height 11
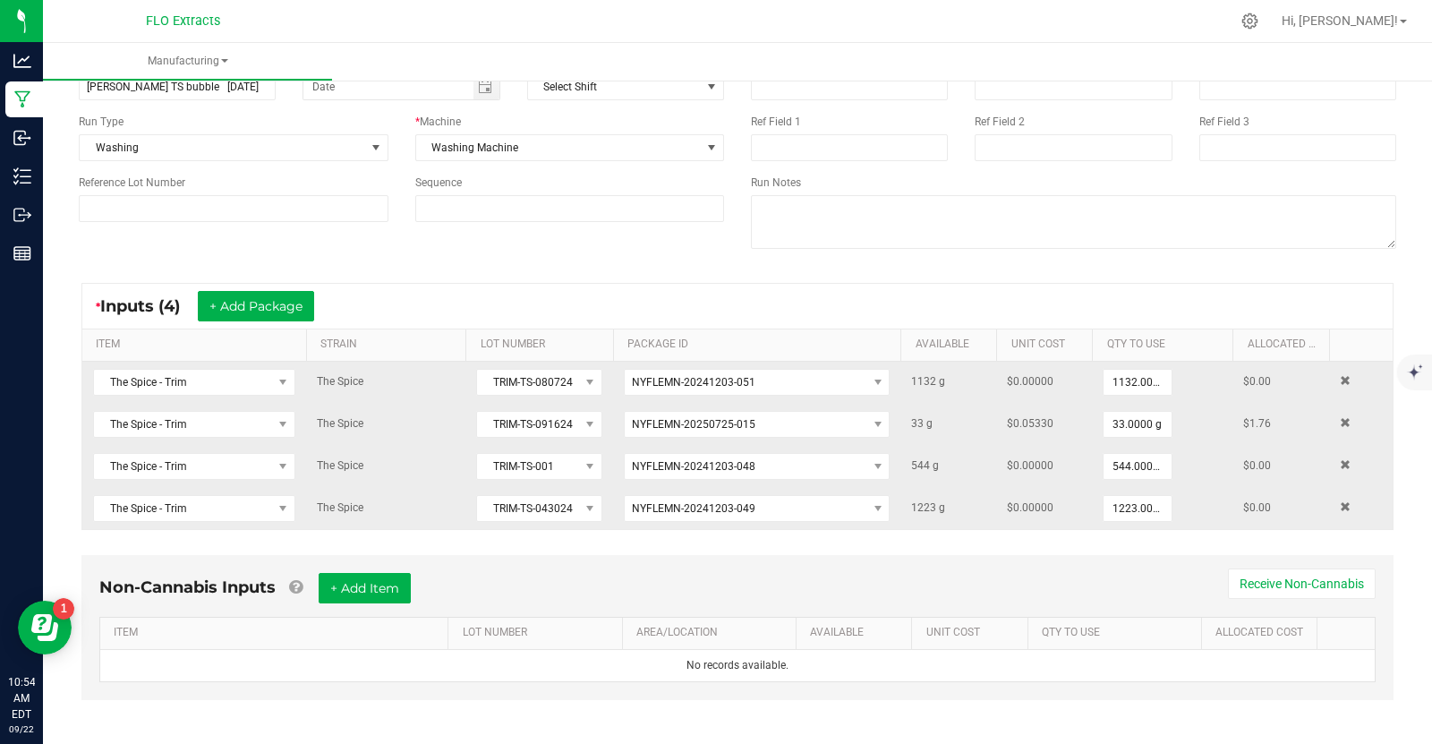
scroll to position [0, 0]
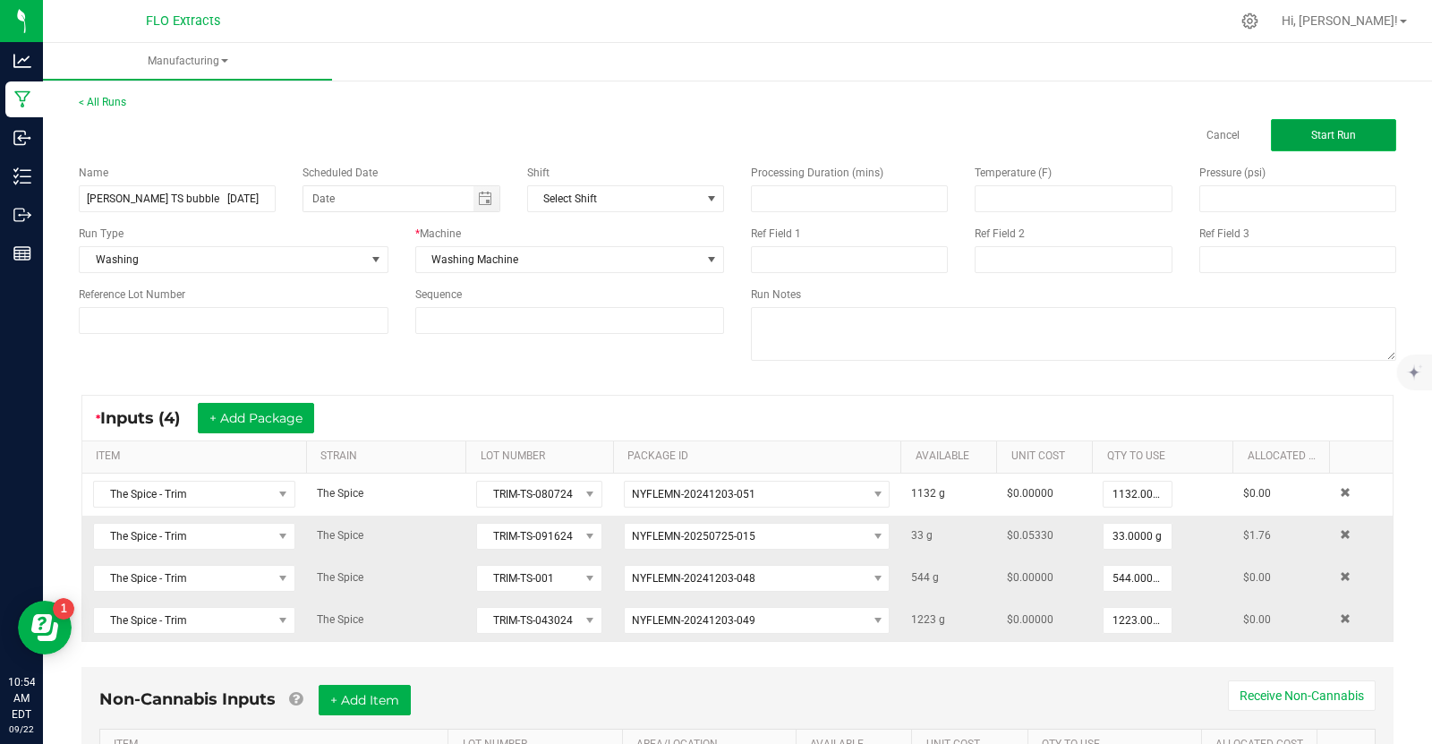
click at [1321, 140] on button "Start Run" at bounding box center [1333, 135] width 125 height 32
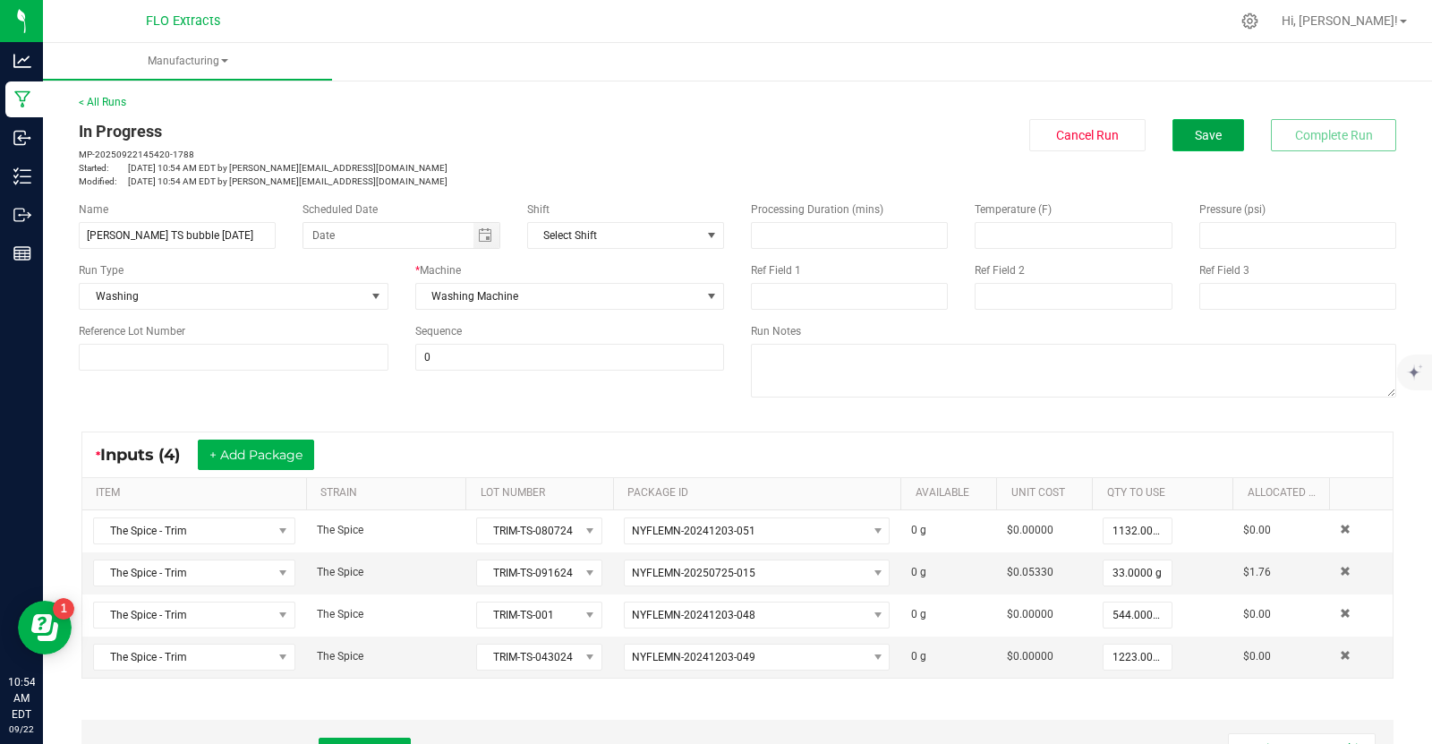
click at [1212, 140] on span "Save" at bounding box center [1208, 135] width 27 height 14
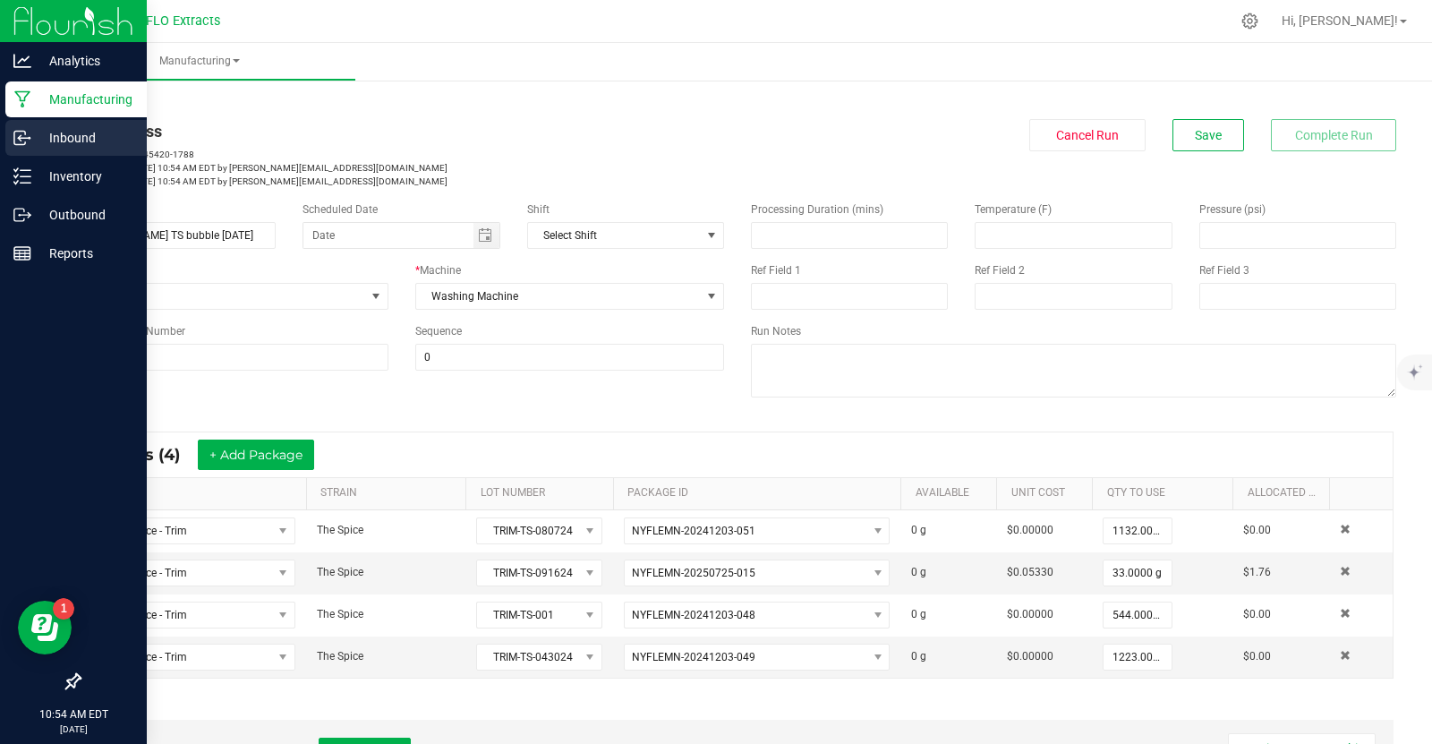
click at [69, 139] on p "Inbound" at bounding box center [84, 137] width 107 height 21
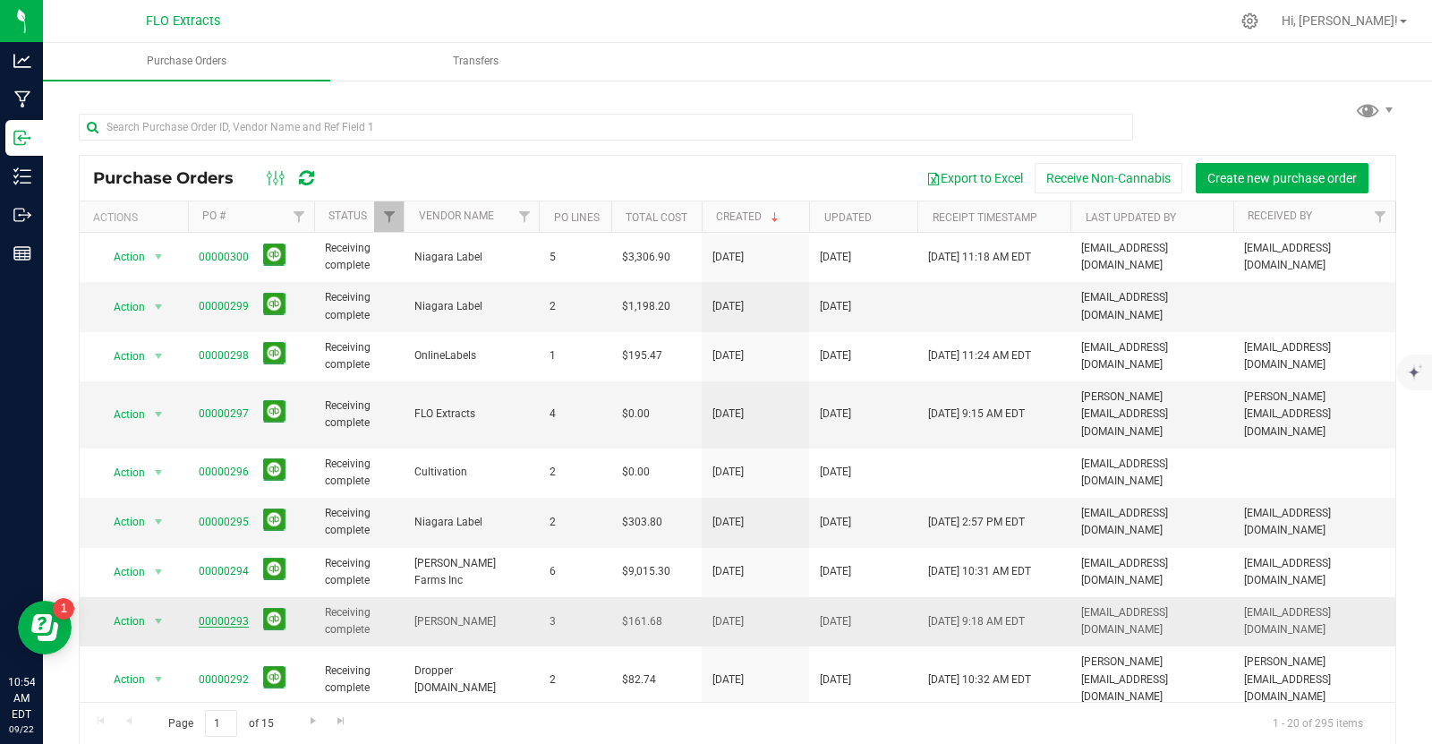
click at [233, 615] on link "00000293" at bounding box center [224, 621] width 50 height 13
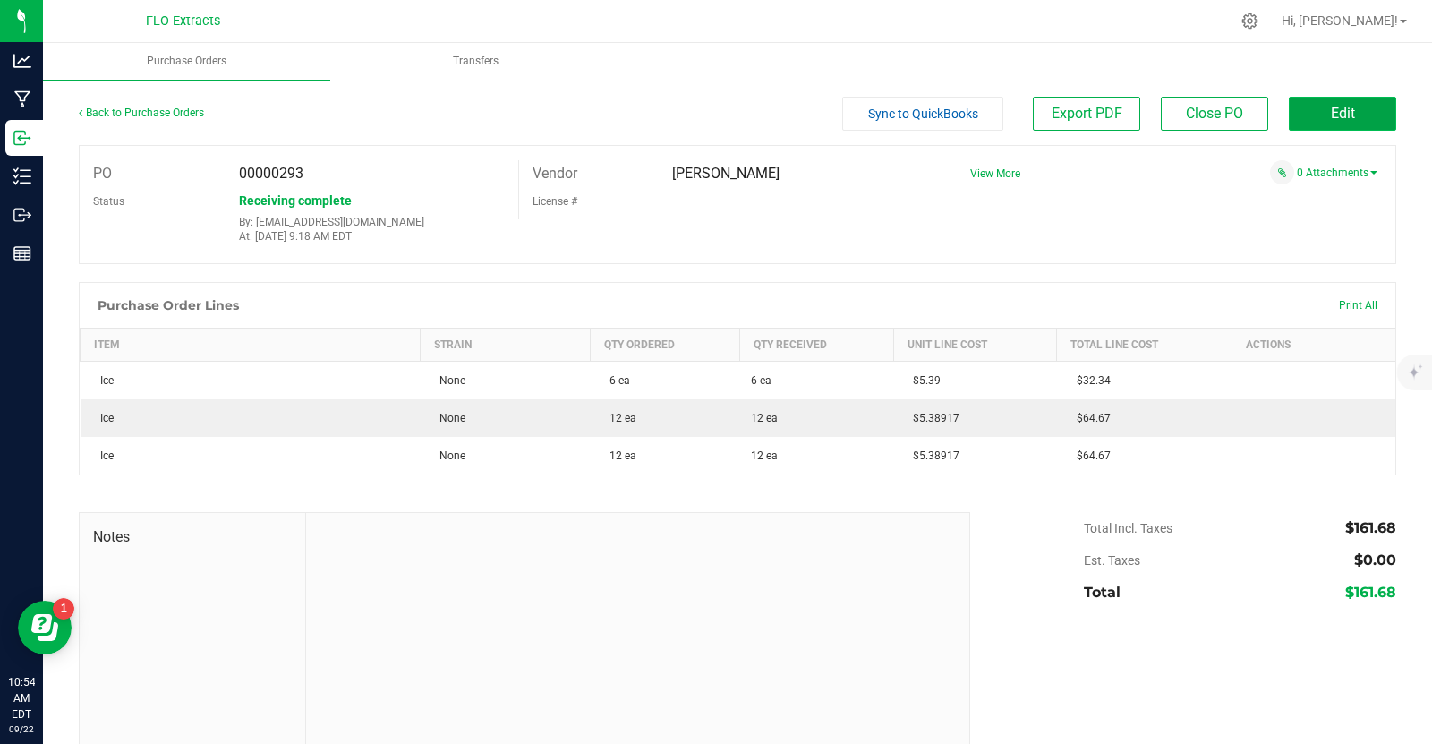
click at [1321, 119] on button "Edit" at bounding box center [1342, 114] width 107 height 34
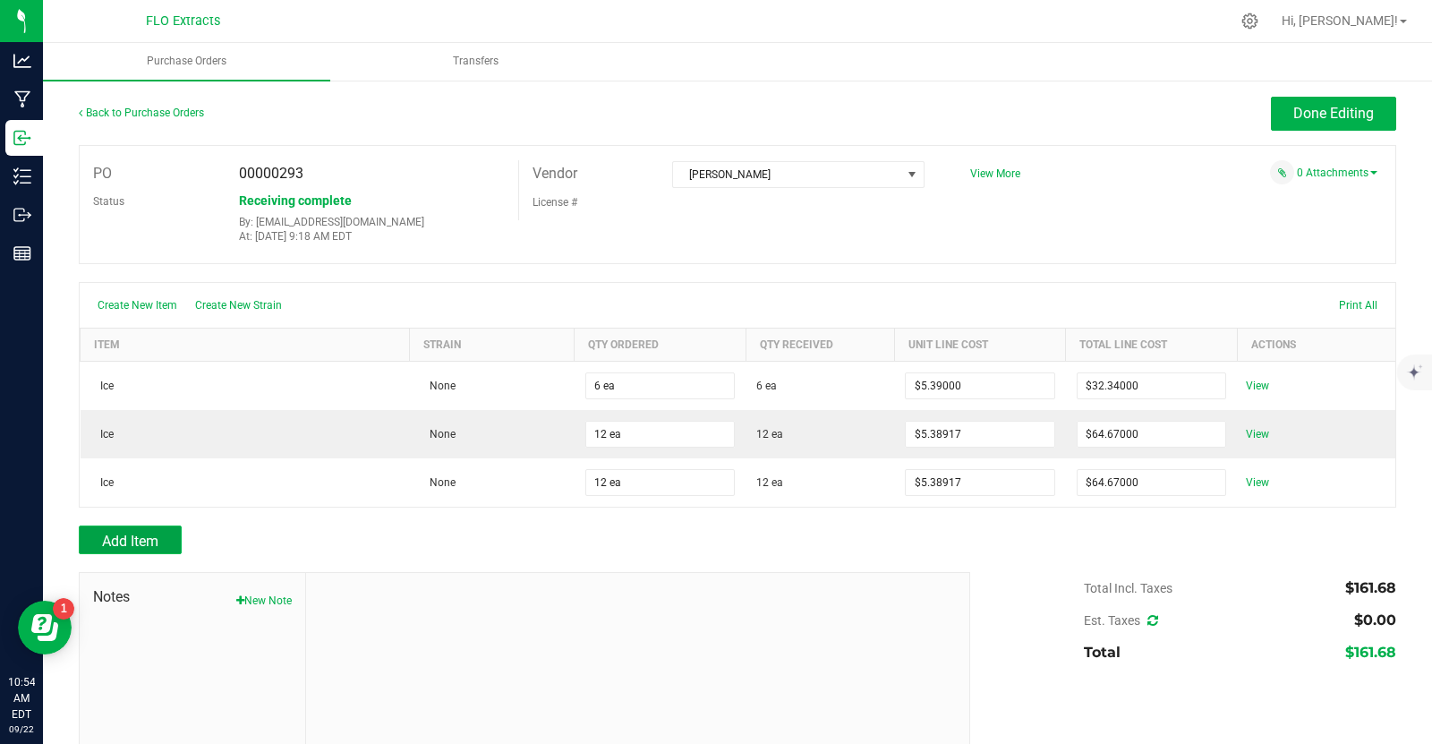
click at [93, 529] on button "Add Item" at bounding box center [130, 539] width 103 height 29
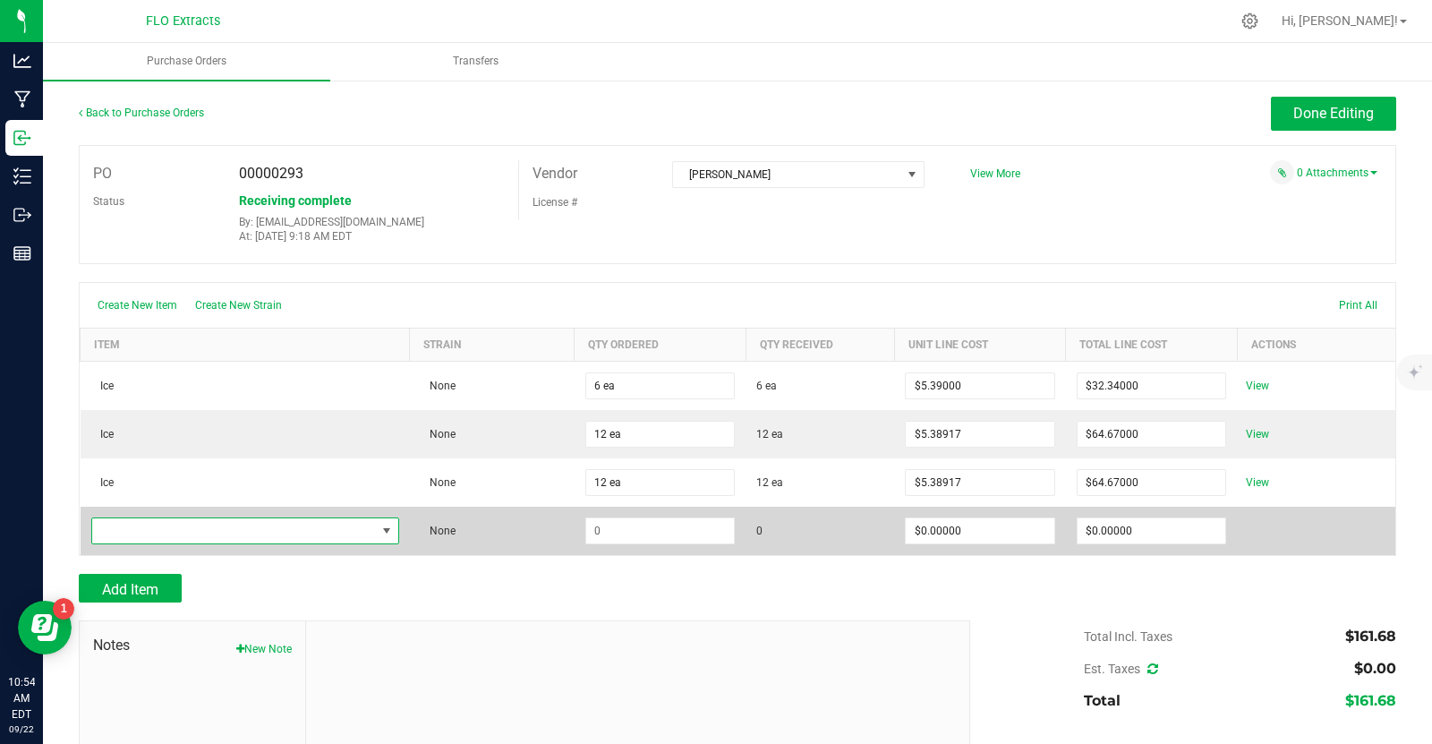
click at [382, 533] on span "NO DATA FOUND" at bounding box center [386, 530] width 14 height 14
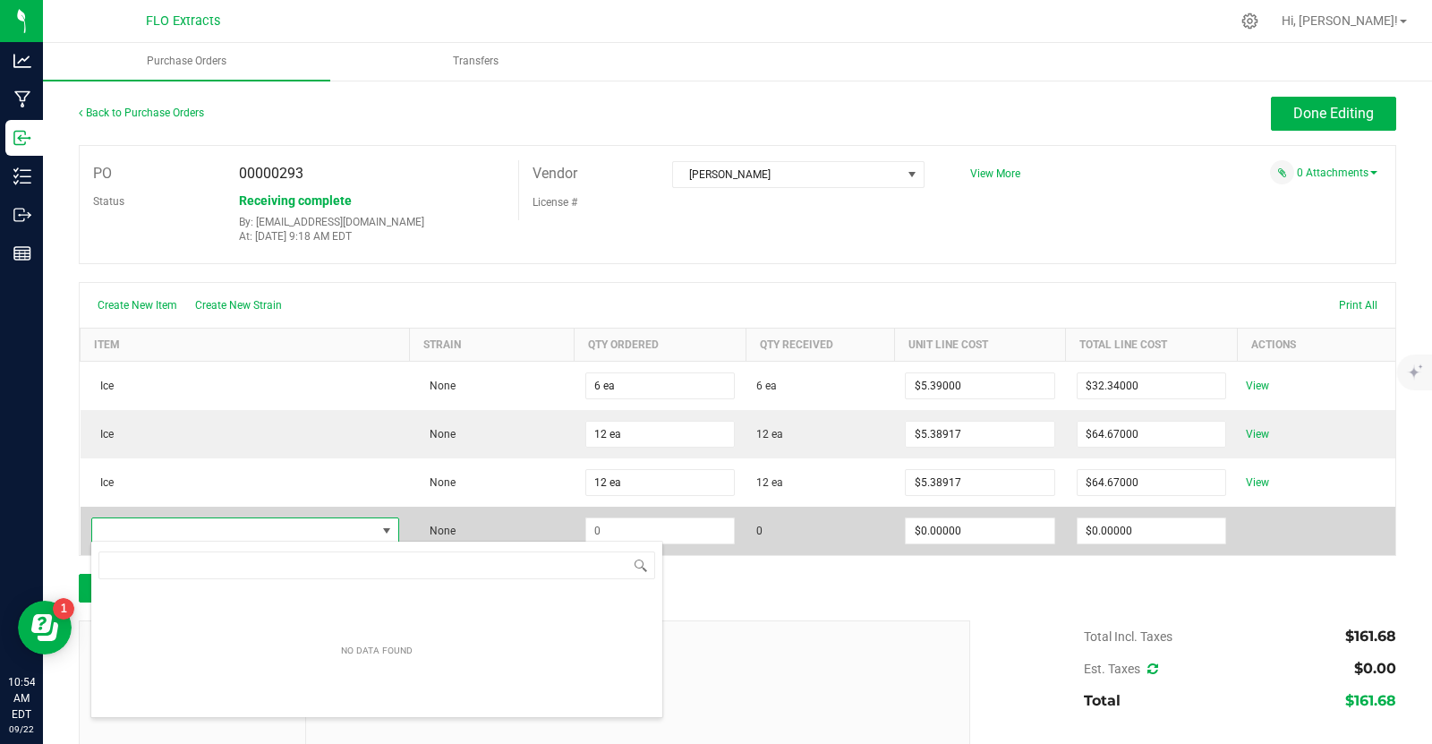
scroll to position [26, 309]
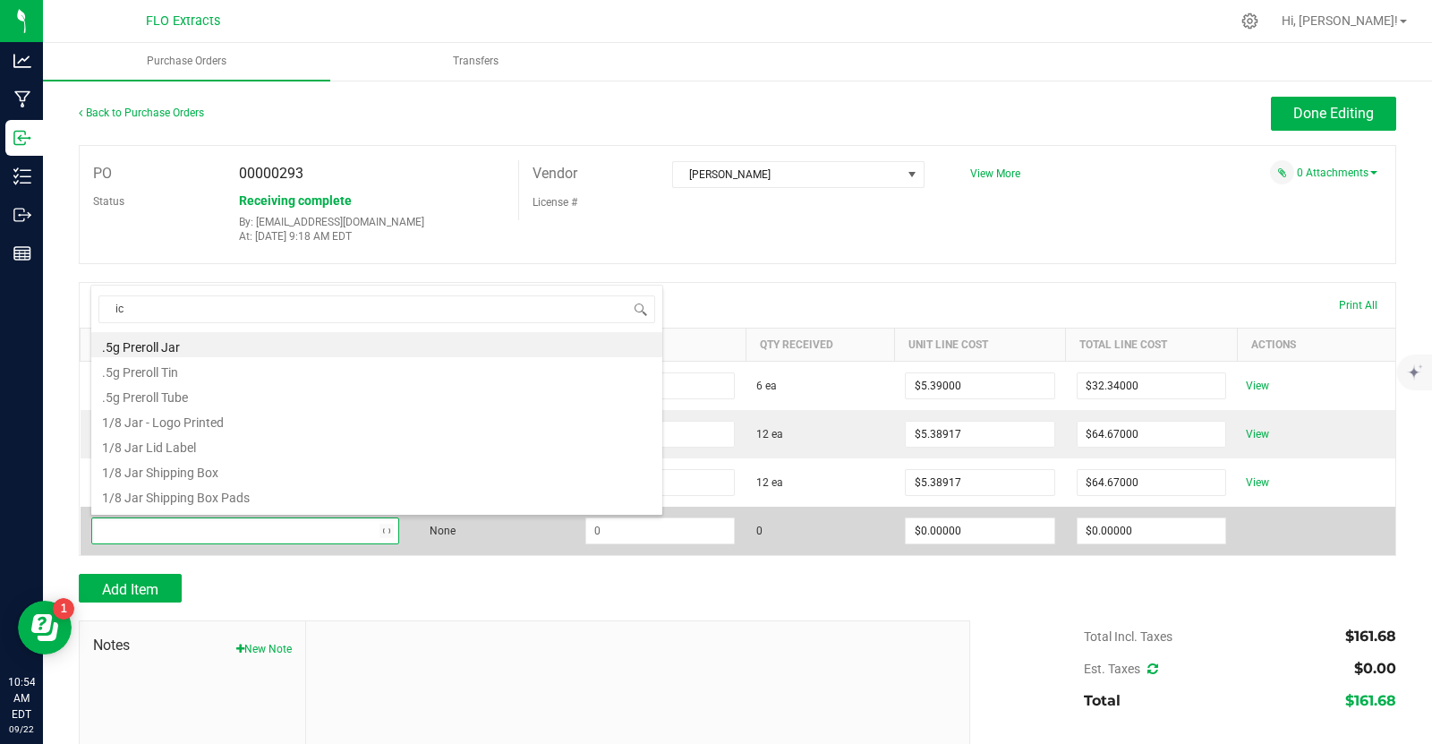
type input "ice"
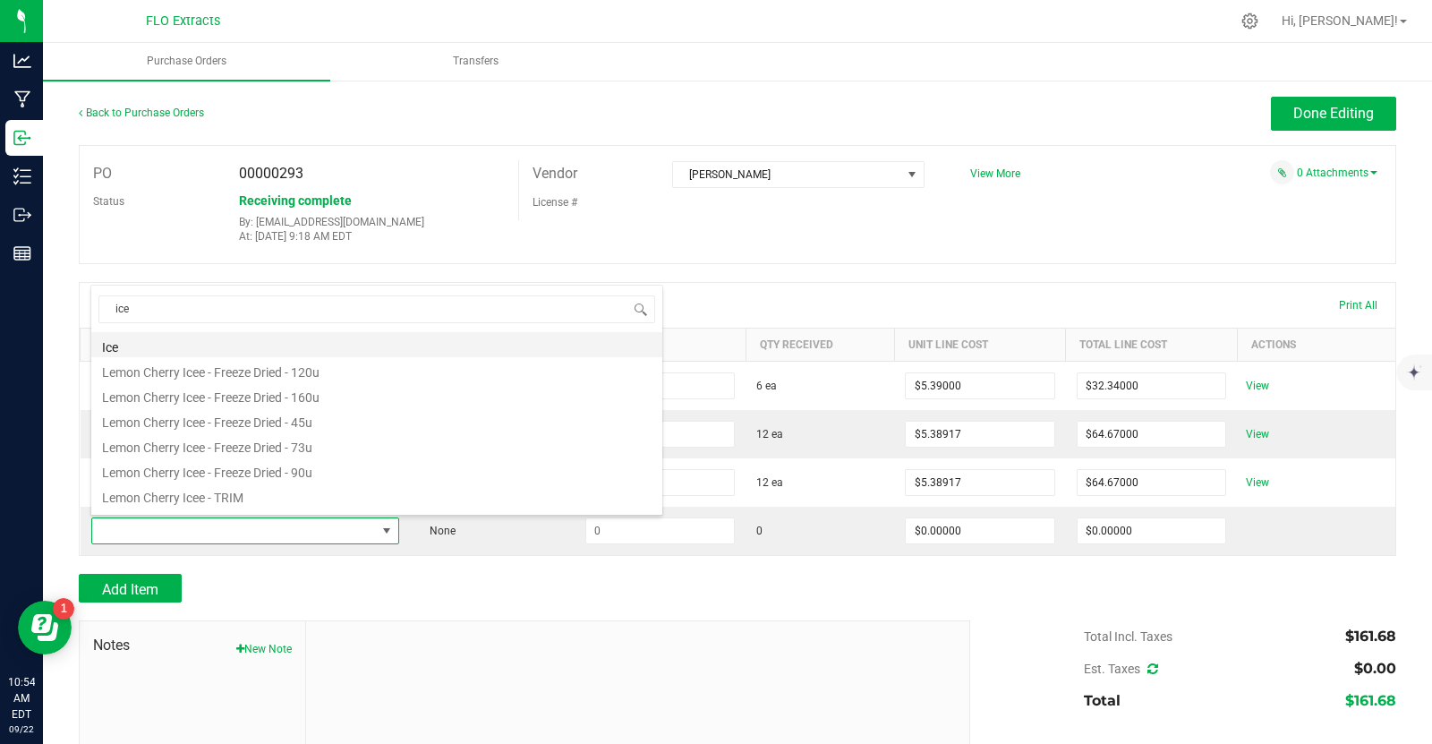
click at [226, 353] on li "Ice" at bounding box center [376, 344] width 571 height 25
type input "$5.00000"
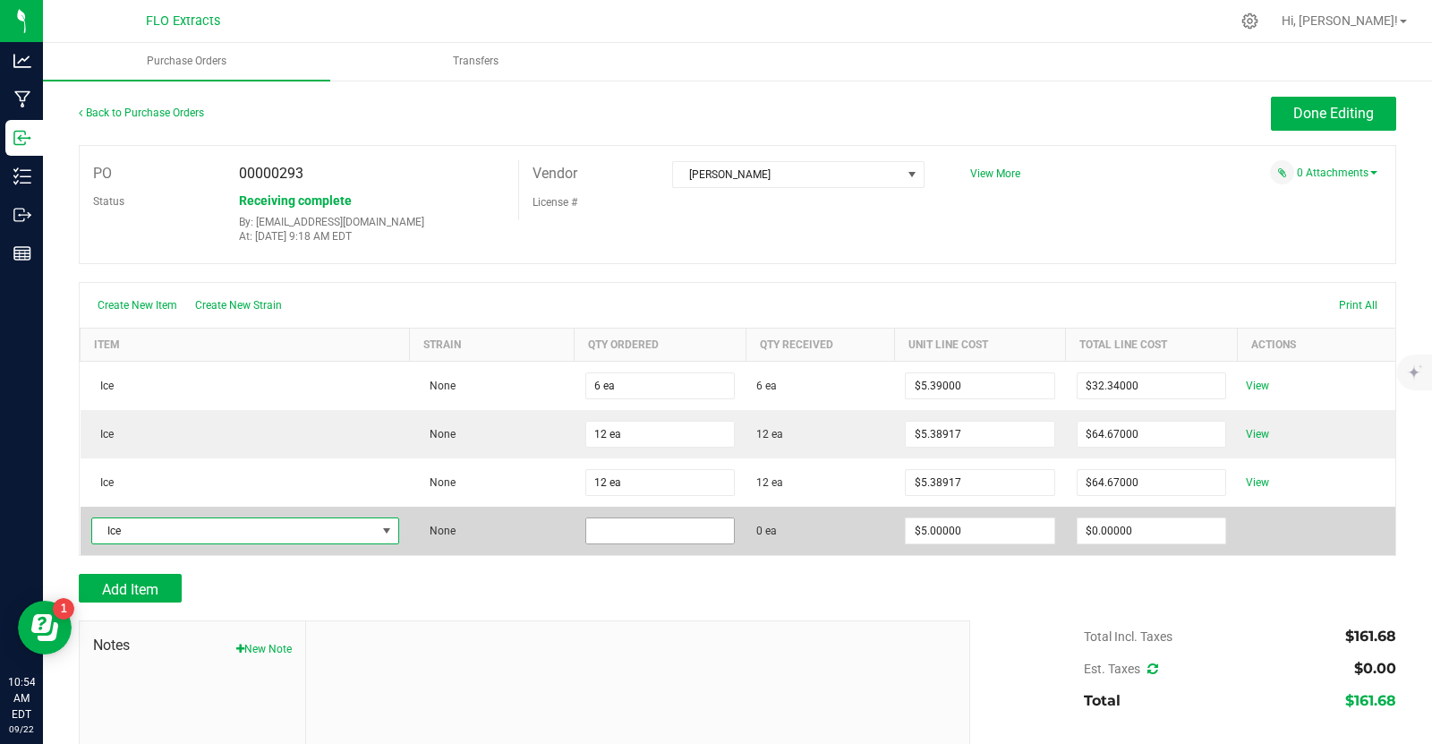
click at [696, 535] on input at bounding box center [660, 530] width 148 height 25
type input "12 ea"
click at [1132, 532] on input "0" at bounding box center [1151, 530] width 148 height 25
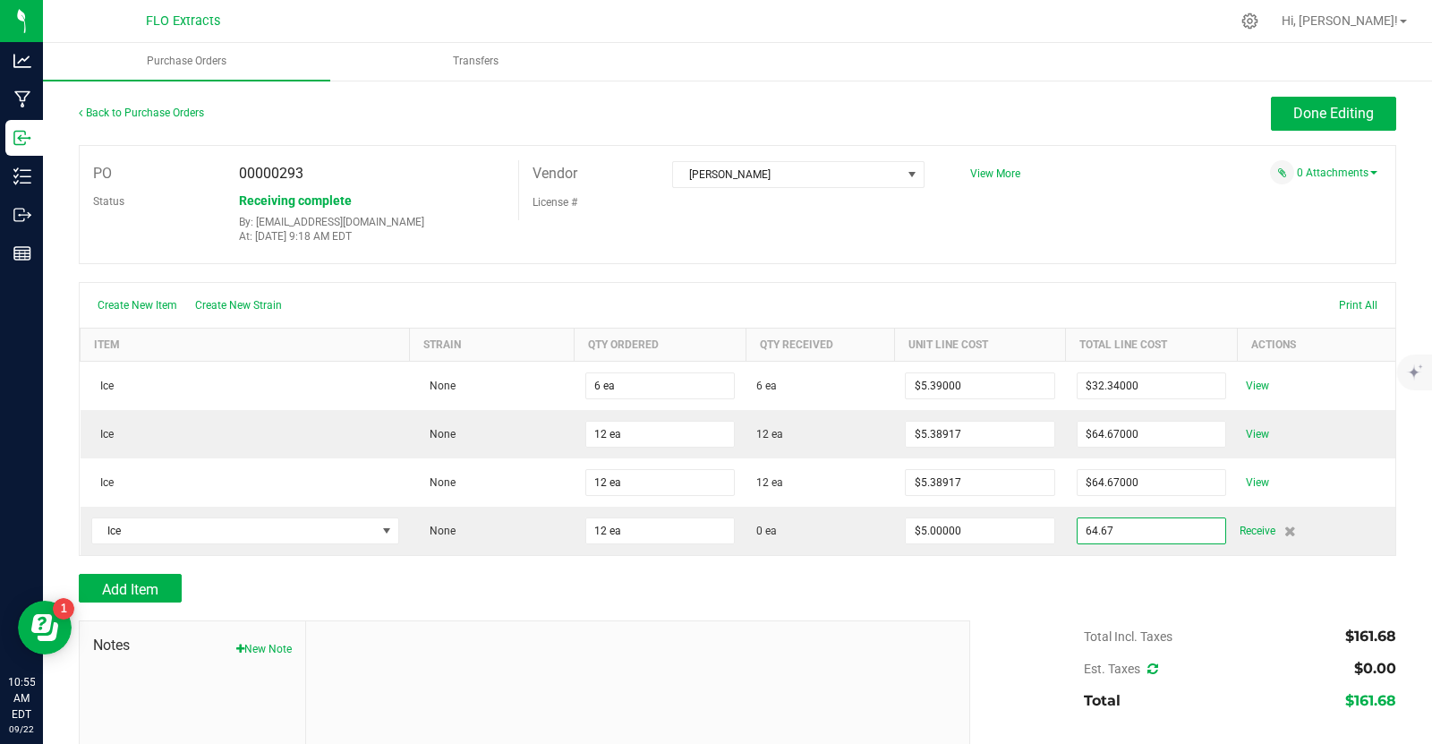
type input "$64.67000"
click at [1025, 583] on div "Add Item" at bounding box center [737, 588] width 1317 height 29
type input "12"
type input "$5.38917"
click at [1352, 120] on span "Done Editing" at bounding box center [1333, 113] width 81 height 17
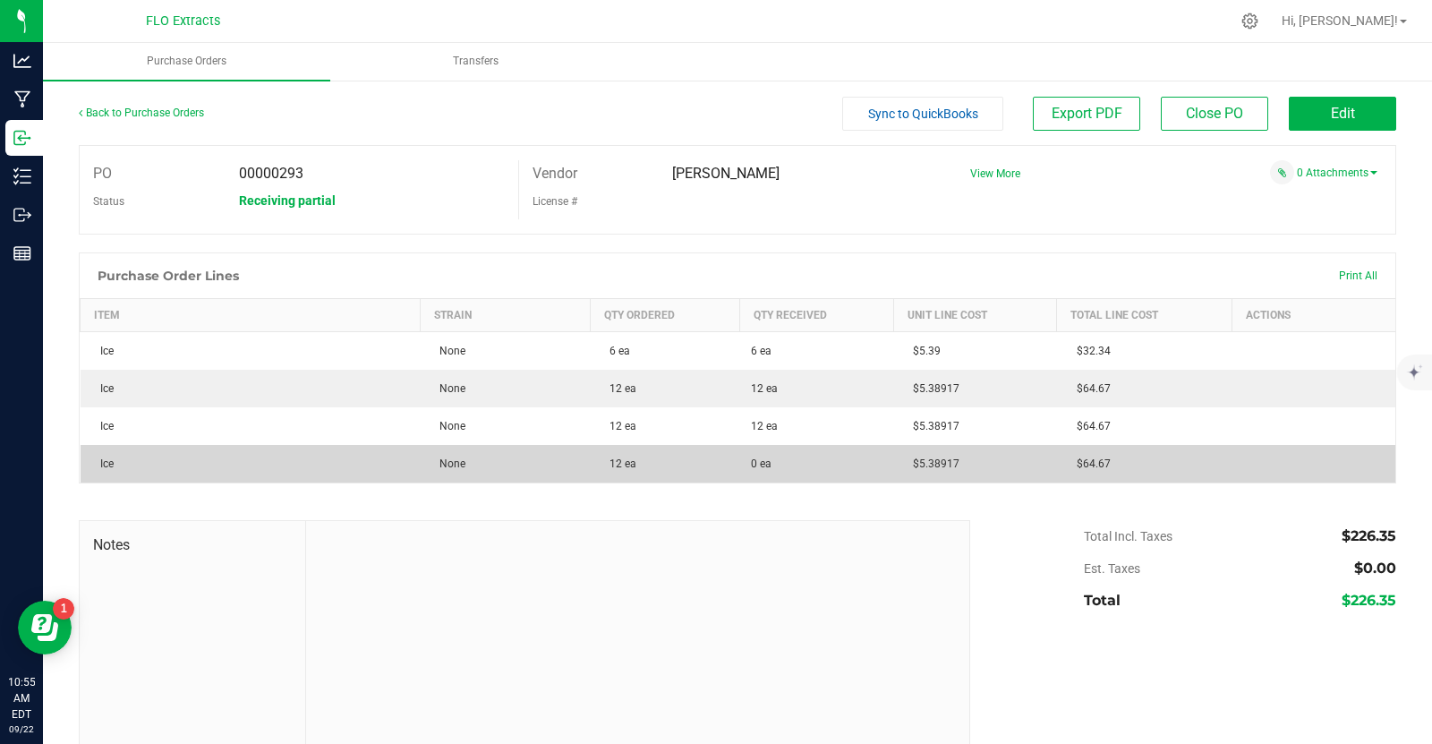
click at [1070, 465] on span "$64.67" at bounding box center [1088, 463] width 43 height 13
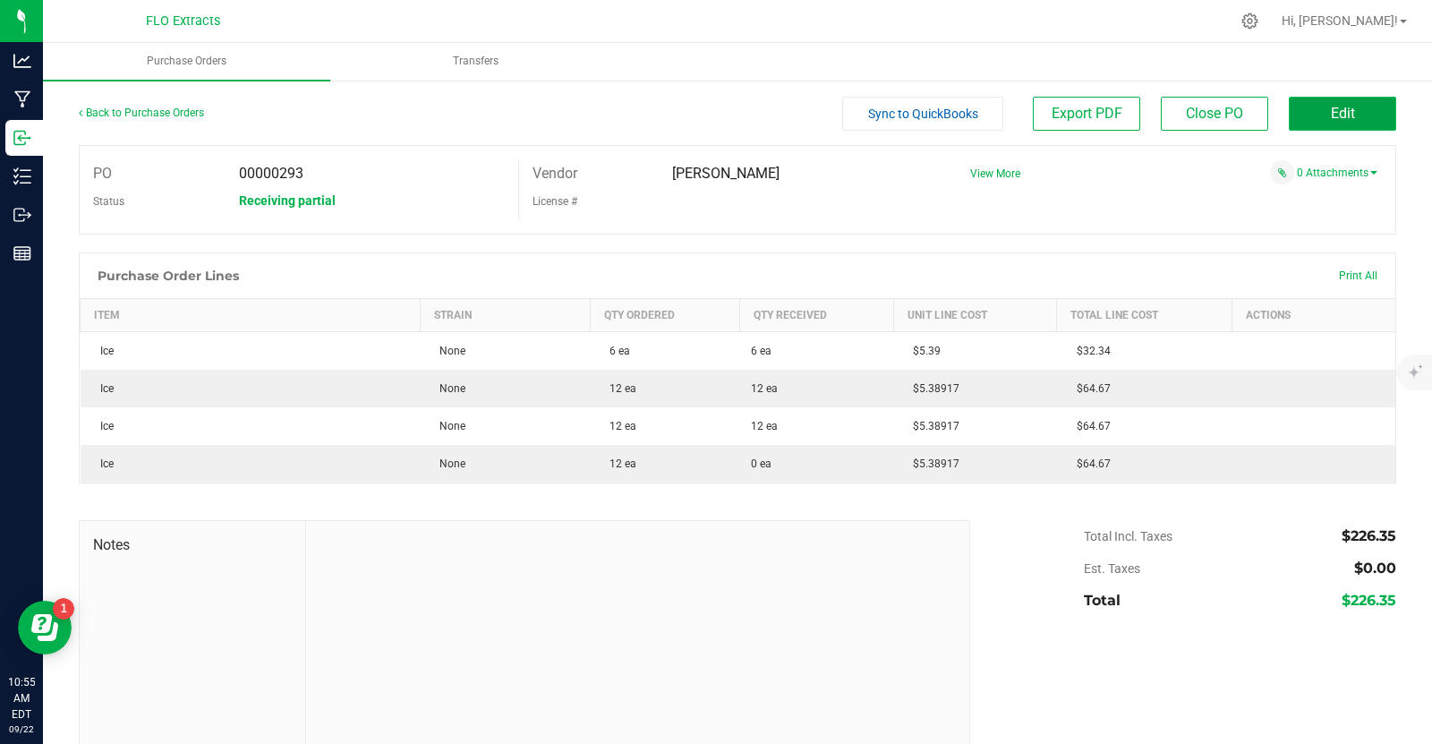
click at [1330, 101] on button "Edit" at bounding box center [1342, 114] width 107 height 34
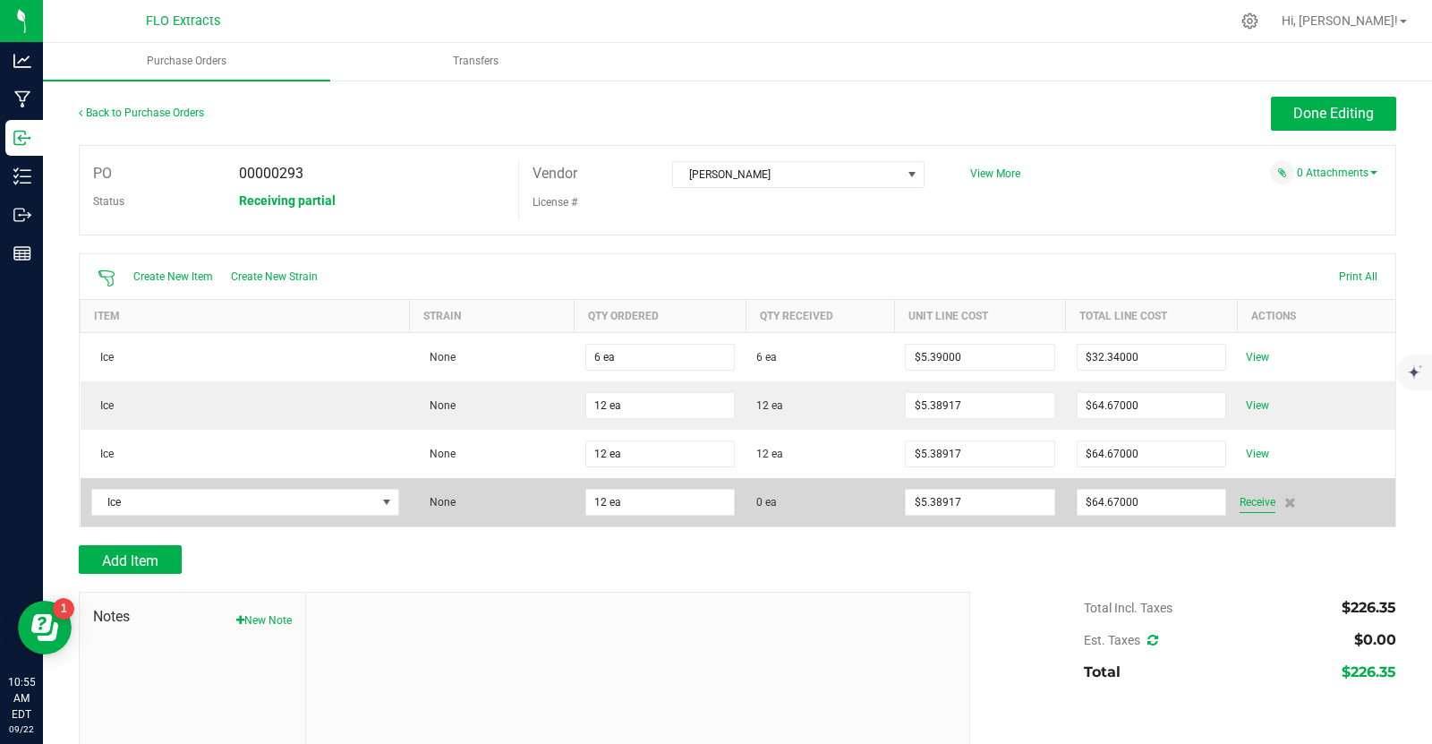
click at [1254, 492] on span "Receive" at bounding box center [1257, 501] width 36 height 21
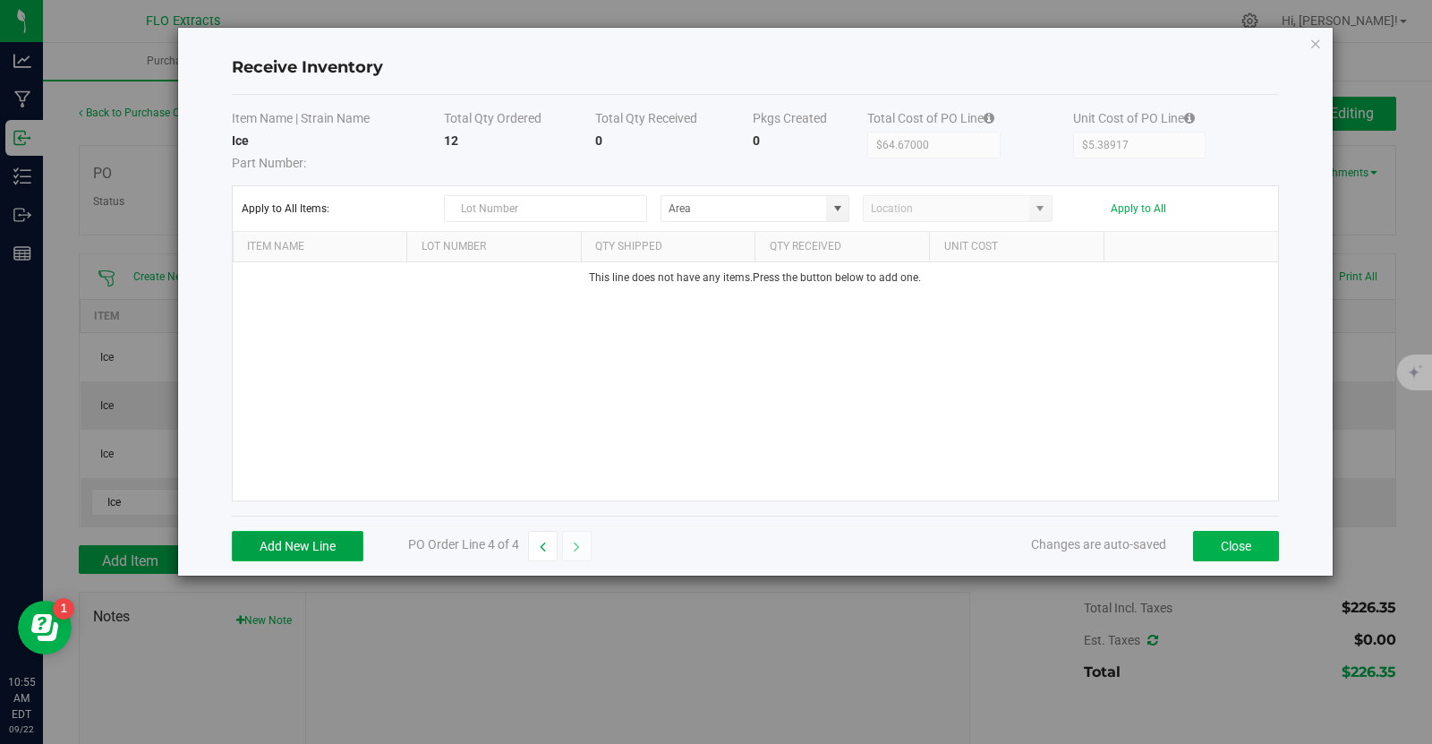
click at [307, 551] on button "Add New Line" at bounding box center [298, 546] width 132 height 30
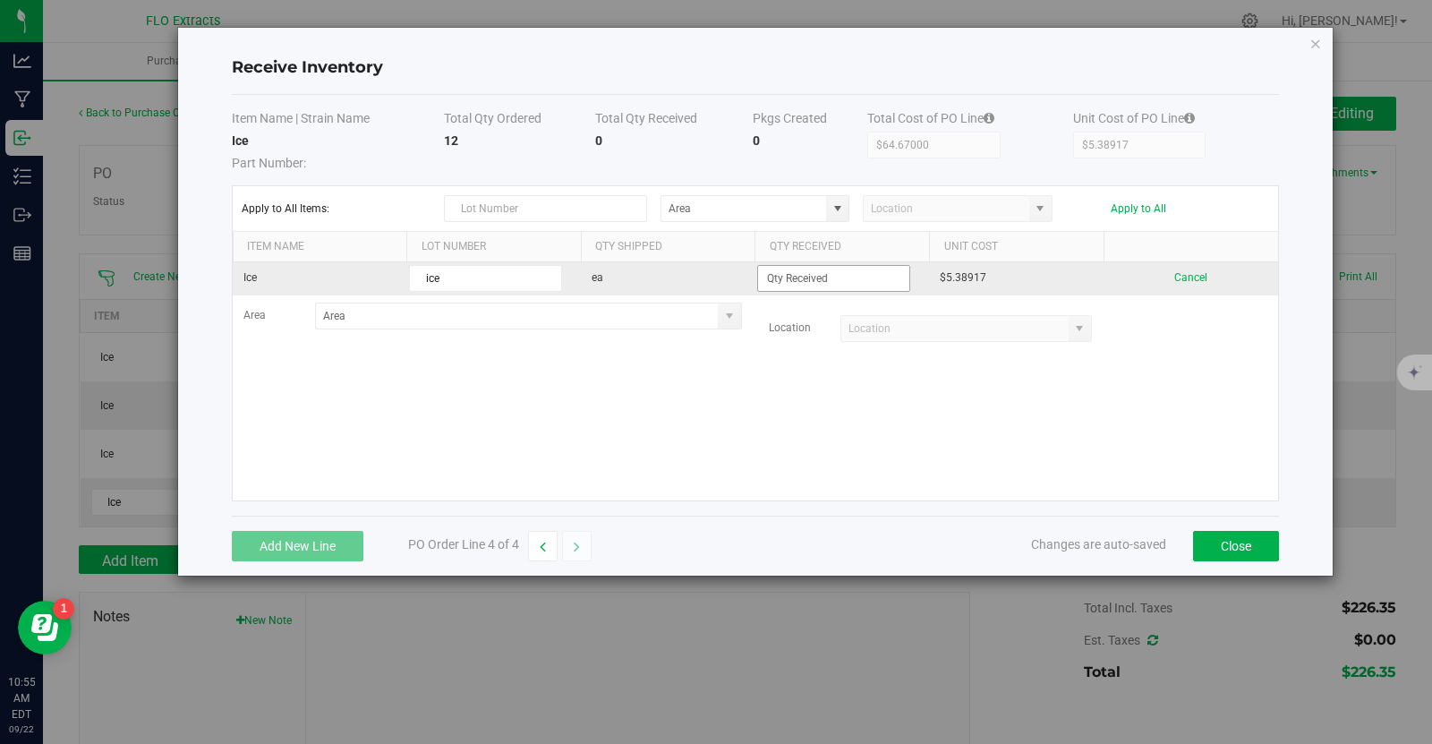
type input "ice"
click at [824, 273] on input at bounding box center [833, 278] width 151 height 25
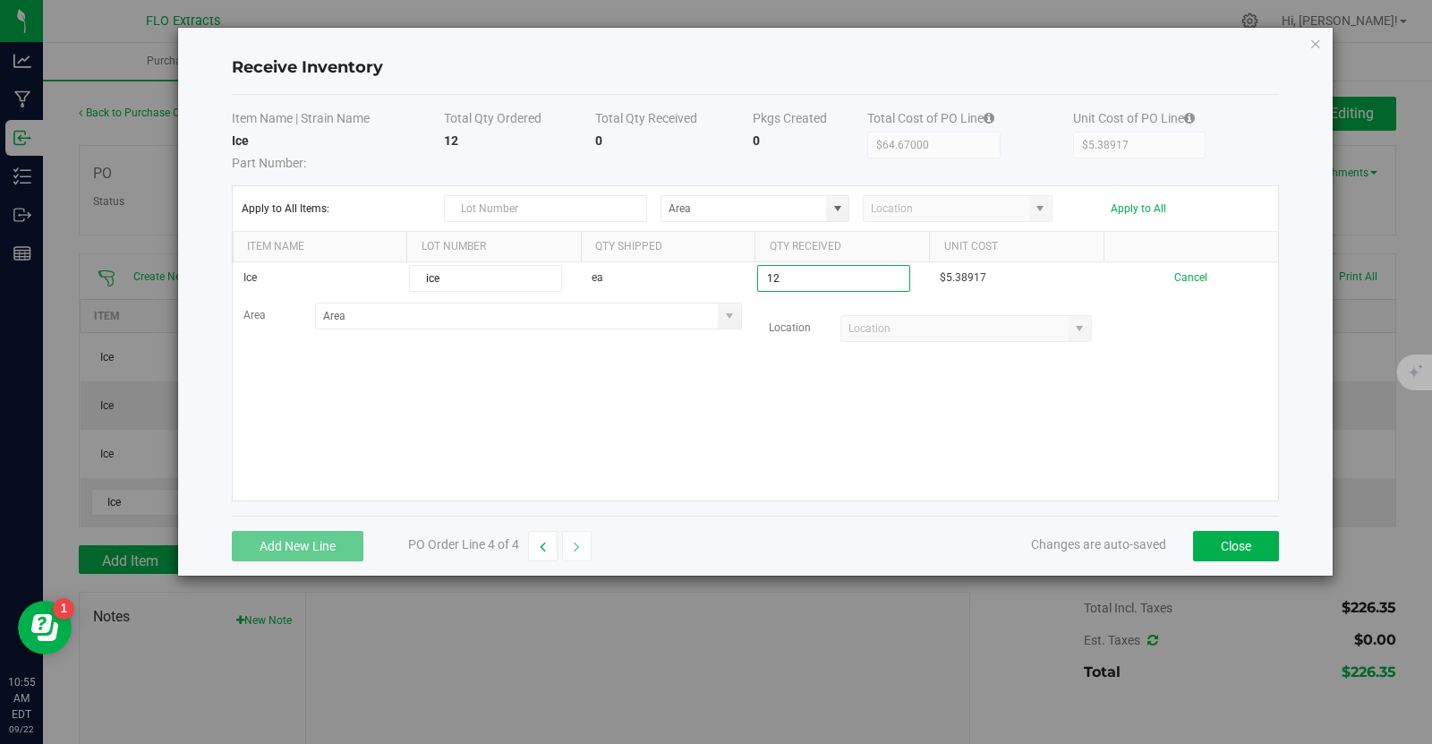
type input "12 ea"
click at [846, 529] on div "Add New Line PO Order Line 4 of 4 Changes are auto-saved Close" at bounding box center [755, 545] width 1047 height 60
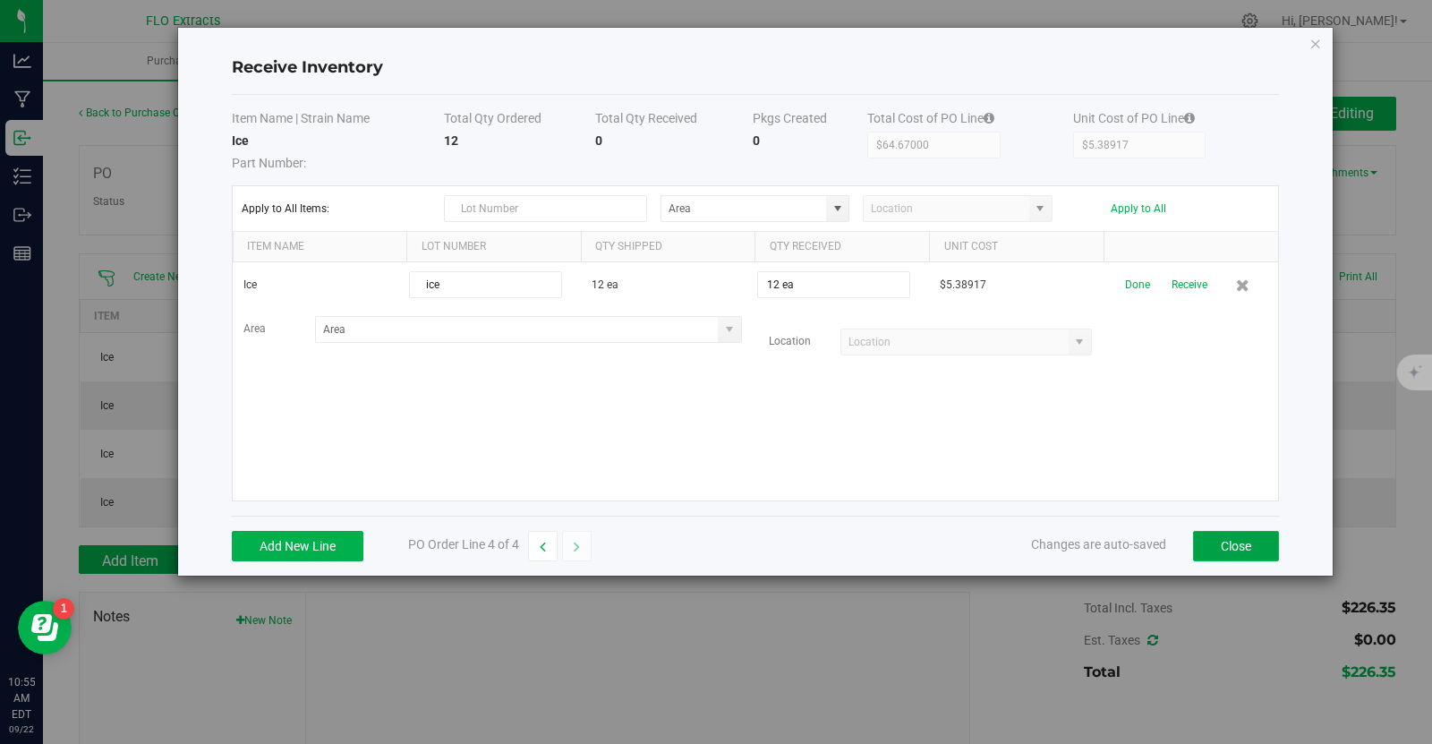
click at [1243, 540] on button "Close" at bounding box center [1236, 546] width 86 height 30
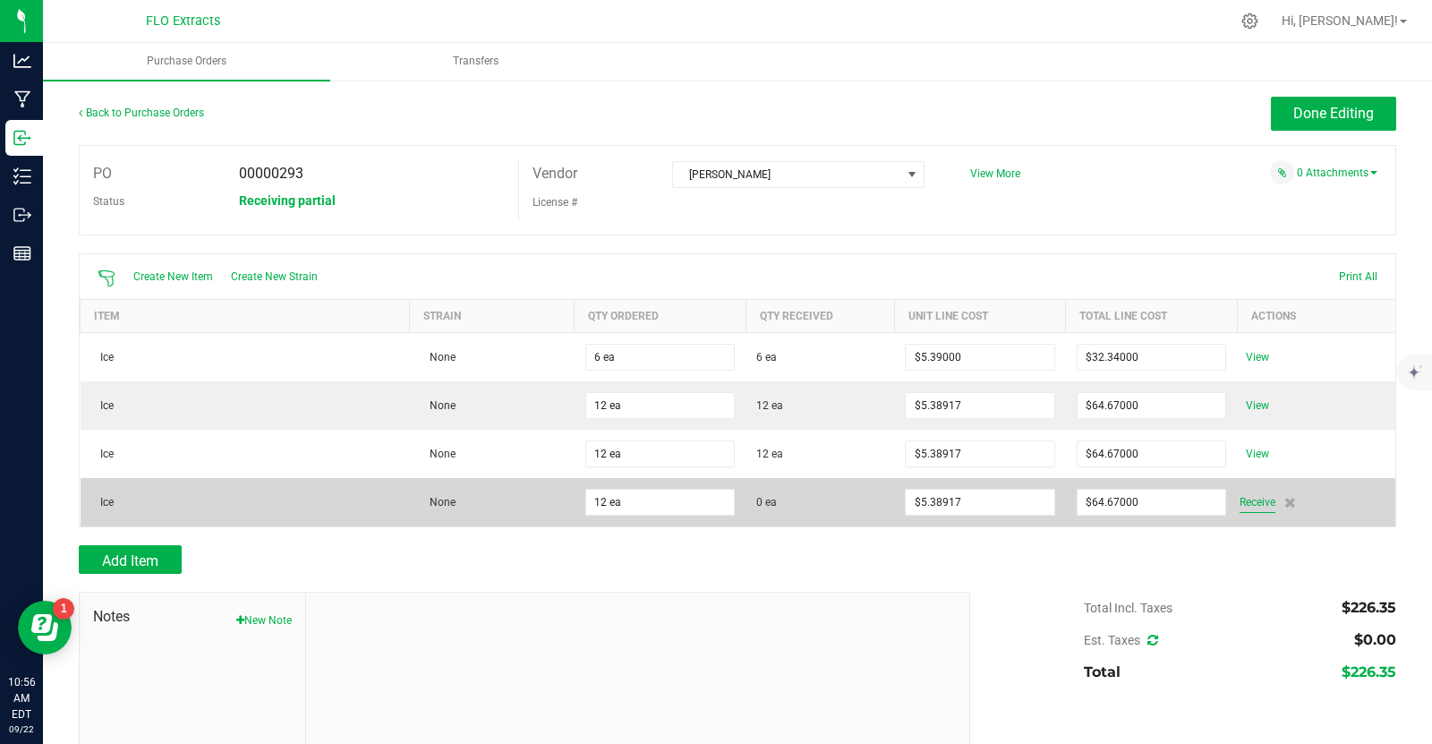
click at [1256, 498] on span "Receive" at bounding box center [1257, 501] width 36 height 21
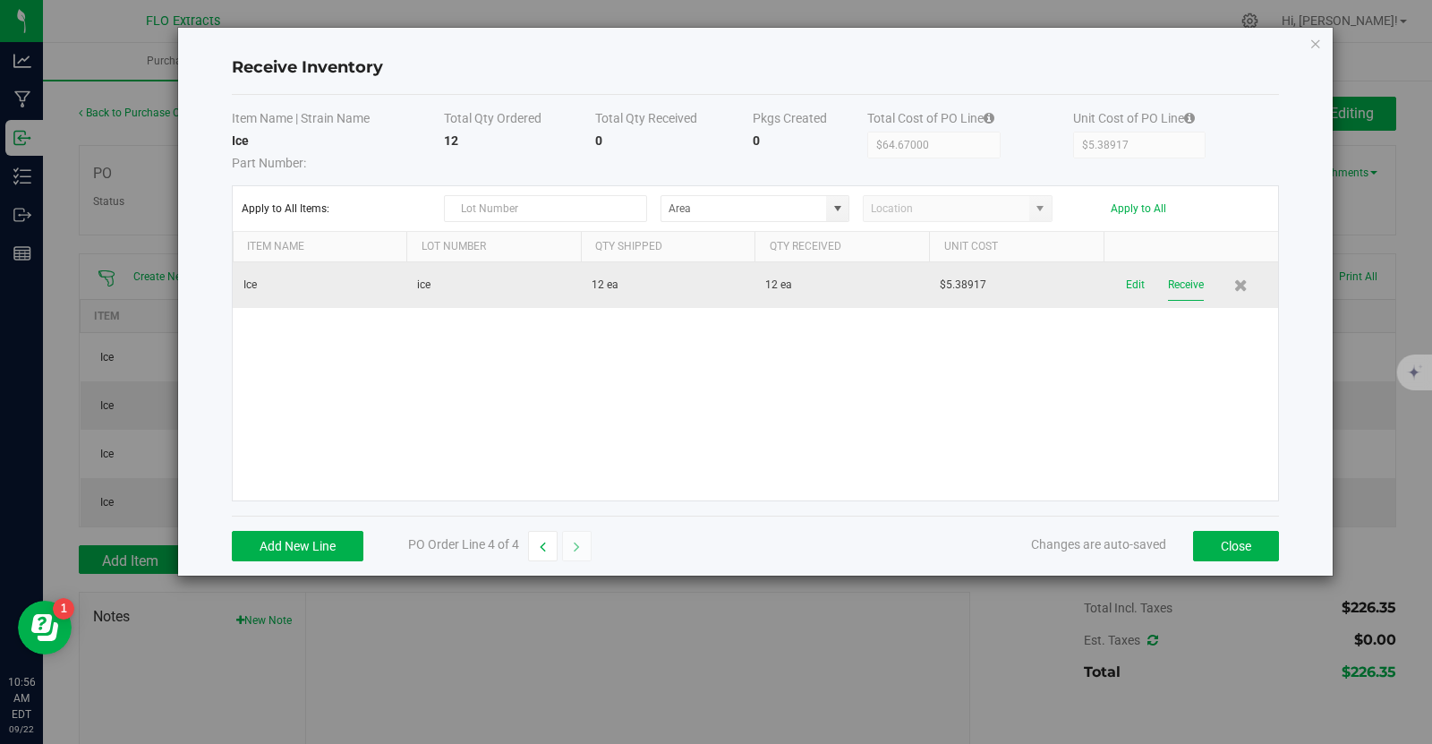
click at [1189, 284] on button "Receive" at bounding box center [1186, 284] width 36 height 31
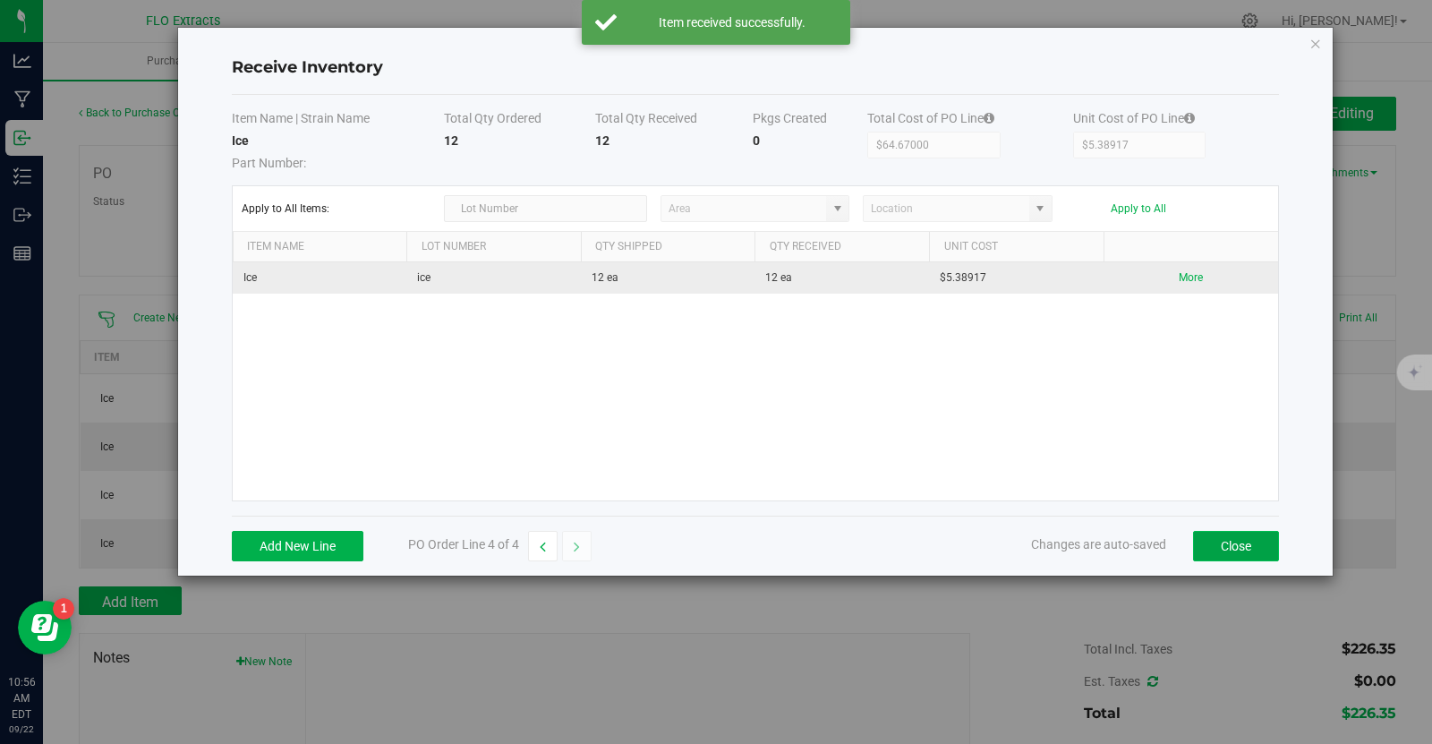
click at [1252, 549] on button "Close" at bounding box center [1236, 546] width 86 height 30
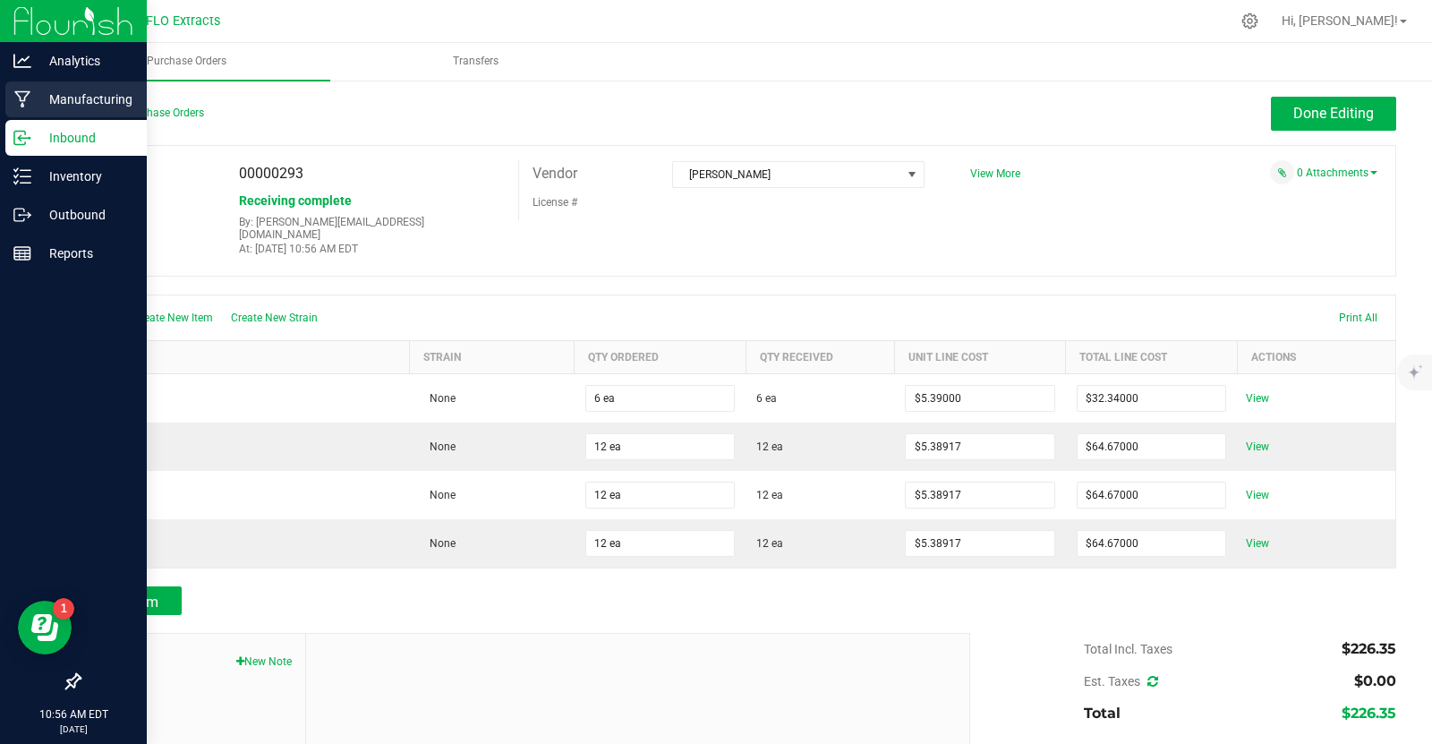
click at [113, 95] on p "Manufacturing" at bounding box center [84, 99] width 107 height 21
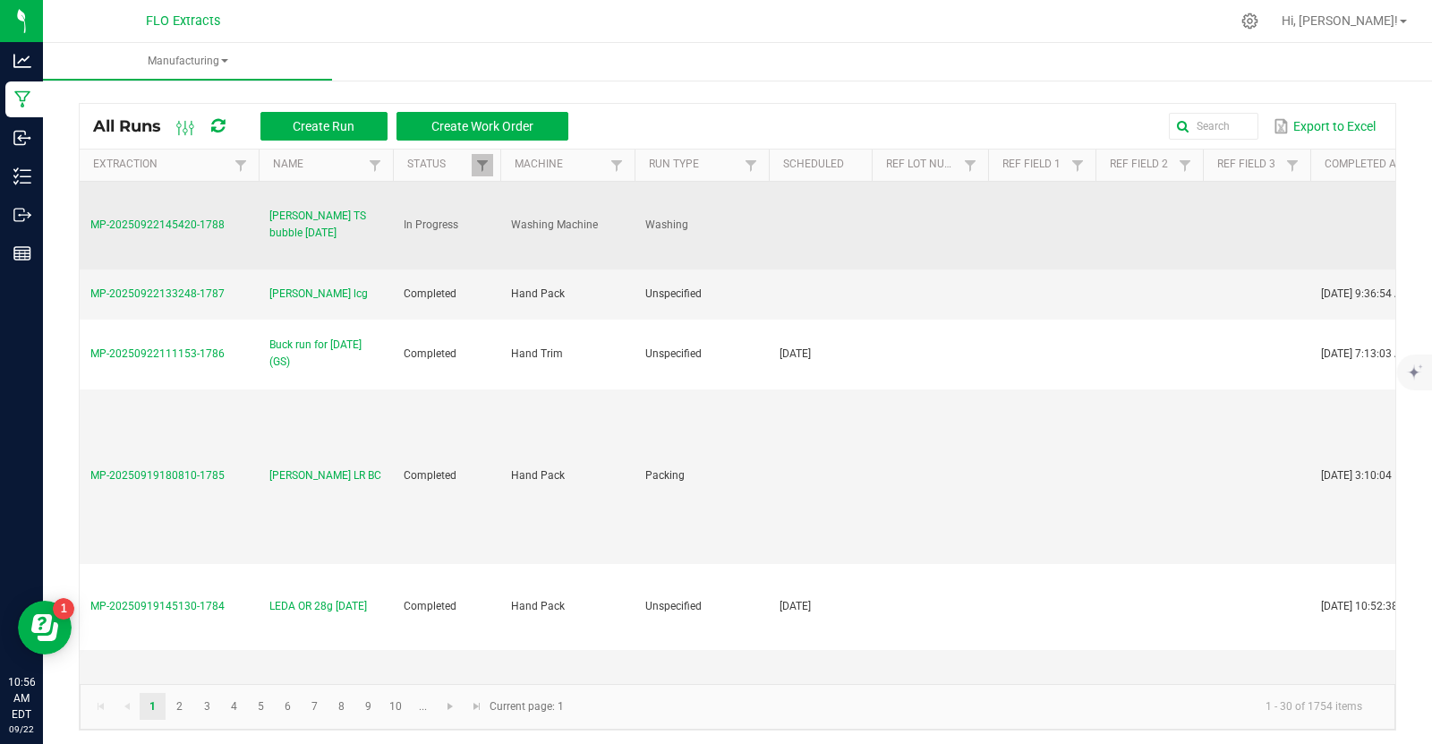
click at [176, 219] on span "MP-20250922145420-1788" at bounding box center [157, 224] width 134 height 13
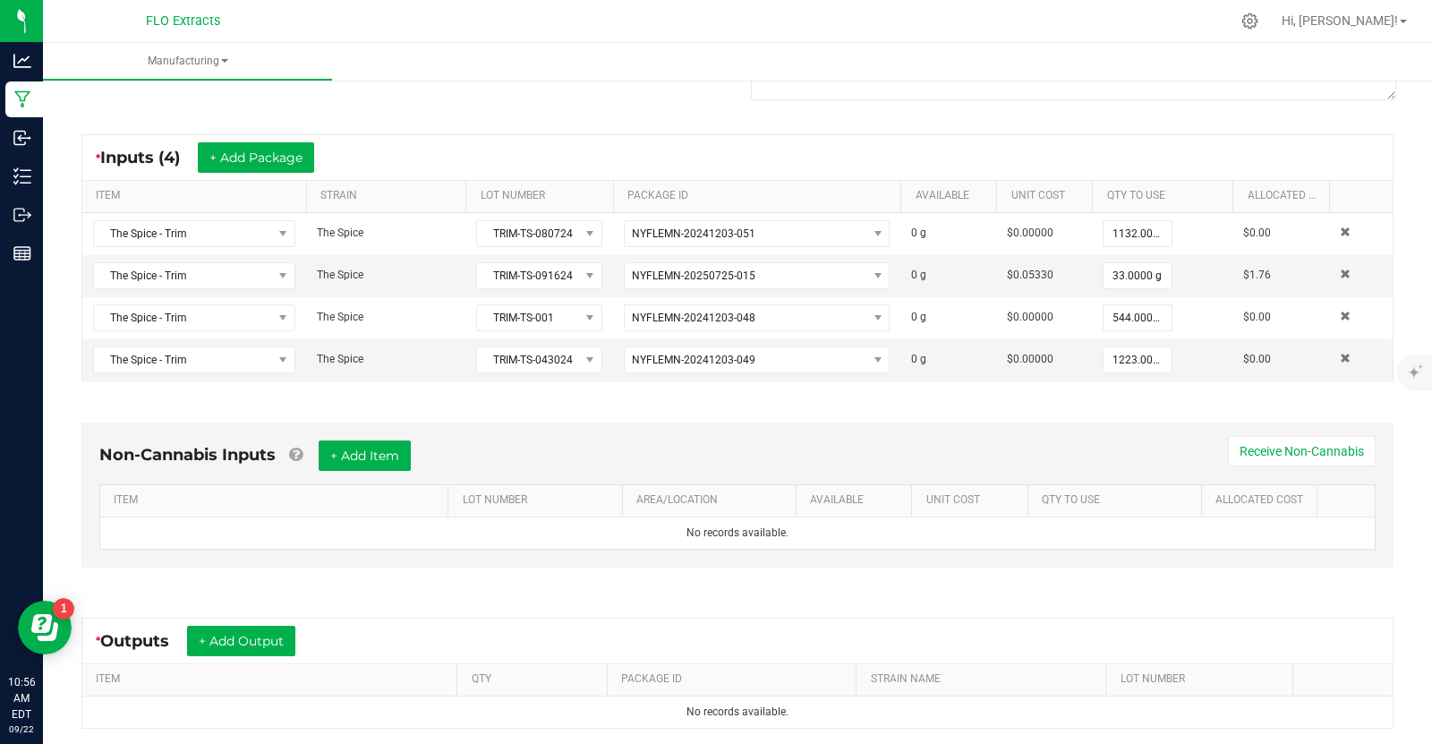
scroll to position [475, 0]
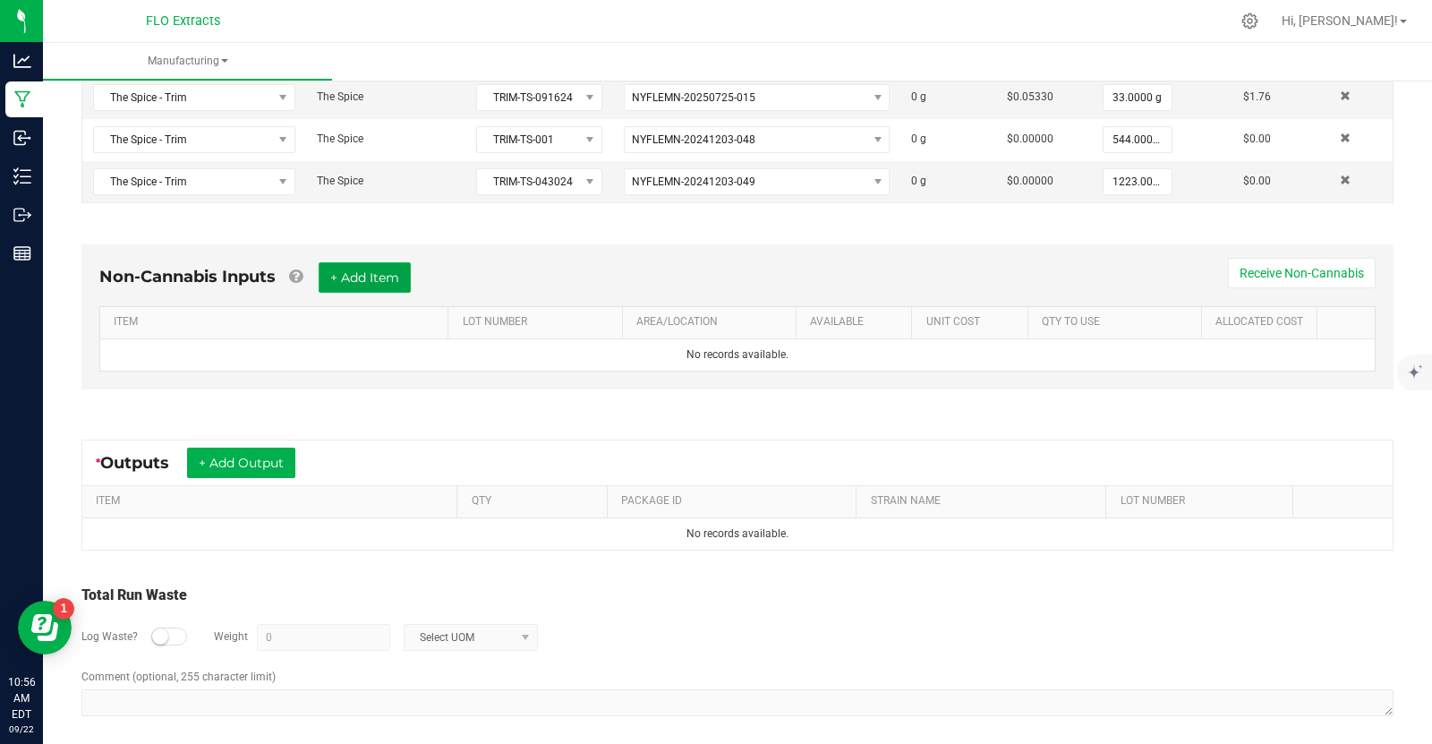
click at [388, 275] on button "+ Add Item" at bounding box center [365, 277] width 92 height 30
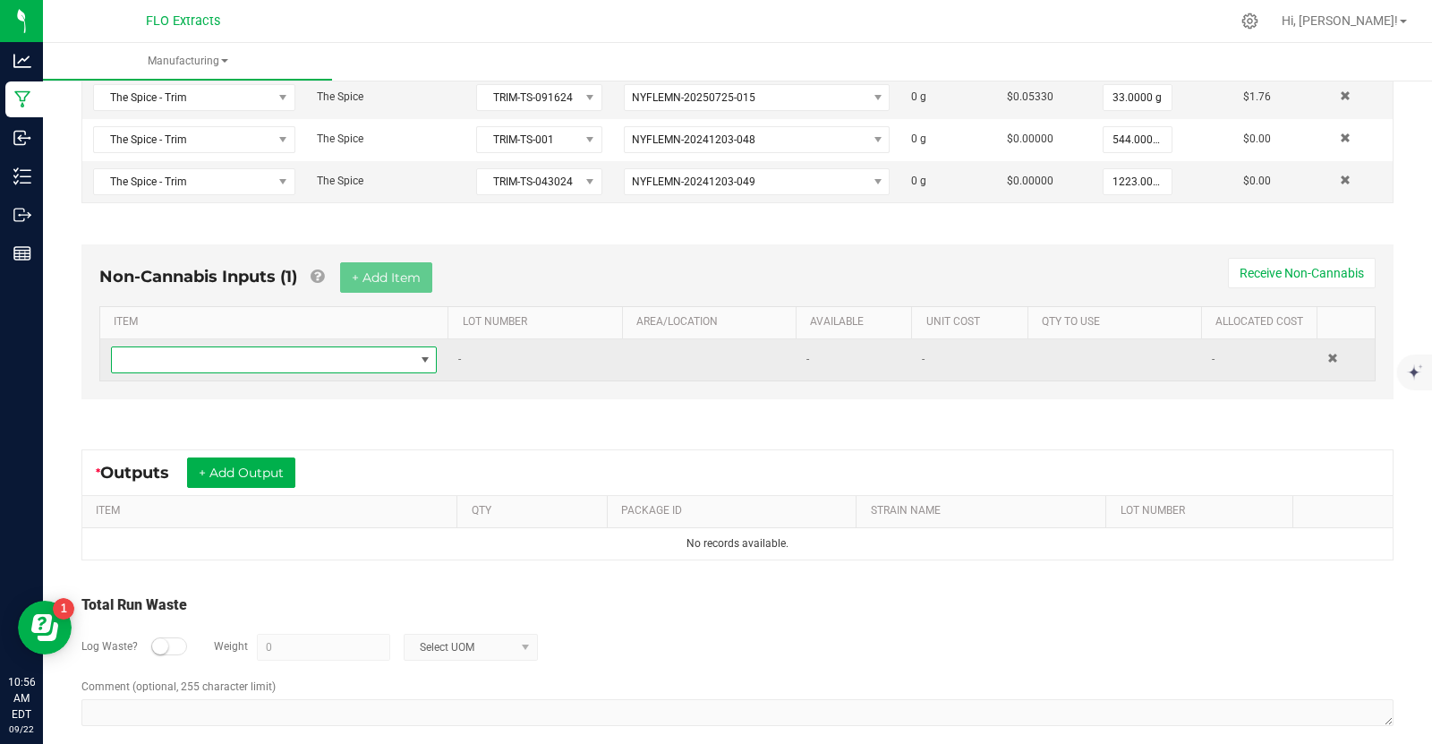
click at [424, 353] on span "NO DATA FOUND" at bounding box center [425, 360] width 14 height 14
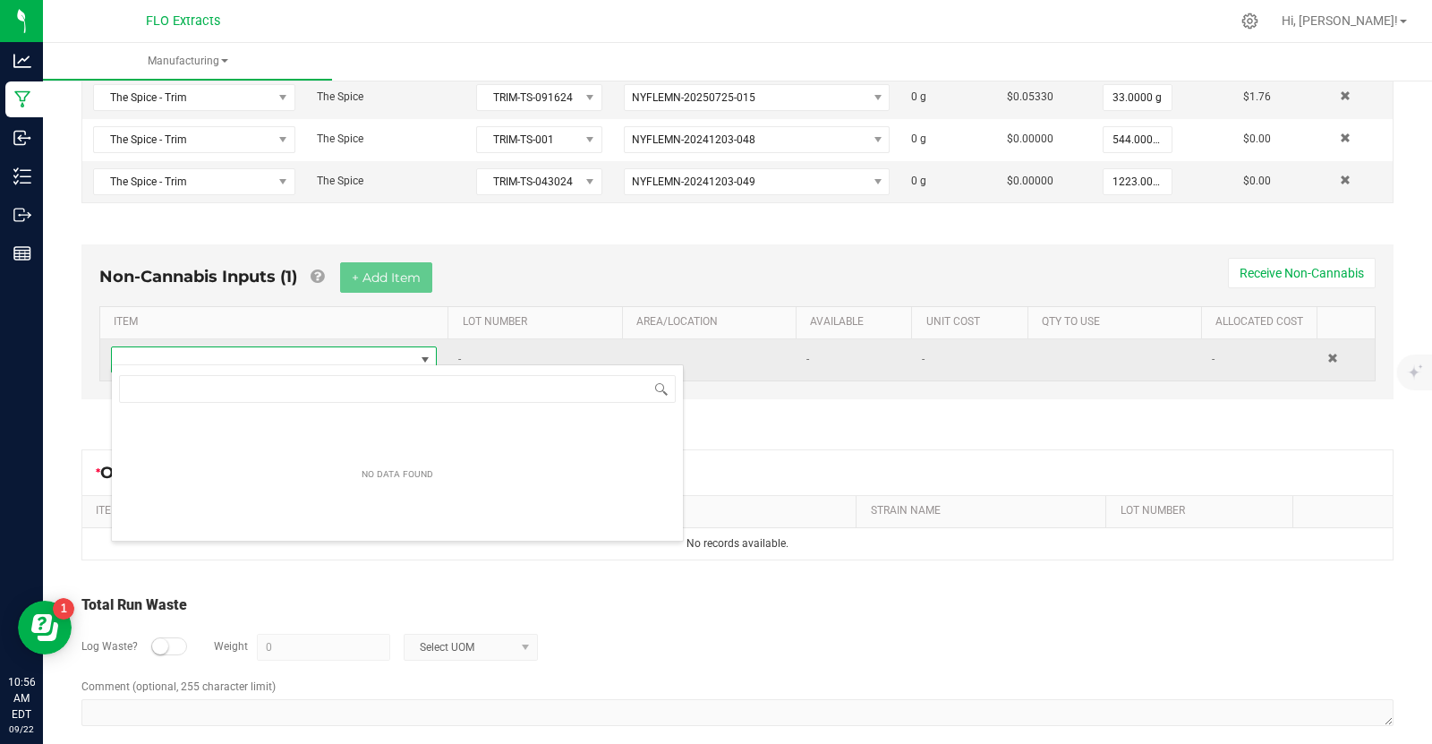
scroll to position [26, 327]
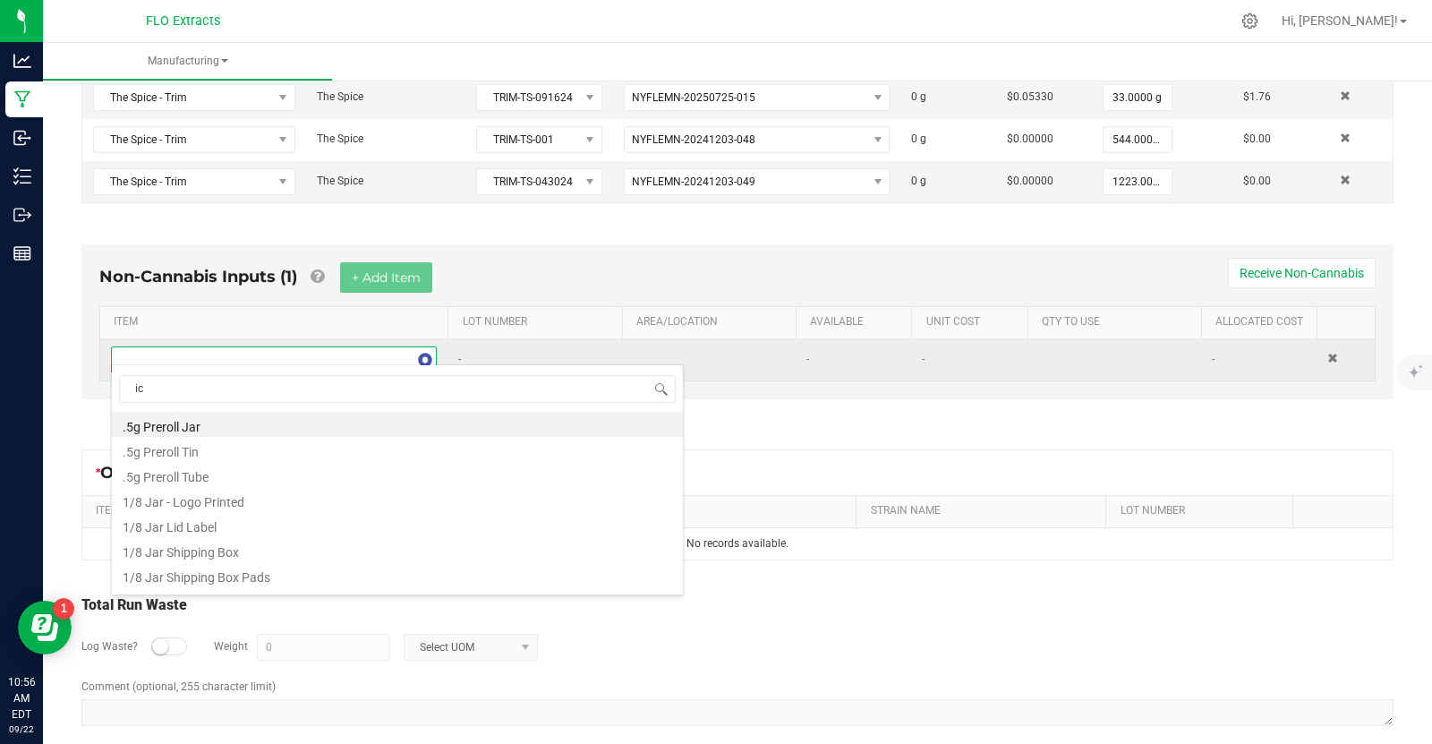
type input "ice"
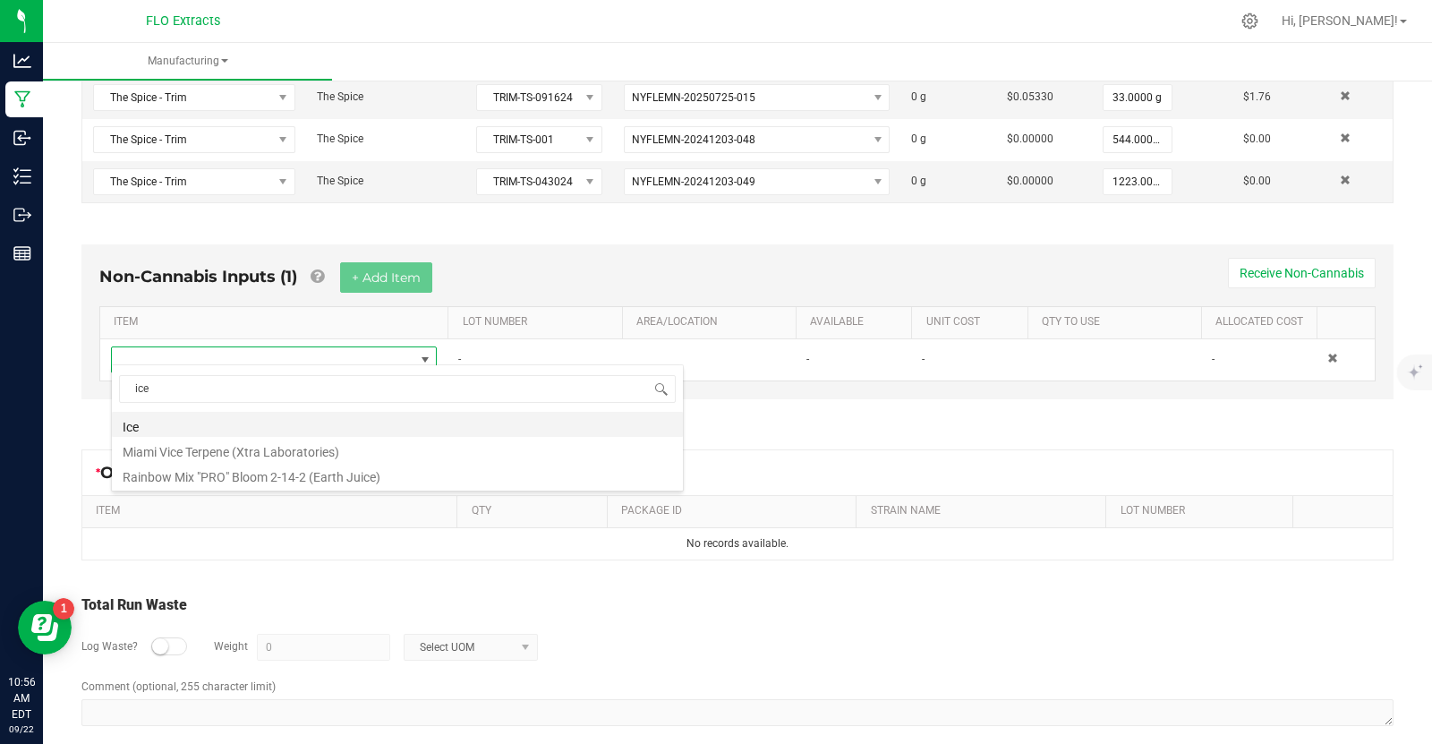
click at [128, 429] on li "Ice" at bounding box center [397, 424] width 571 height 25
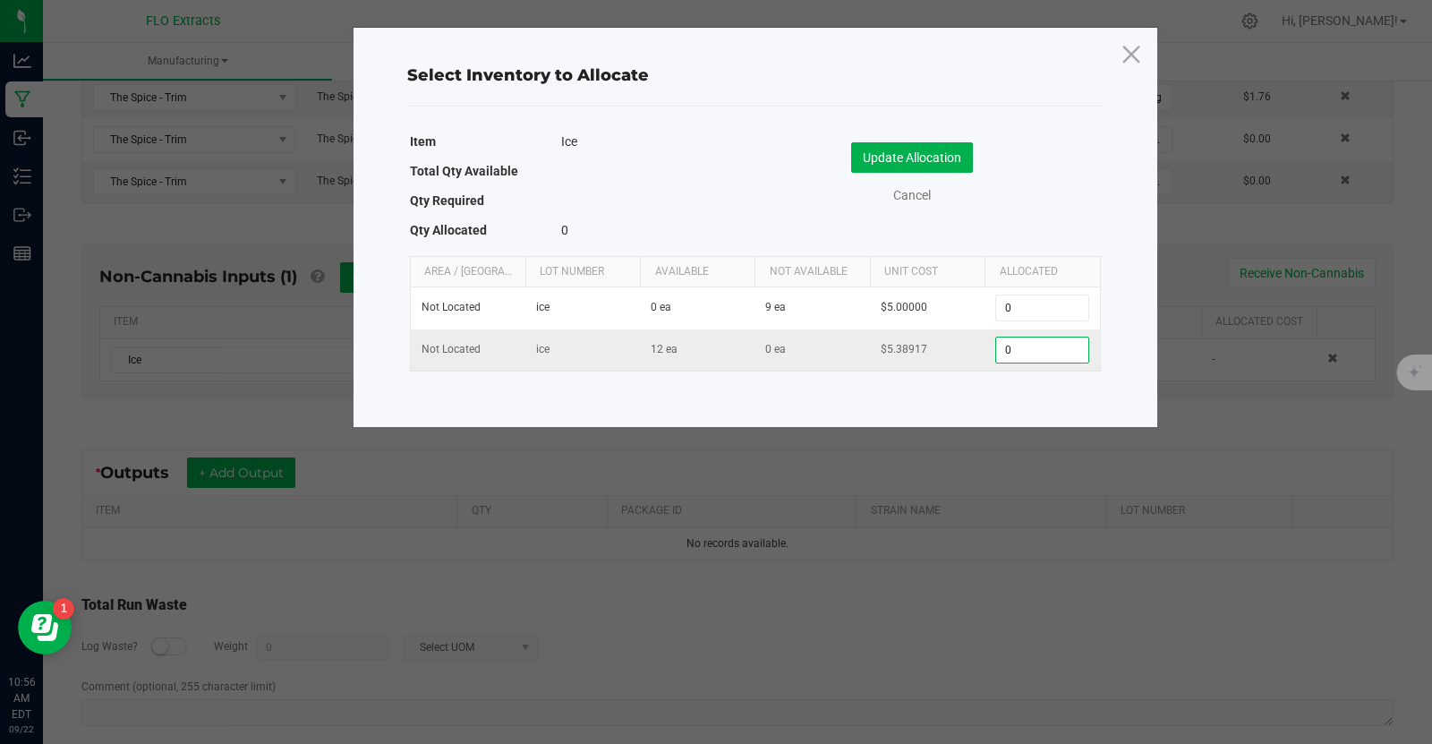
click at [1036, 344] on input "0" at bounding box center [1041, 349] width 91 height 25
type input "3"
click at [946, 155] on button "Update Allocation" at bounding box center [912, 157] width 122 height 30
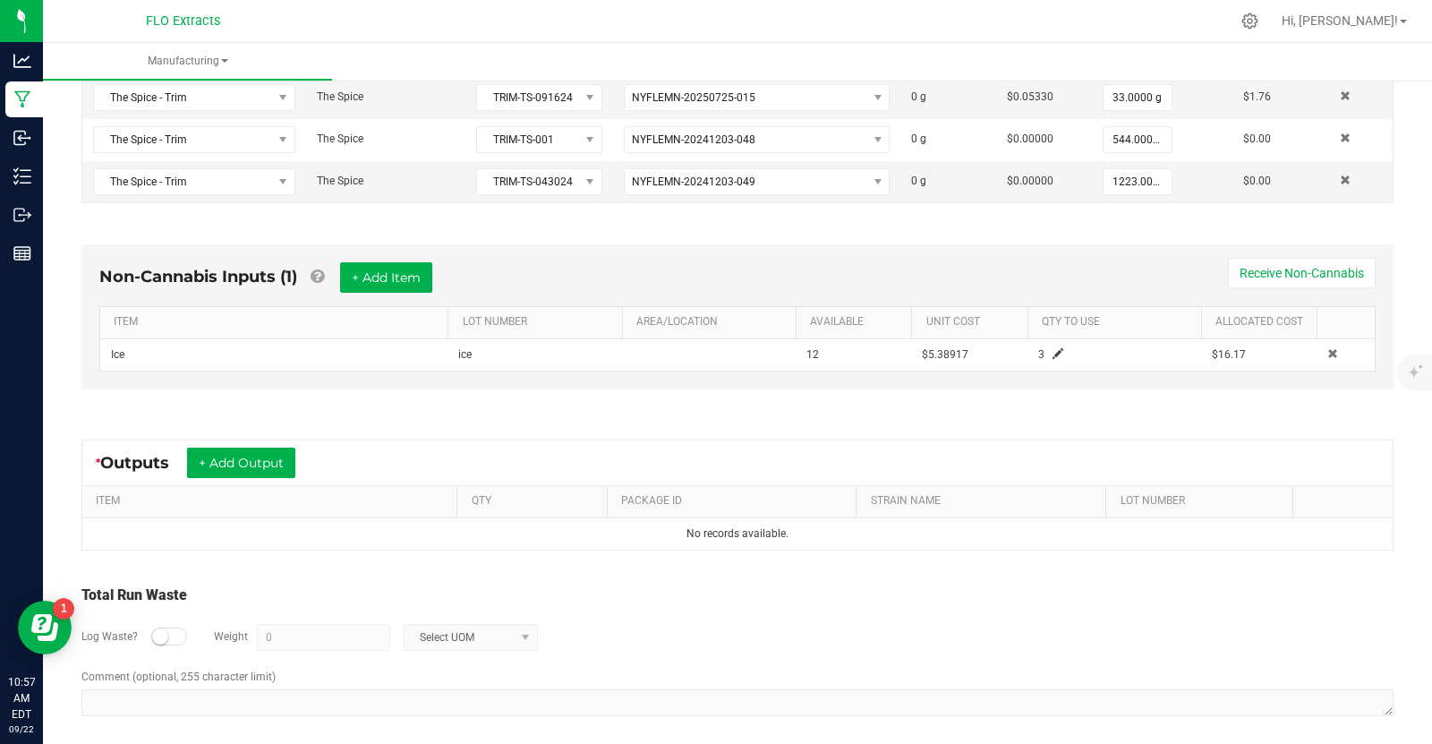
scroll to position [0, 0]
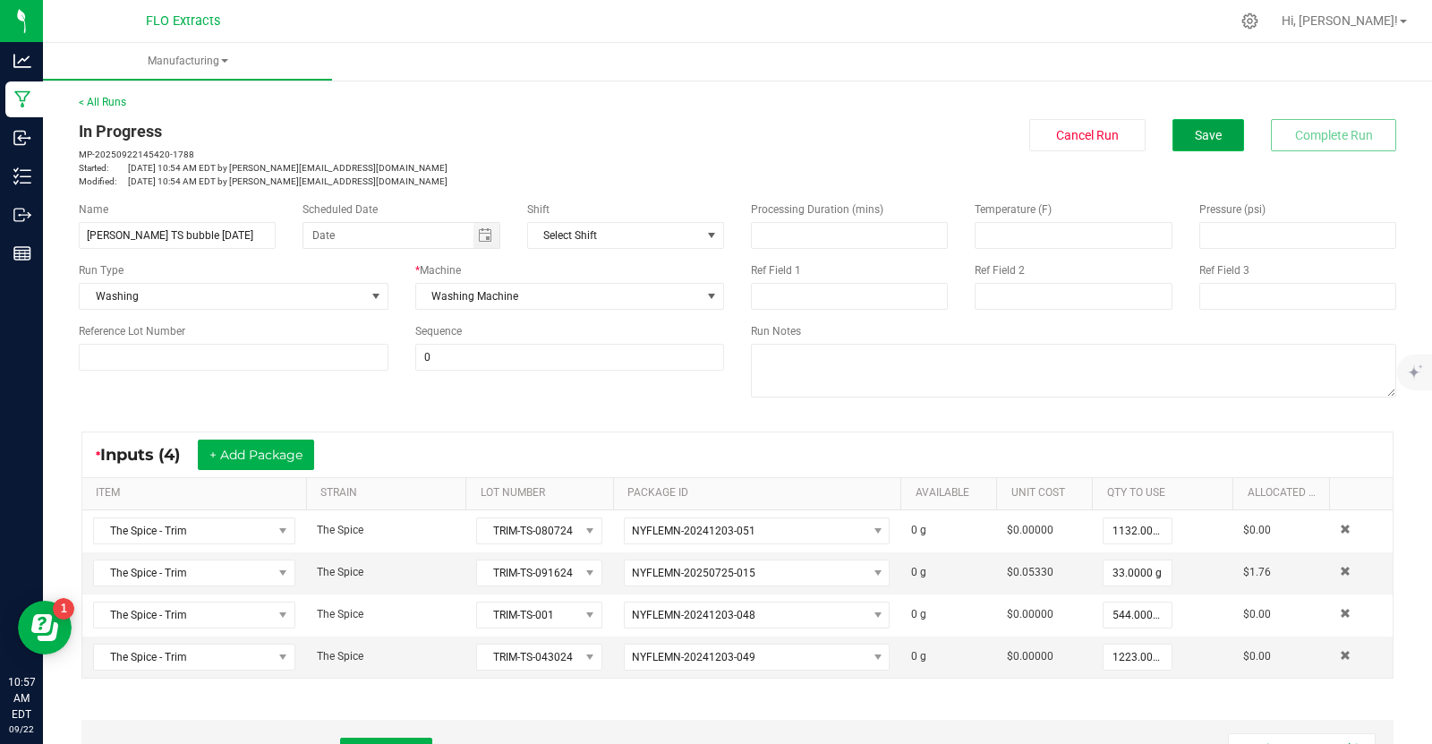
click at [1205, 137] on span "Save" at bounding box center [1208, 135] width 27 height 14
